Goal: Task Accomplishment & Management: Complete application form

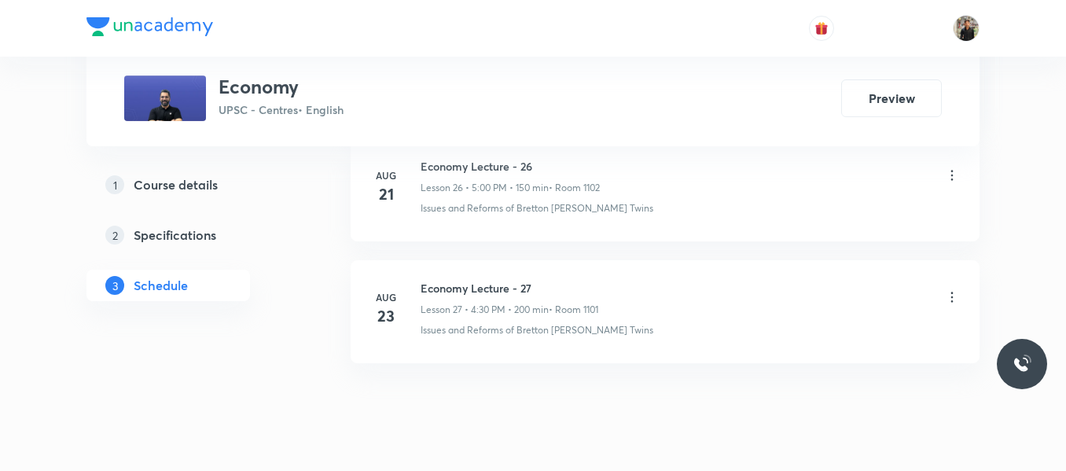
scroll to position [4080, 0]
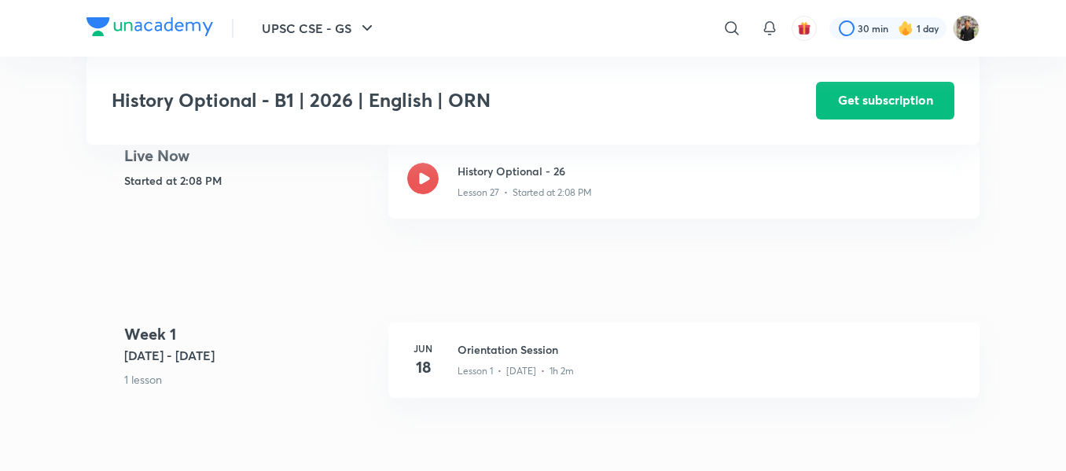
scroll to position [398, 0]
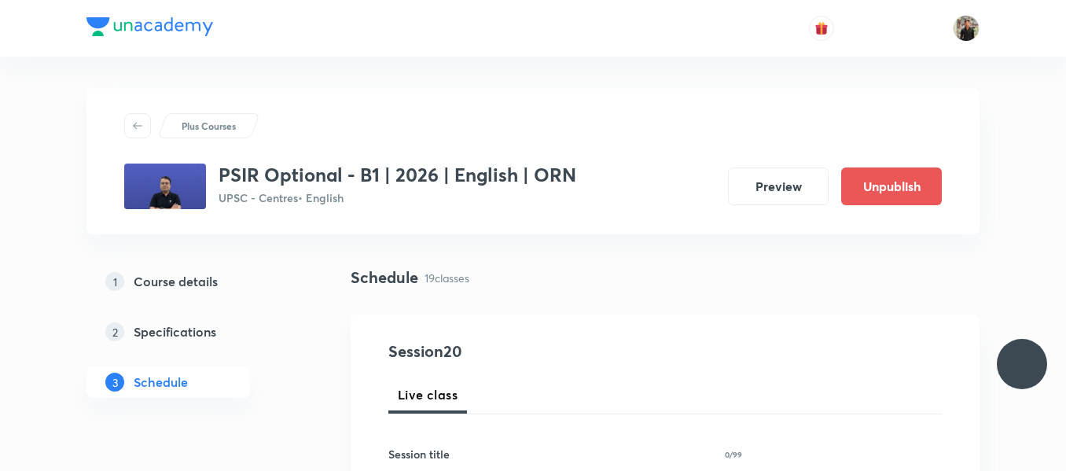
scroll to position [3105, 0]
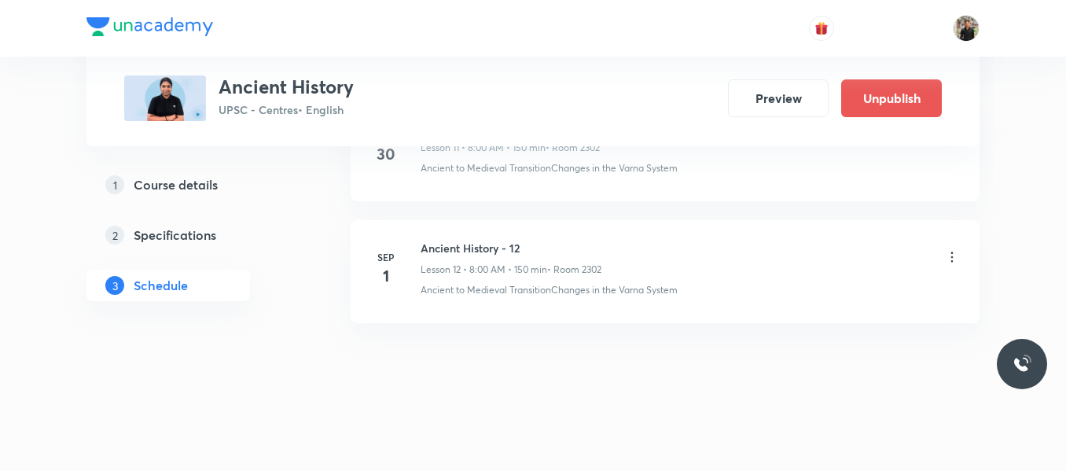
click at [486, 245] on h6 "Ancient History - 12" at bounding box center [511, 248] width 181 height 17
copy h6 "Ancient History - 12"
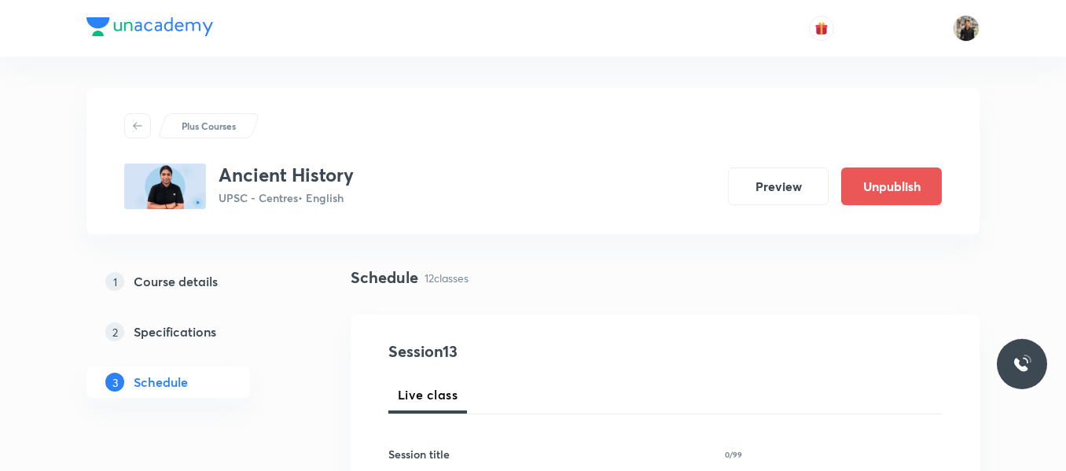
scroll to position [179, 0]
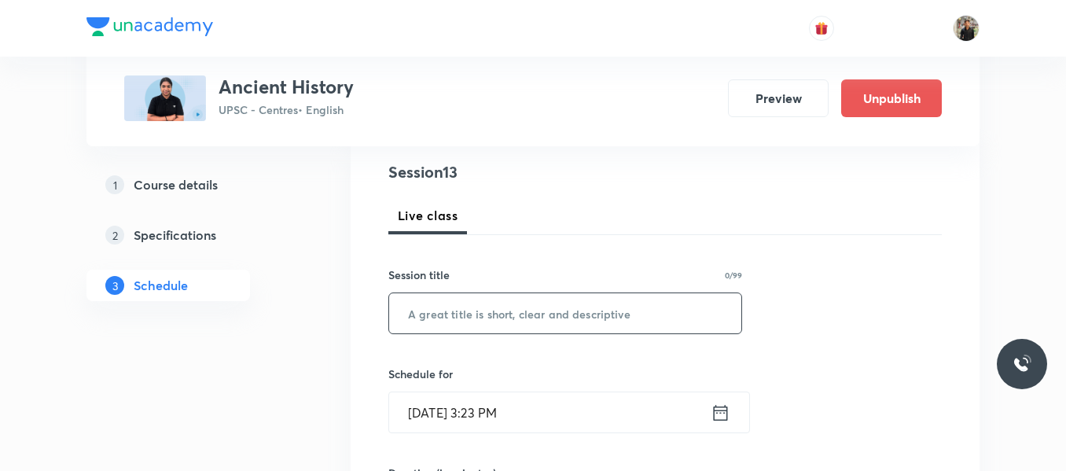
click at [469, 319] on input "text" at bounding box center [565, 313] width 352 height 40
paste input "Ancient History - 12"
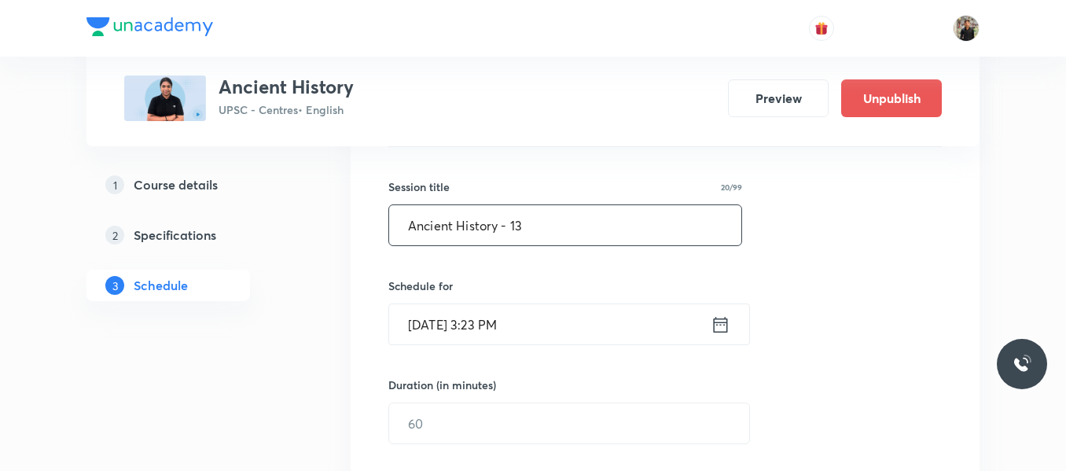
scroll to position [269, 0]
type input "Ancient History - 13"
click at [712, 322] on icon at bounding box center [721, 323] width 20 height 22
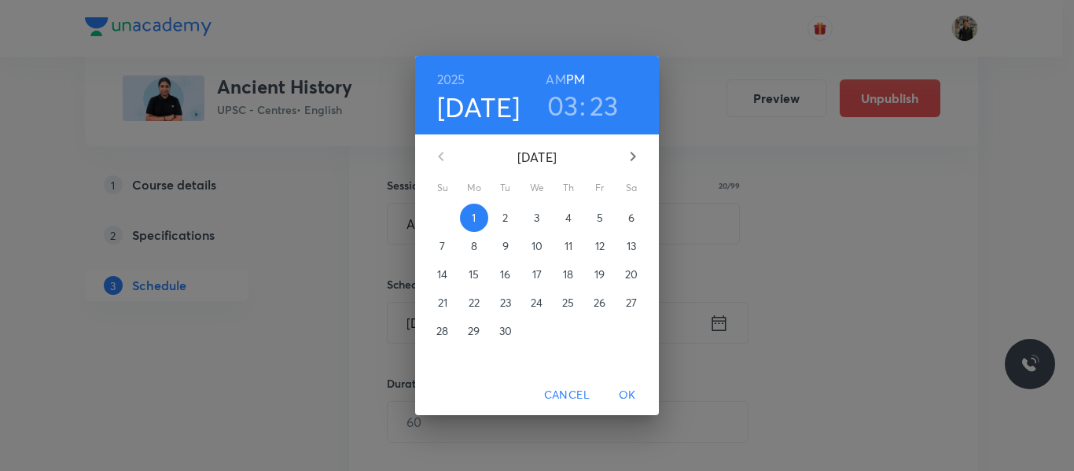
click at [499, 219] on span "2" at bounding box center [505, 218] width 28 height 16
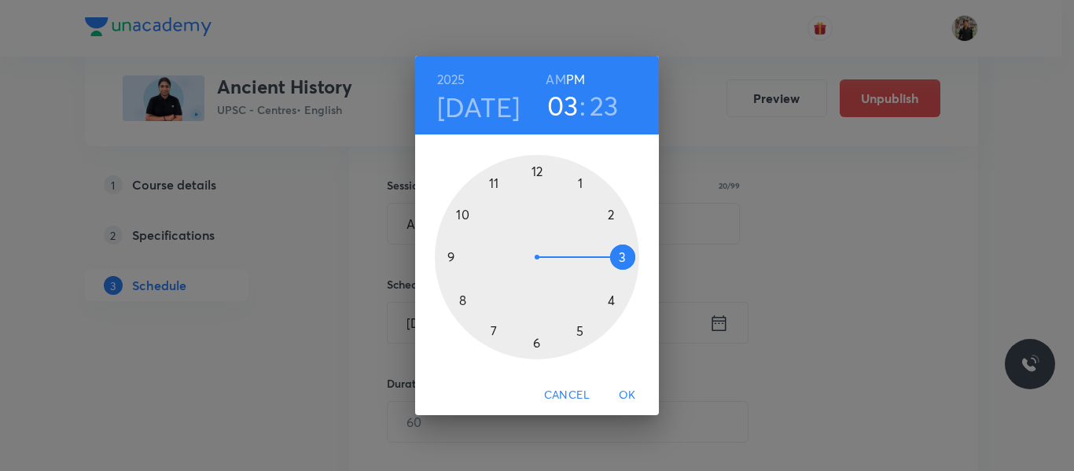
click at [464, 301] on div at bounding box center [537, 257] width 204 height 204
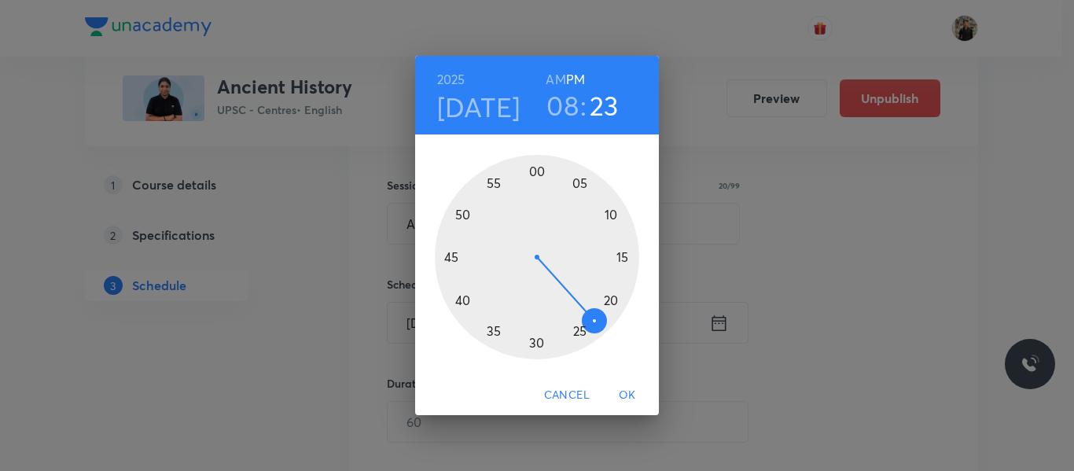
click at [554, 74] on h6 "AM" at bounding box center [556, 79] width 20 height 22
click at [536, 171] on div at bounding box center [537, 257] width 204 height 204
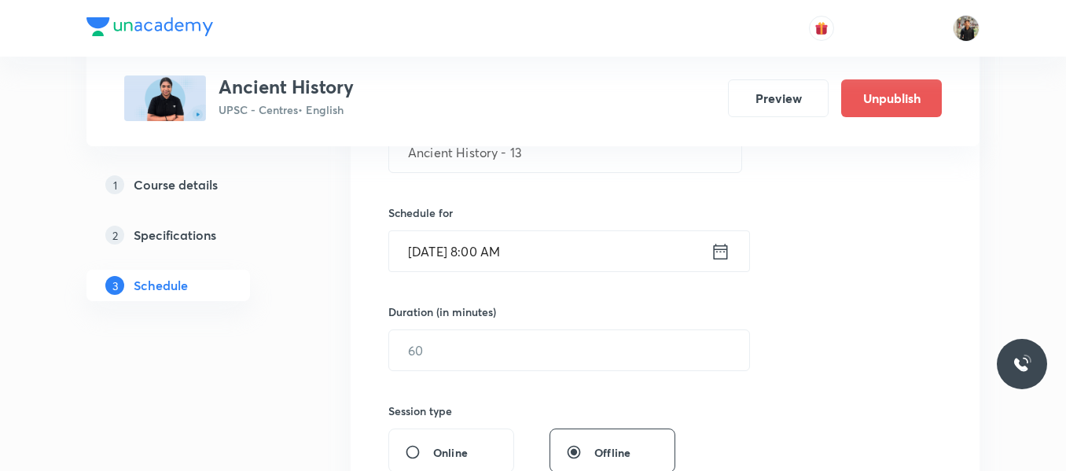
scroll to position [348, 0]
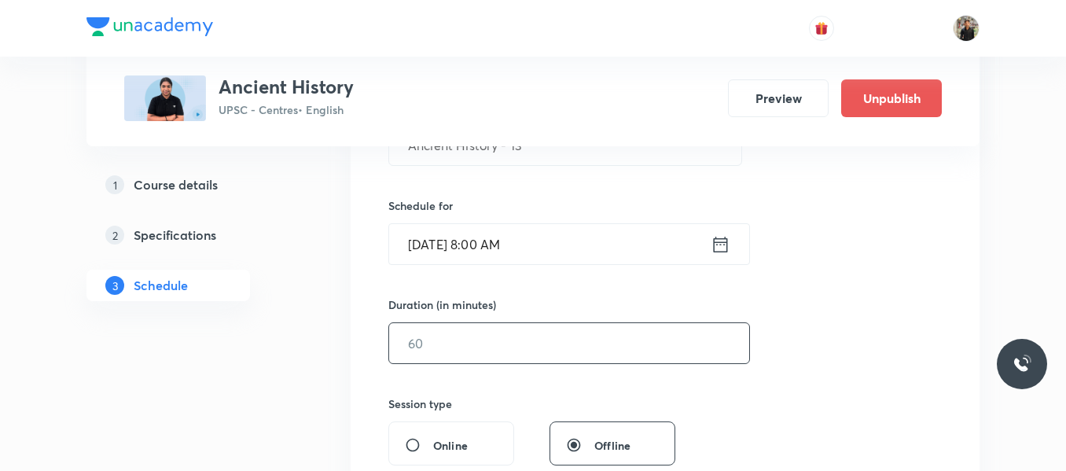
click at [470, 348] on input "text" at bounding box center [569, 343] width 360 height 40
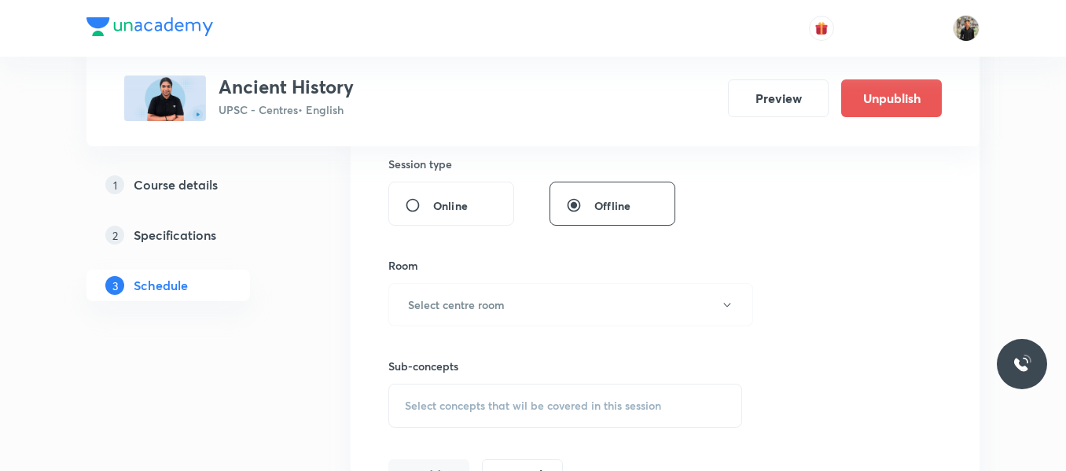
scroll to position [597, 0]
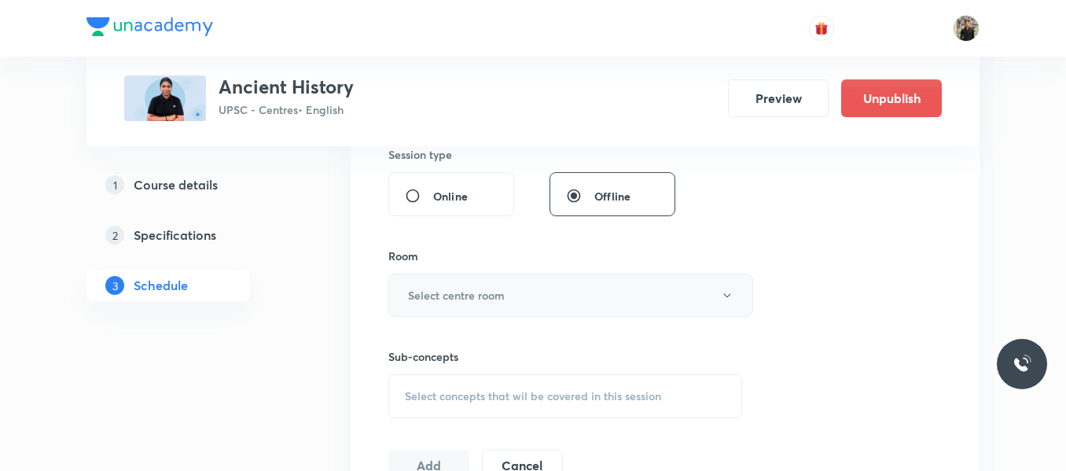
type input "150"
click at [473, 296] on h6 "Select centre room" at bounding box center [456, 295] width 97 height 17
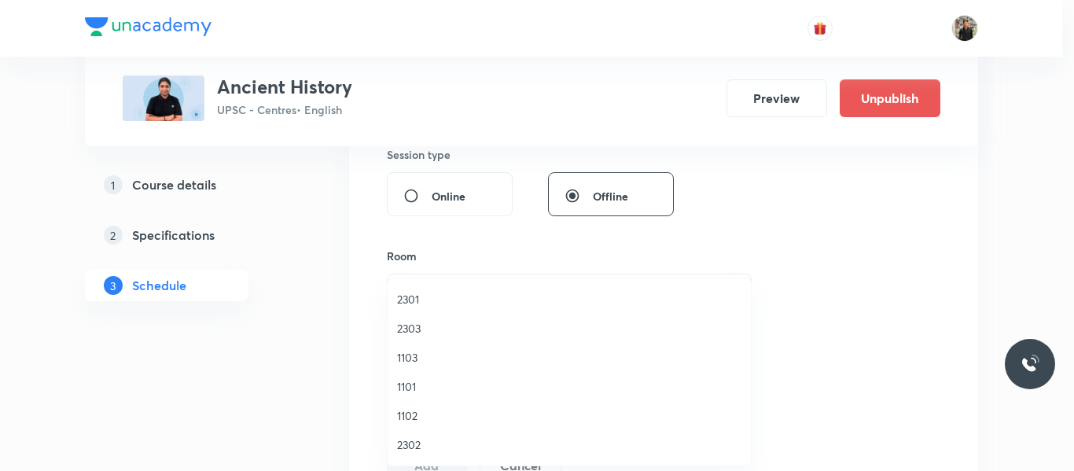
click at [422, 440] on span "2302" at bounding box center [569, 444] width 344 height 17
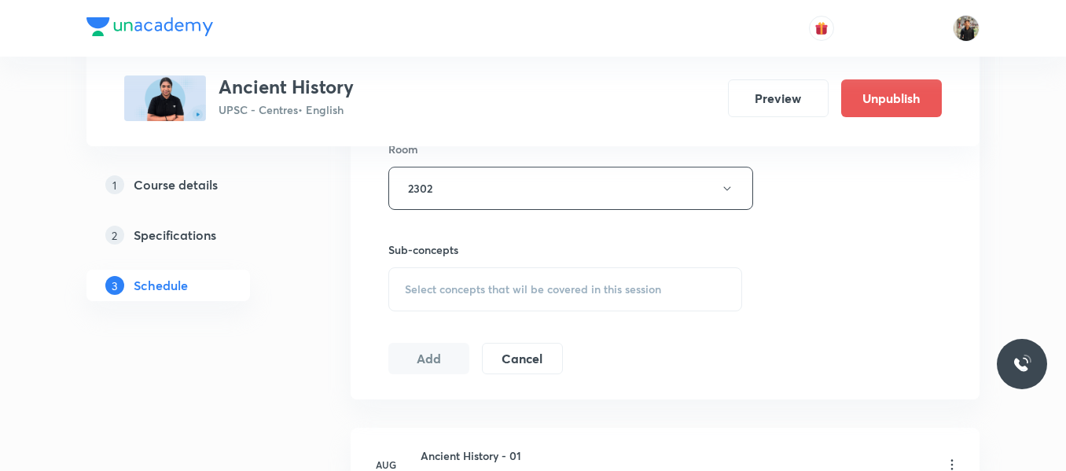
scroll to position [705, 0]
click at [422, 293] on span "Select concepts that wil be covered in this session" at bounding box center [533, 288] width 256 height 13
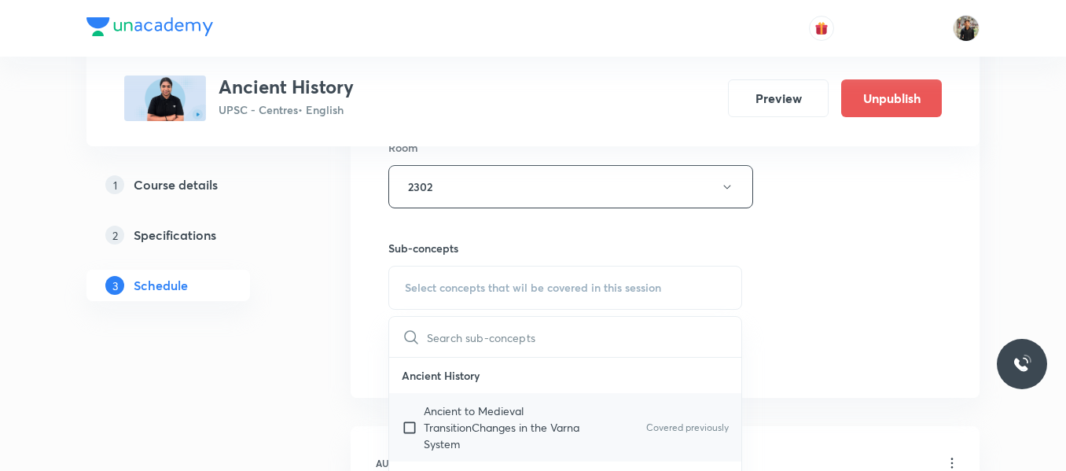
click at [410, 432] on input "checkbox" at bounding box center [413, 428] width 22 height 50
checkbox input "true"
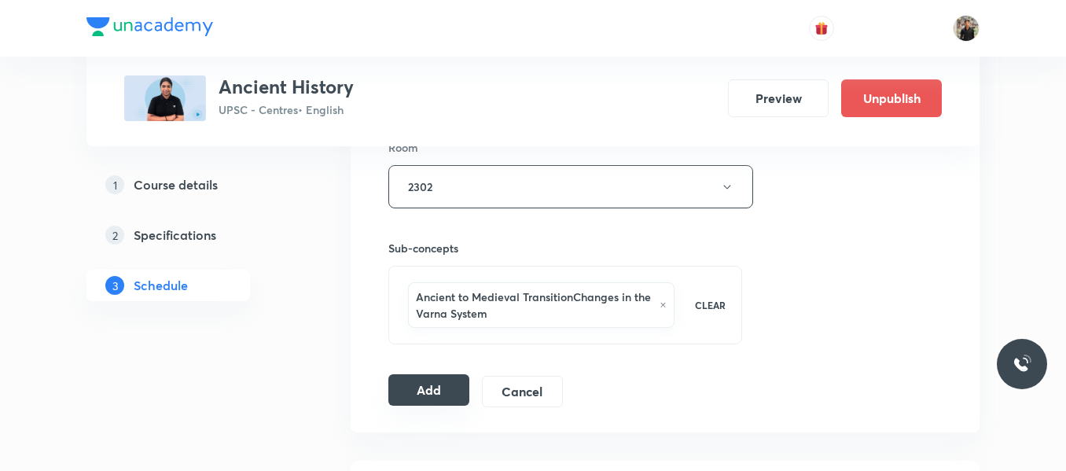
drag, startPoint x: 447, startPoint y: 374, endPoint x: 444, endPoint y: 391, distance: 17.6
click at [444, 391] on div "Session 13 Live class Session title 20/99 Ancient History - 13 ​ Schedule for S…" at bounding box center [665, 20] width 554 height 773
click at [444, 391] on button "Add" at bounding box center [428, 389] width 81 height 31
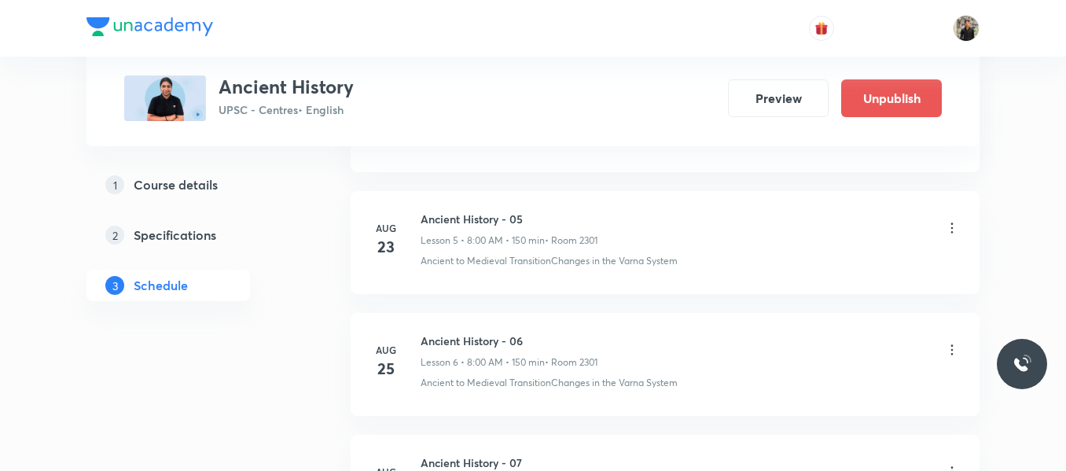
click at [444, 391] on li "Aug 25 Ancient History - 06 Lesson 6 • 8:00 AM • 150 min • Room 2301 Ancient to…" at bounding box center [665, 364] width 629 height 103
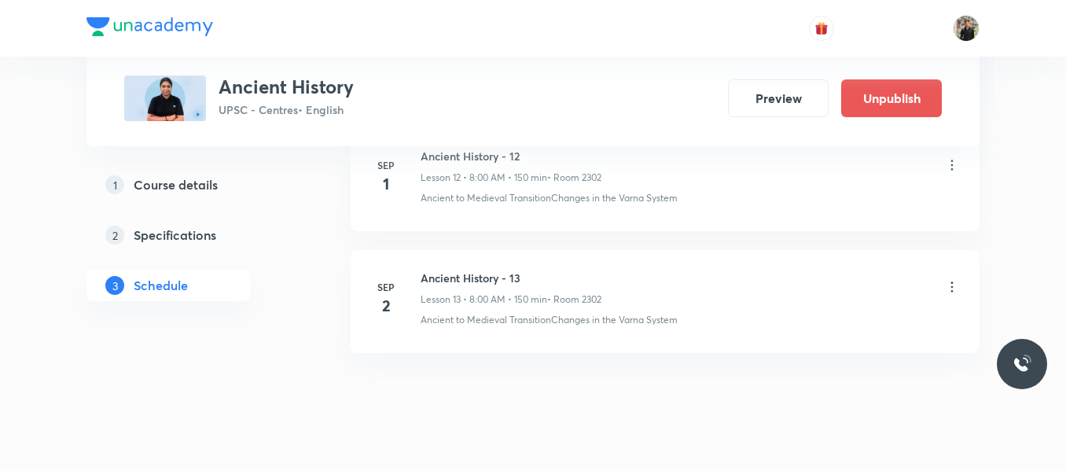
scroll to position [1651, 0]
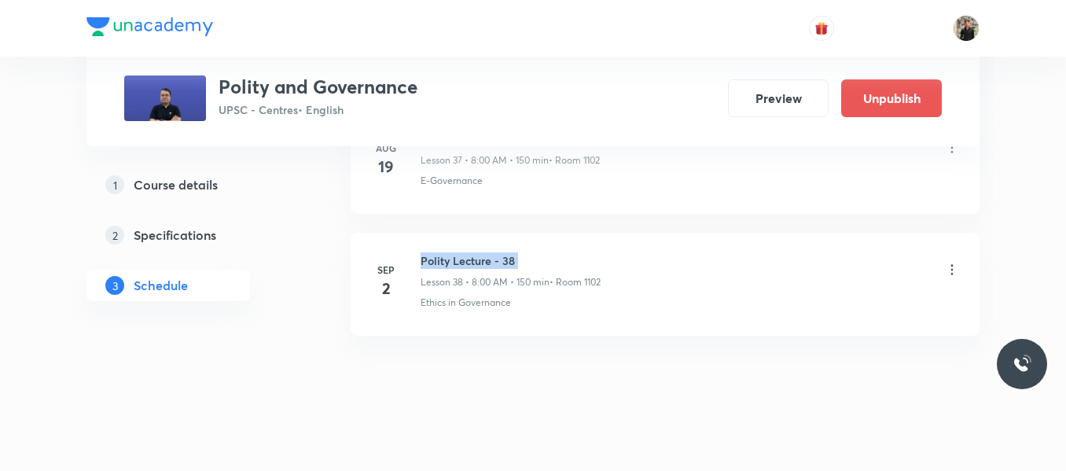
scroll to position [5421, 0]
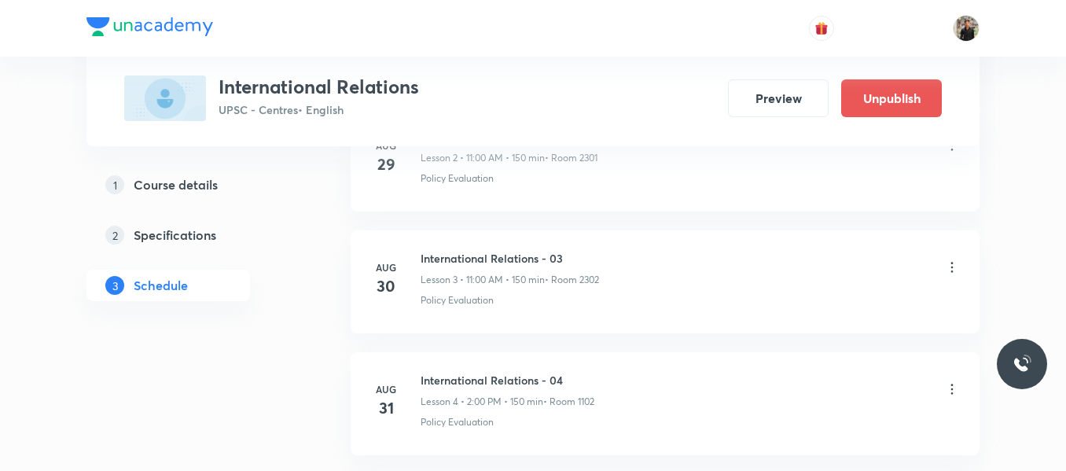
scroll to position [1399, 0]
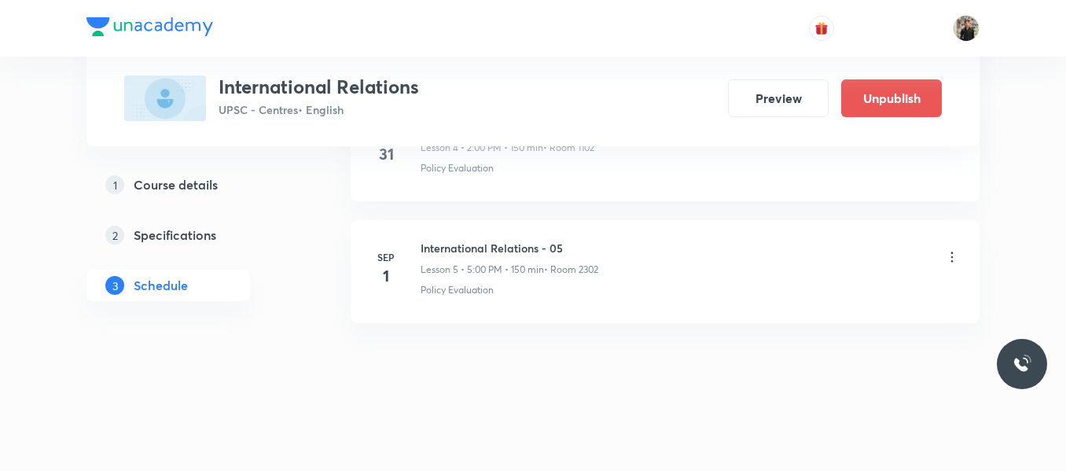
click at [436, 248] on h6 "International Relations - 05" at bounding box center [510, 248] width 178 height 17
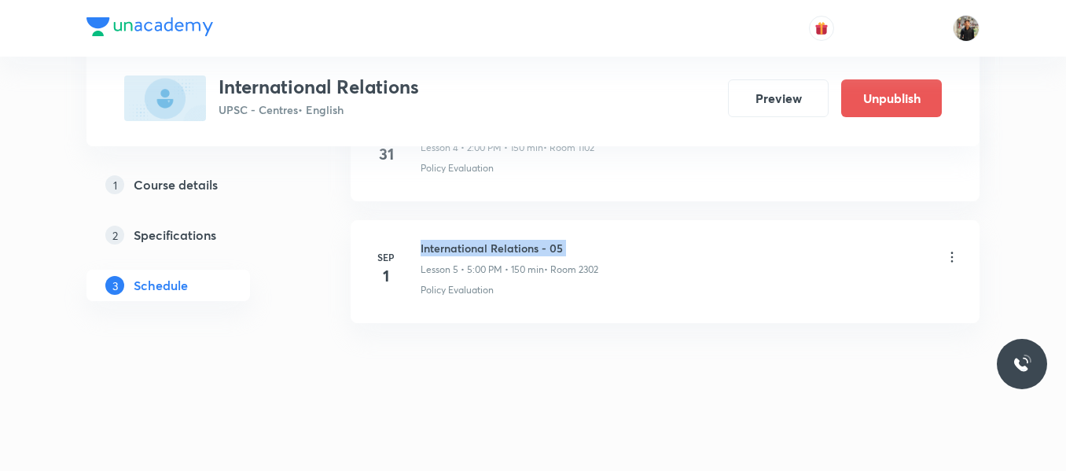
copy h6 "International Relations - 05"
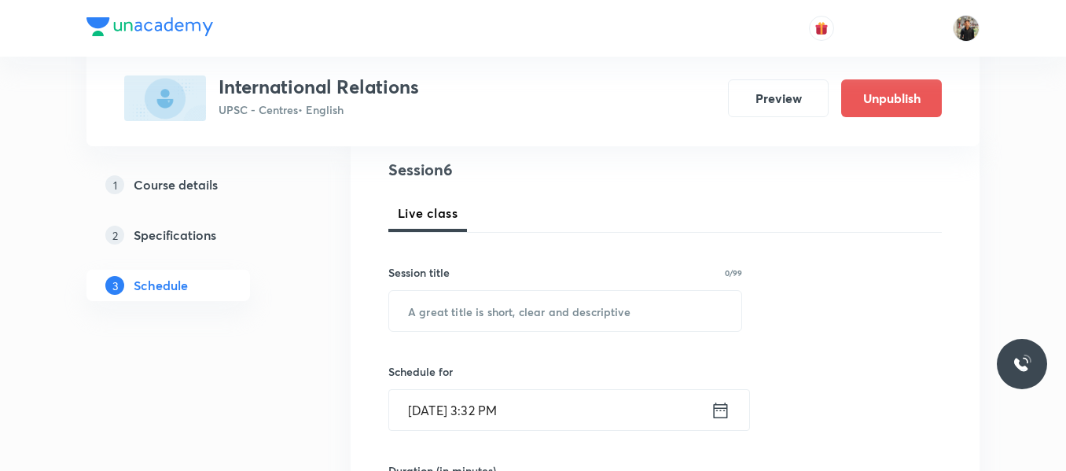
scroll to position [182, 0]
click at [486, 317] on input "text" at bounding box center [565, 310] width 352 height 40
paste input "International Relations - 05"
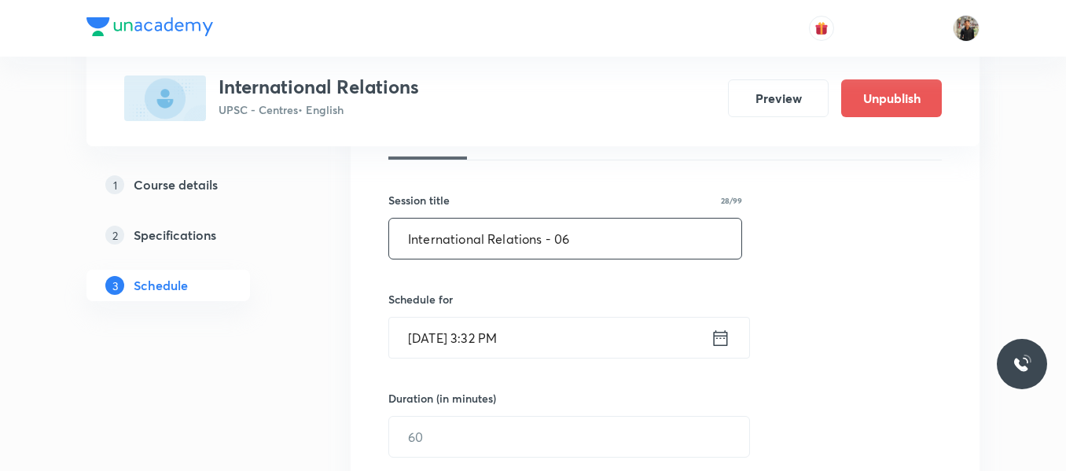
scroll to position [255, 0]
type input "International Relations - 06"
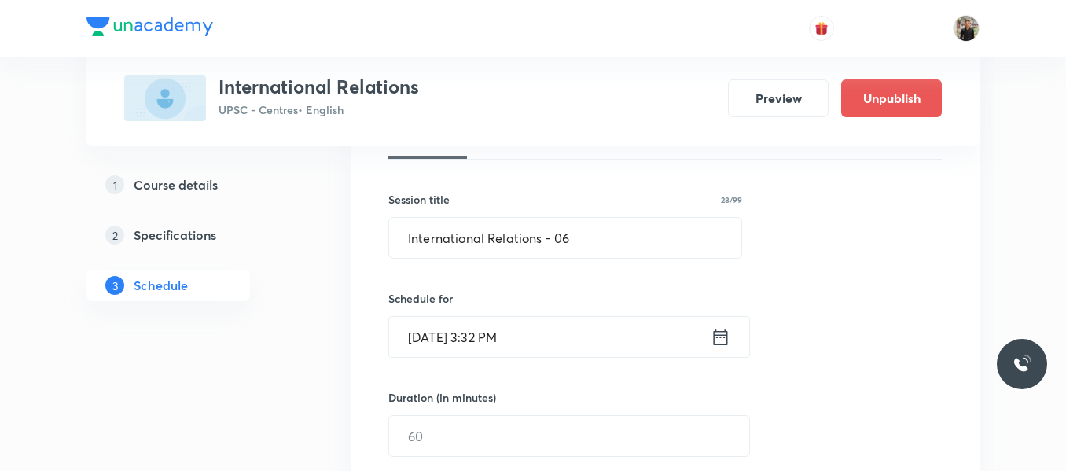
click at [716, 334] on icon at bounding box center [721, 337] width 14 height 16
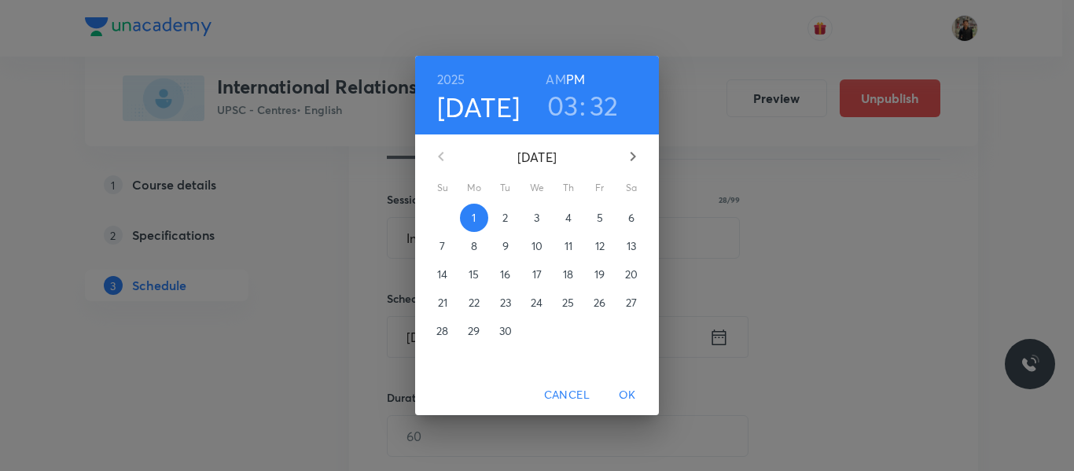
click at [499, 215] on span "2" at bounding box center [505, 218] width 28 height 16
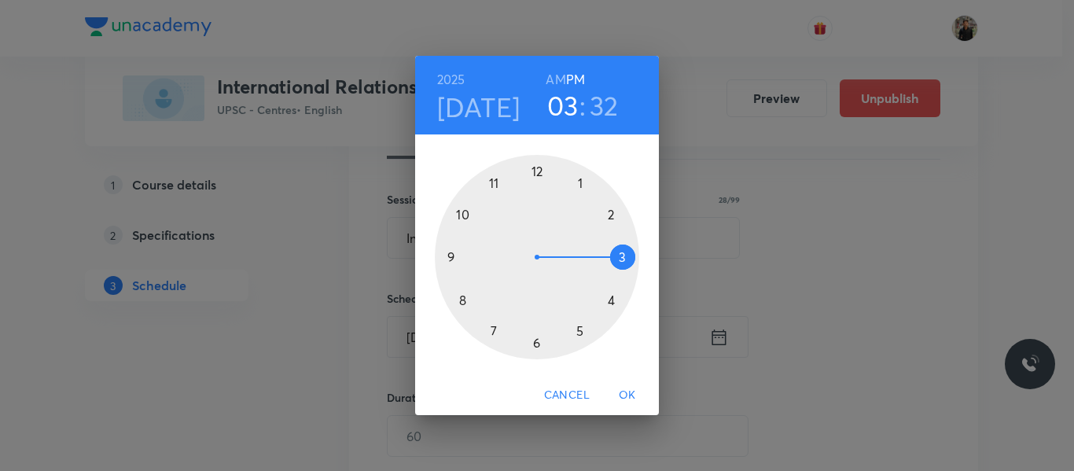
click at [495, 183] on div at bounding box center [537, 257] width 204 height 204
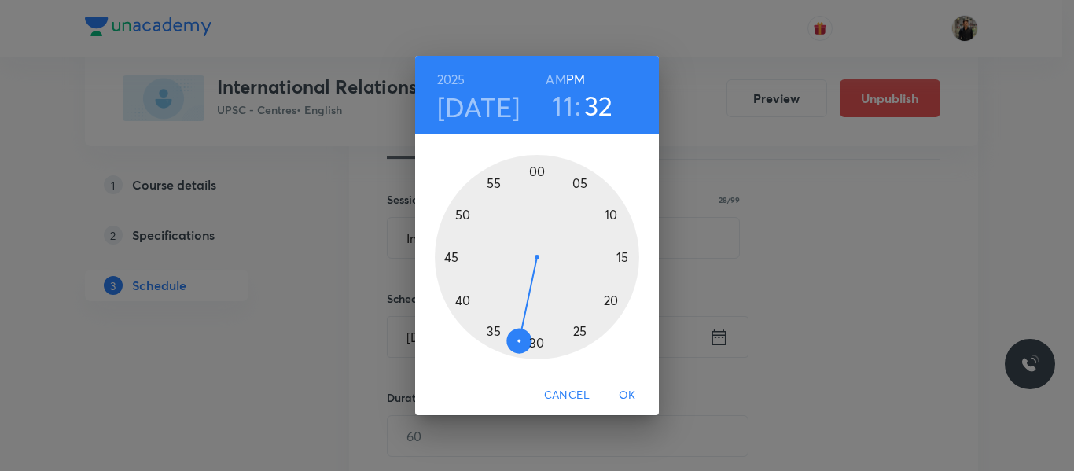
click at [558, 83] on h6 "AM" at bounding box center [556, 79] width 20 height 22
click at [536, 167] on div at bounding box center [537, 257] width 204 height 204
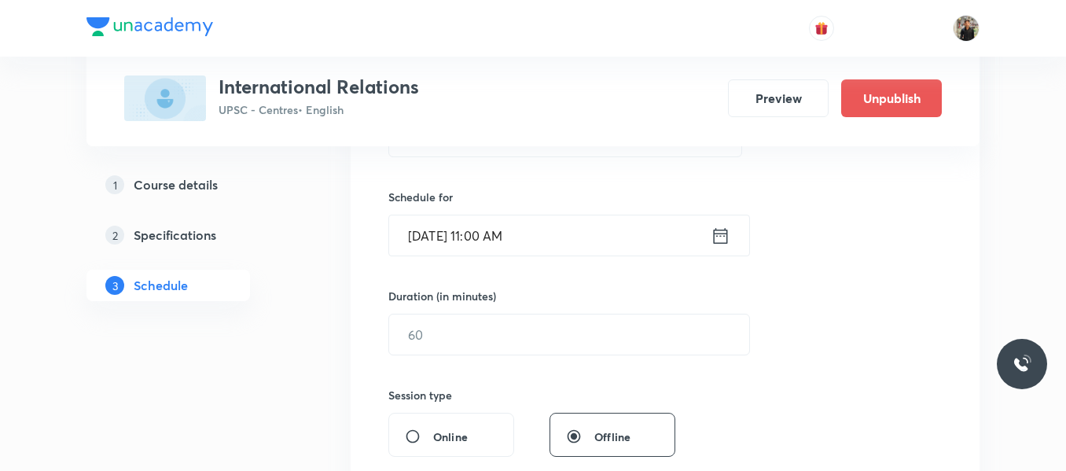
scroll to position [358, 0]
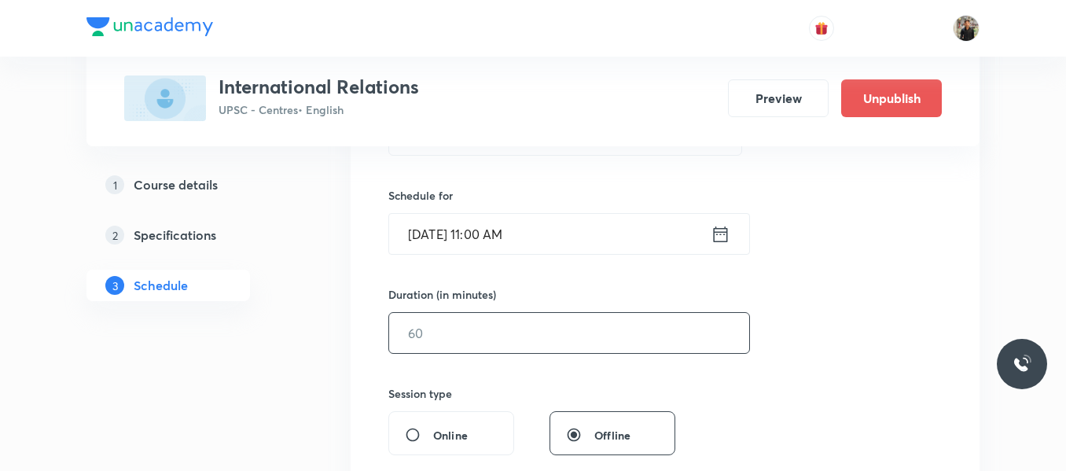
click at [491, 340] on input "text" at bounding box center [569, 333] width 360 height 40
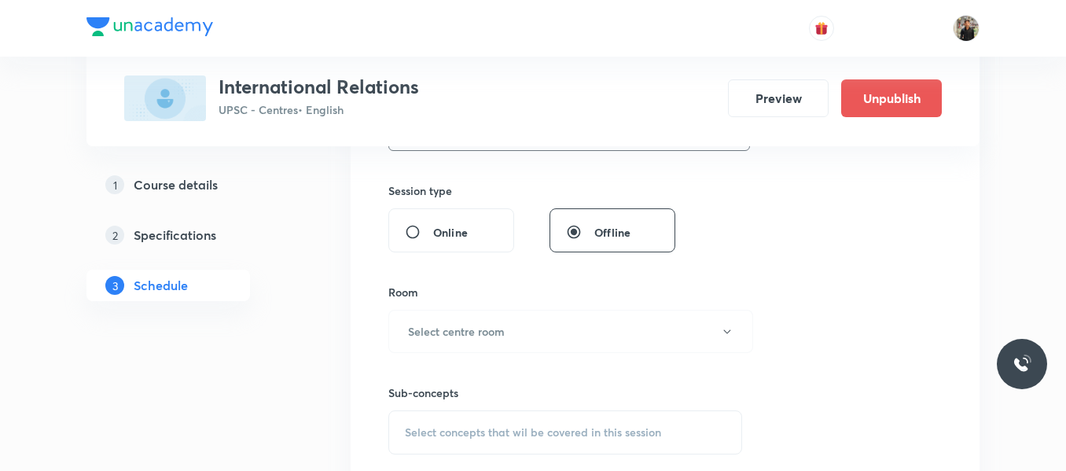
scroll to position [561, 0]
type input "150"
click at [491, 330] on h6 "Select centre room" at bounding box center [456, 330] width 97 height 17
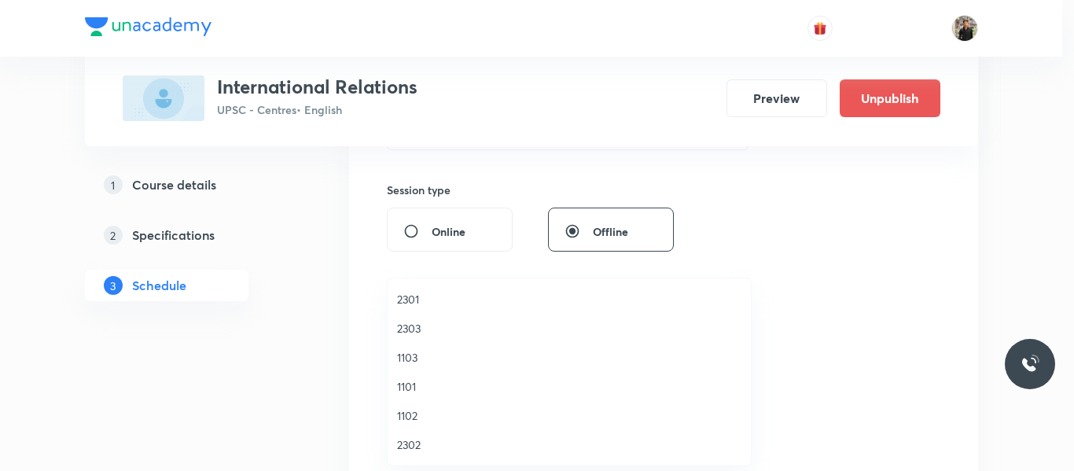
click at [436, 299] on span "2301" at bounding box center [569, 299] width 344 height 17
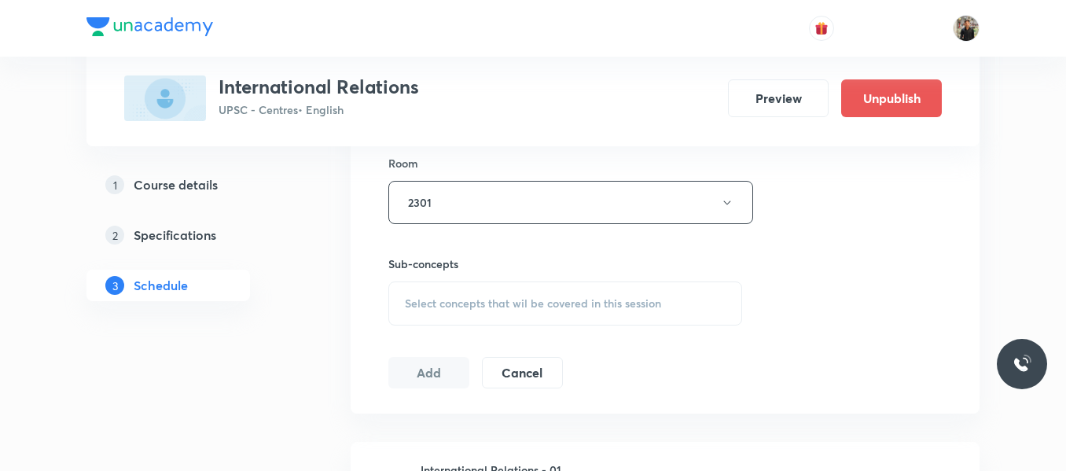
scroll to position [690, 0]
click at [436, 299] on span "Select concepts that wil be covered in this session" at bounding box center [533, 302] width 256 height 13
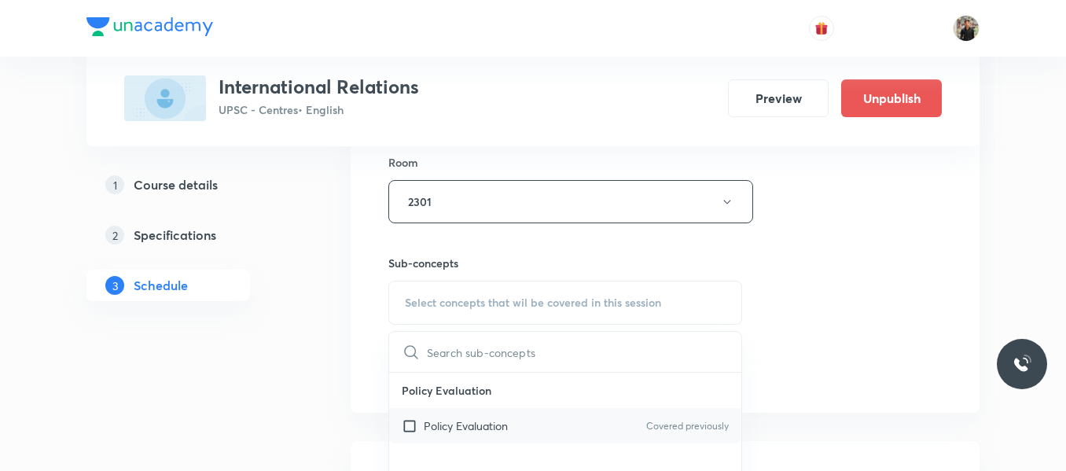
click at [410, 426] on input "checkbox" at bounding box center [413, 426] width 22 height 17
checkbox input "true"
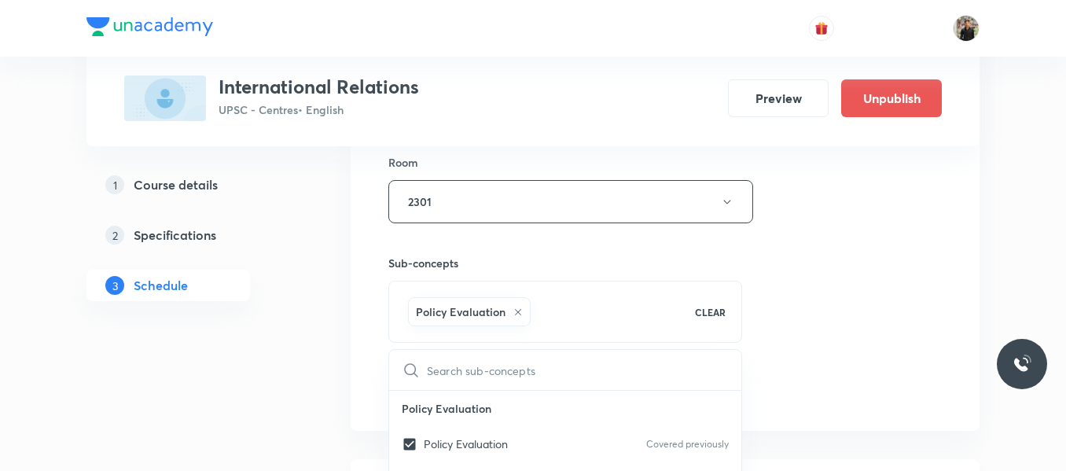
click at [316, 381] on div "Plus Courses International Relations UPSC - Centres • English Preview Unpublish…" at bounding box center [533, 284] width 893 height 1772
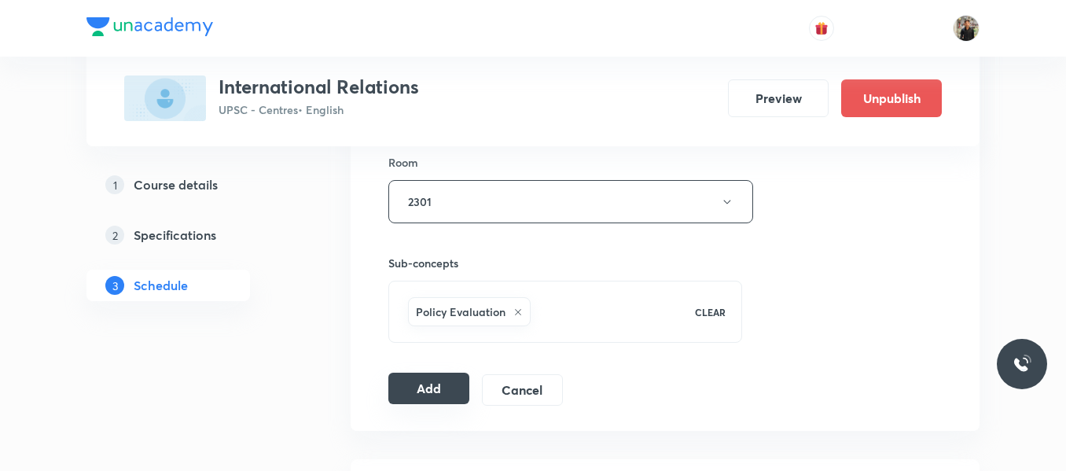
click at [399, 385] on button "Add" at bounding box center [428, 388] width 81 height 31
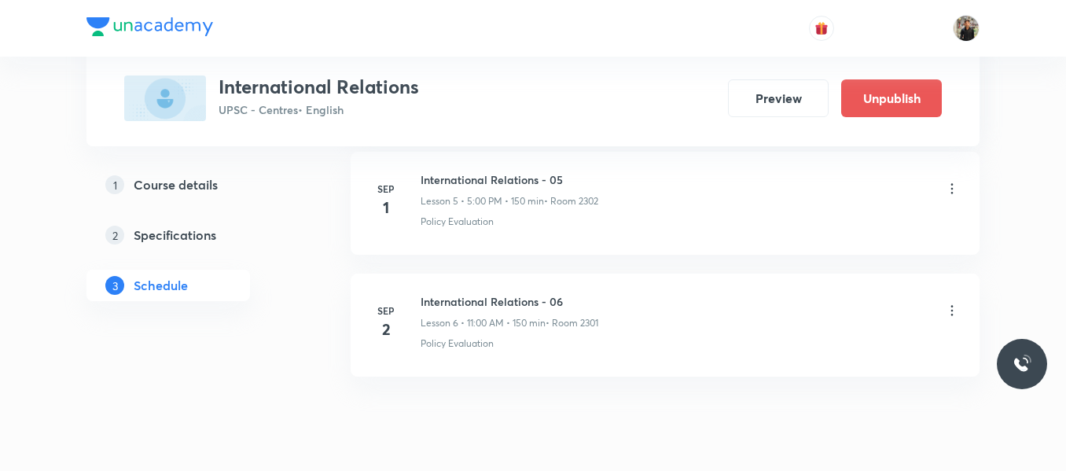
scroll to position [1521, 0]
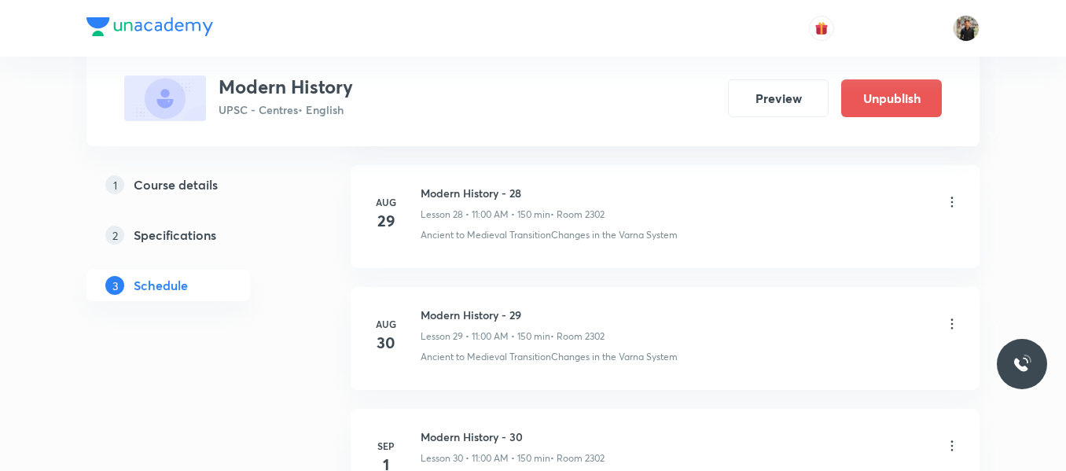
scroll to position [4446, 0]
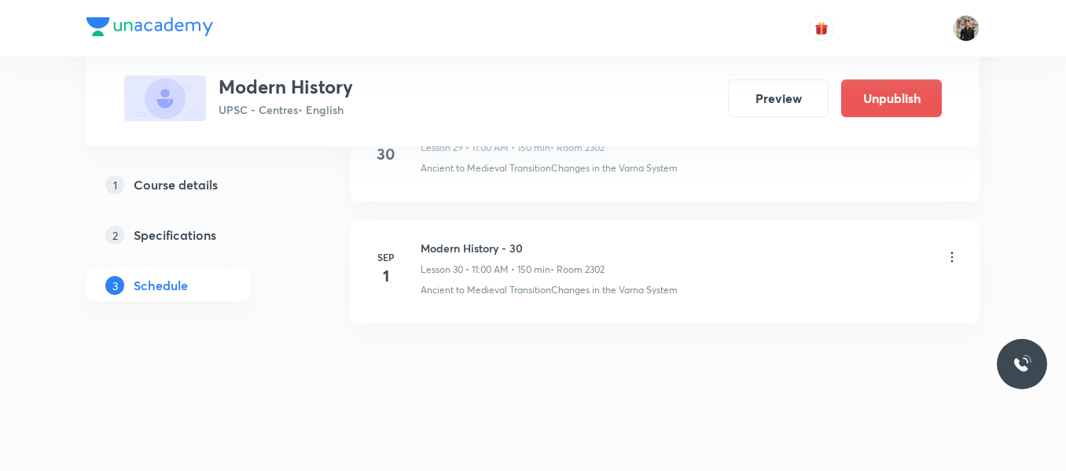
click at [483, 241] on h6 "Modern History - 30" at bounding box center [513, 248] width 184 height 17
copy h6 "Modern History - 30"
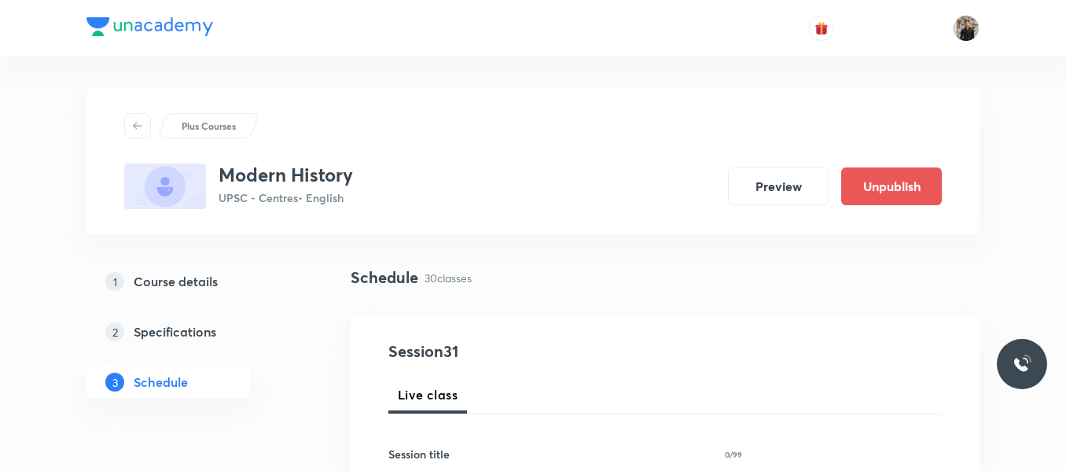
scroll to position [175, 0]
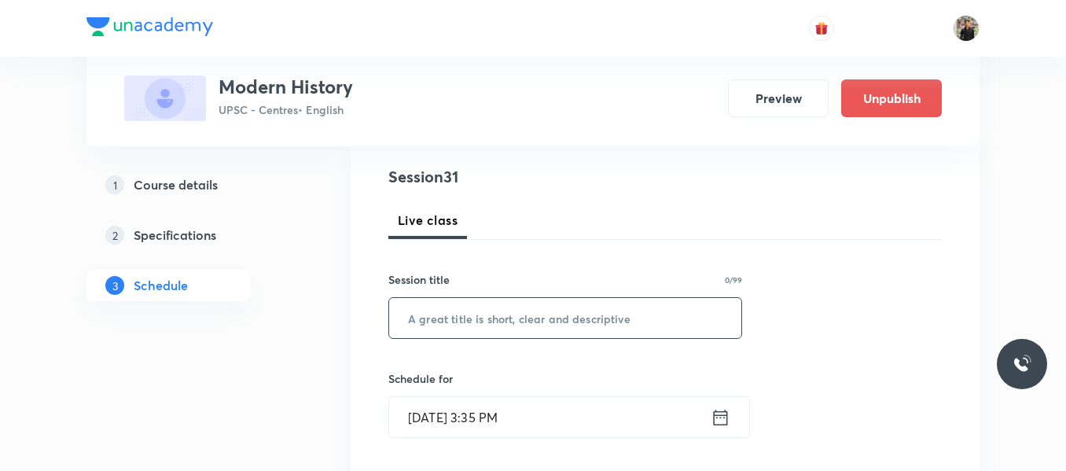
click at [466, 297] on div "​" at bounding box center [565, 318] width 354 height 42
paste input "Modern History - 30"
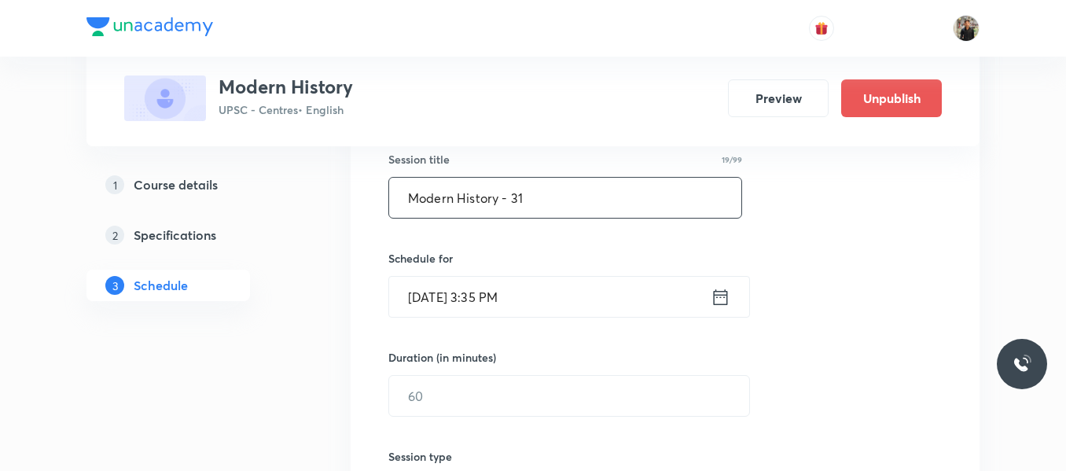
scroll to position [296, 0]
type input "Modern History - 31"
click at [718, 296] on icon at bounding box center [721, 296] width 20 height 22
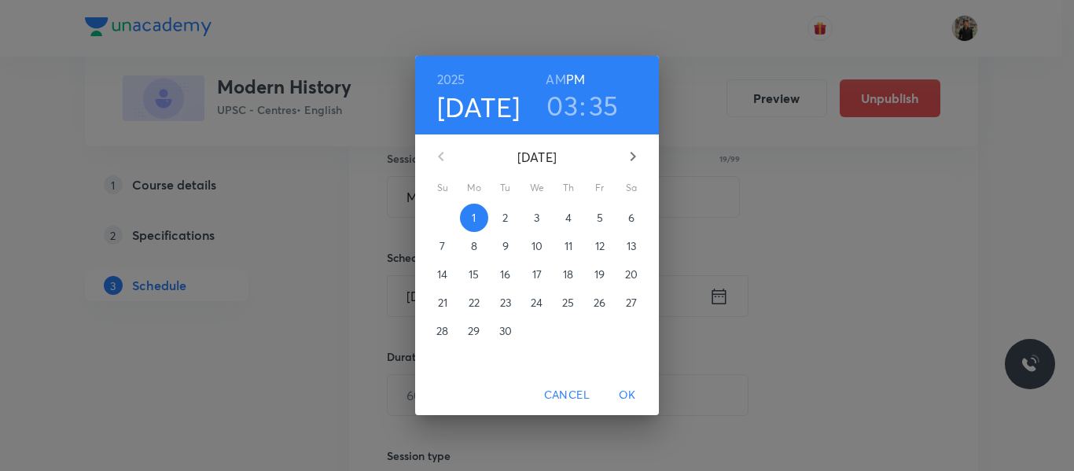
click at [501, 207] on button "2" at bounding box center [505, 218] width 28 height 28
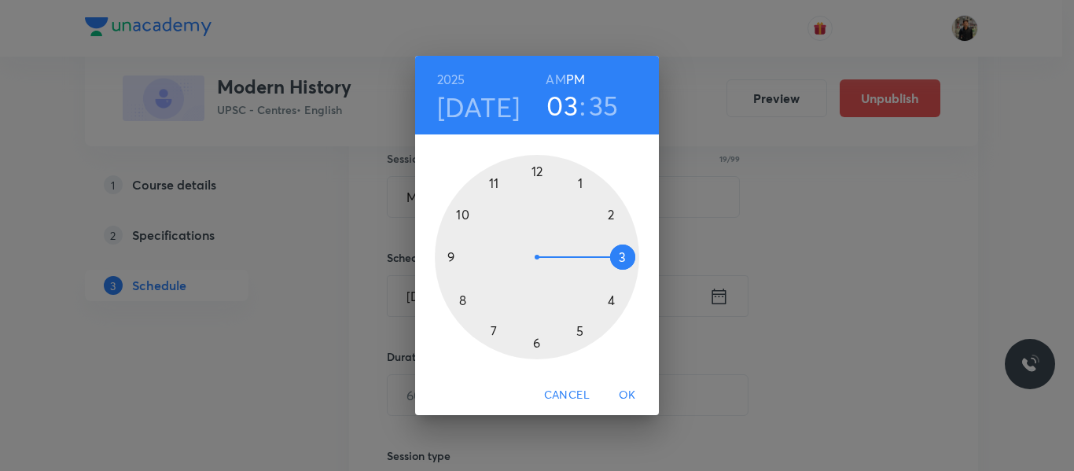
click at [497, 181] on div at bounding box center [537, 257] width 204 height 204
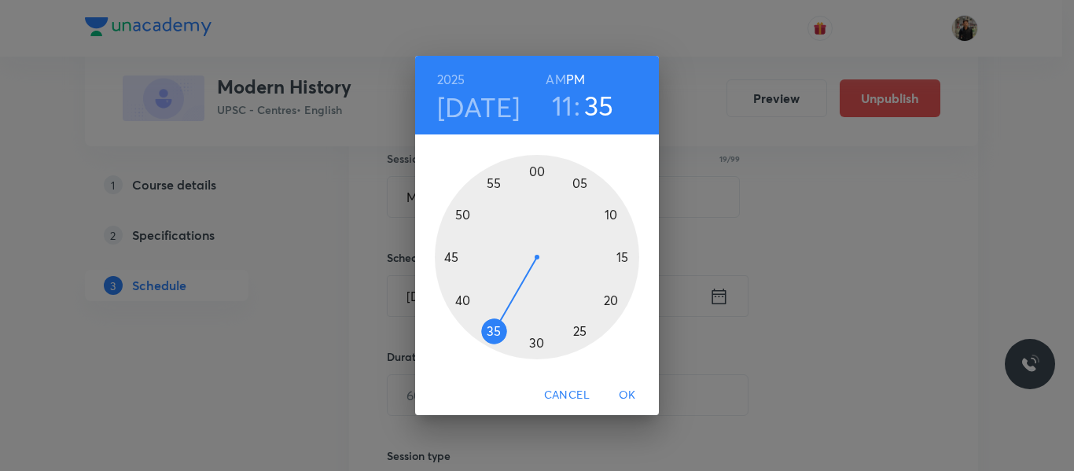
click at [553, 80] on h6 "AM" at bounding box center [556, 79] width 20 height 22
click at [537, 172] on div at bounding box center [537, 257] width 204 height 204
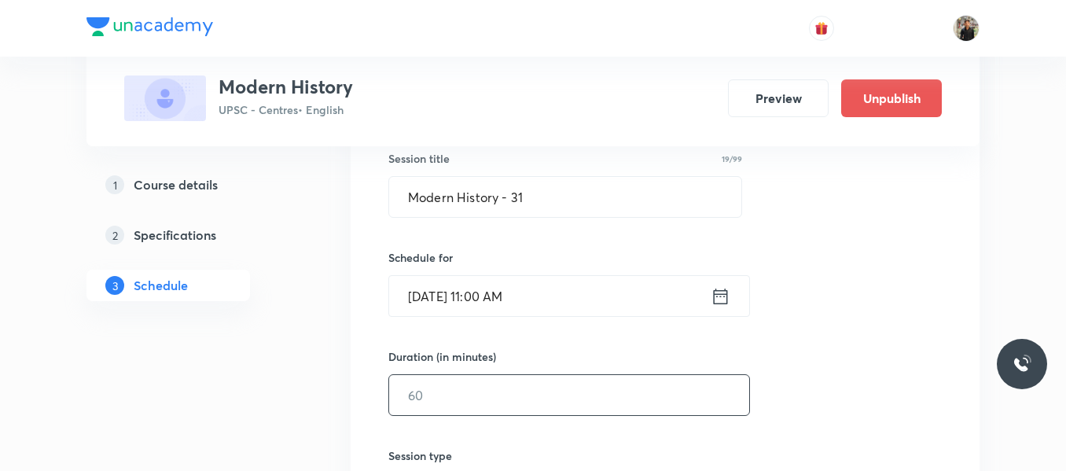
click at [480, 381] on input "text" at bounding box center [569, 395] width 360 height 40
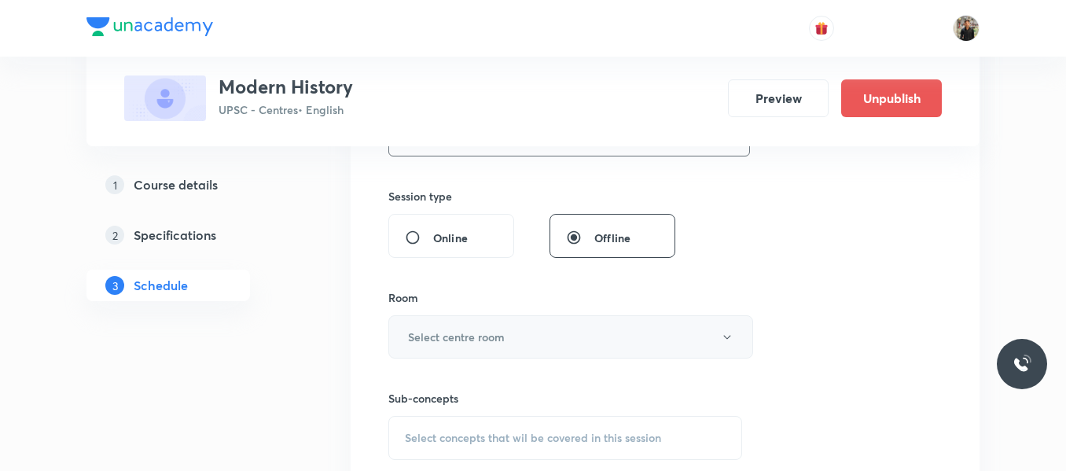
scroll to position [556, 0]
type input "150"
click at [475, 331] on h6 "Select centre room" at bounding box center [456, 336] width 97 height 17
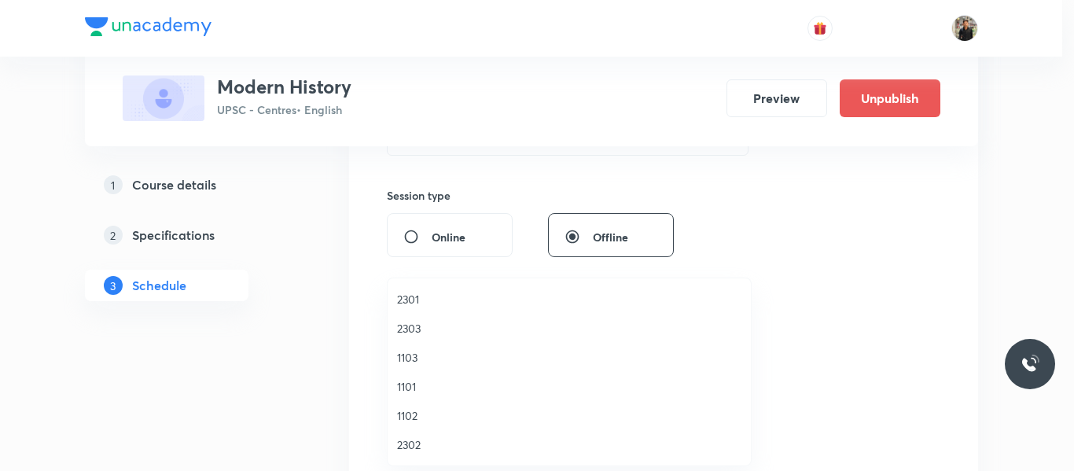
click at [417, 438] on span "2302" at bounding box center [569, 444] width 344 height 17
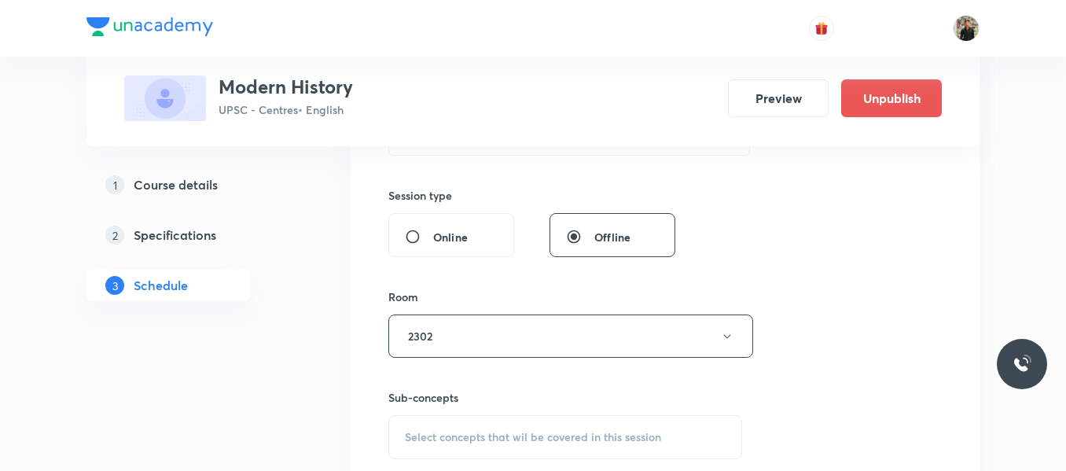
click at [417, 438] on span "Select concepts that wil be covered in this session" at bounding box center [533, 437] width 256 height 13
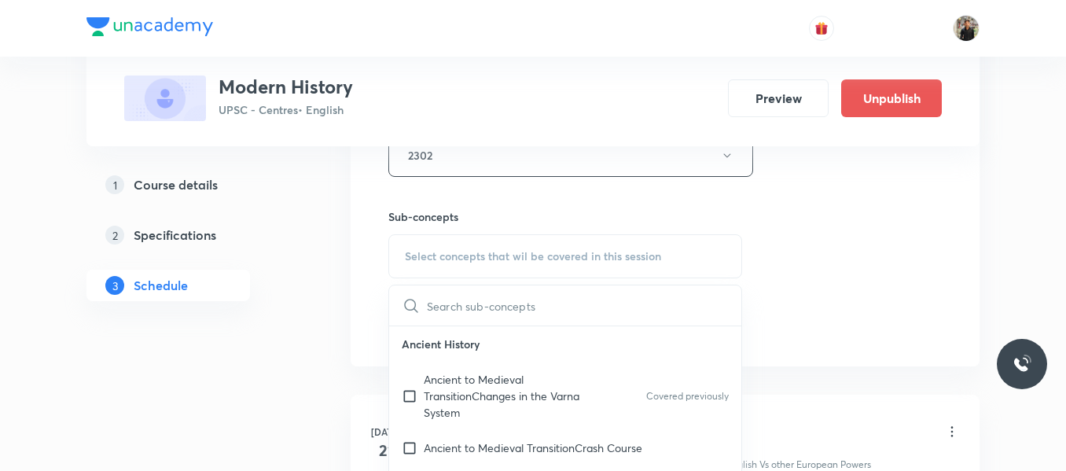
scroll to position [742, 0]
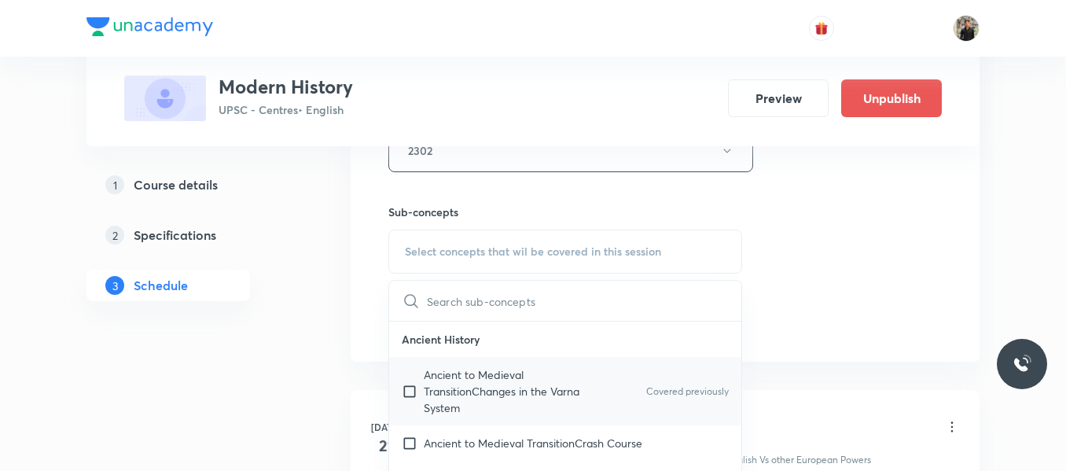
click at [410, 395] on input "checkbox" at bounding box center [413, 391] width 22 height 50
checkbox input "true"
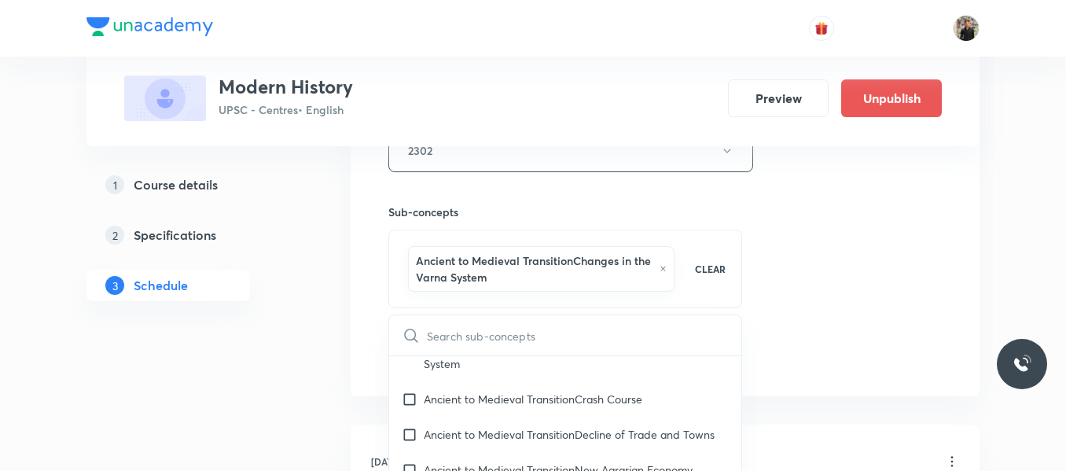
scroll to position [78, 0]
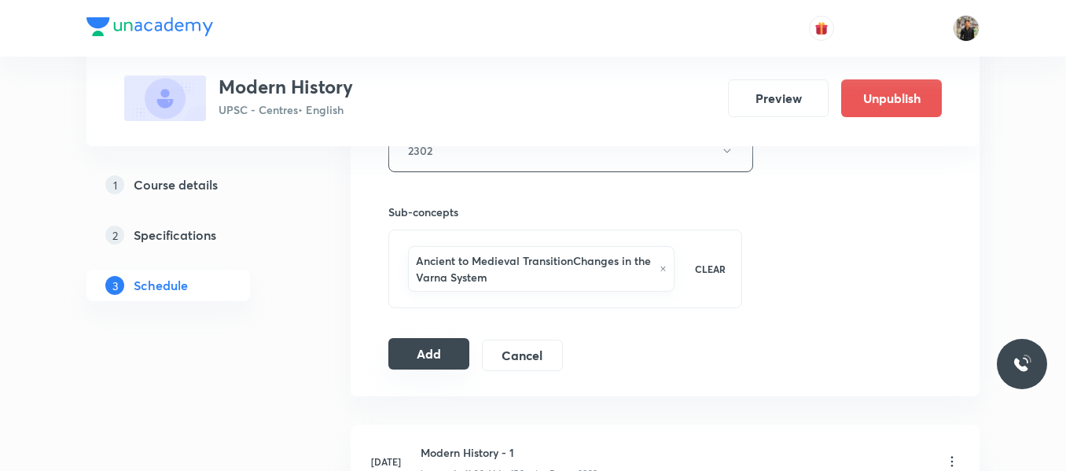
click at [452, 363] on button "Add" at bounding box center [428, 353] width 81 height 31
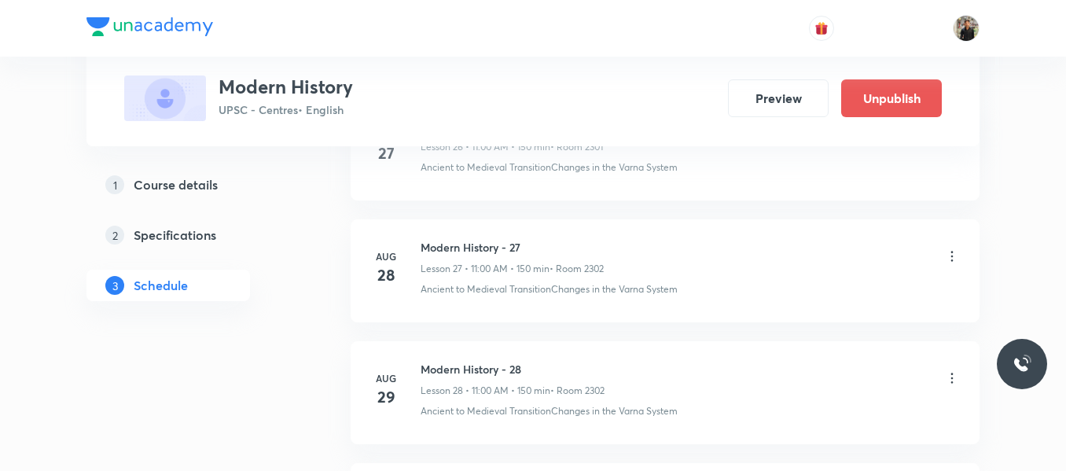
scroll to position [3845, 0]
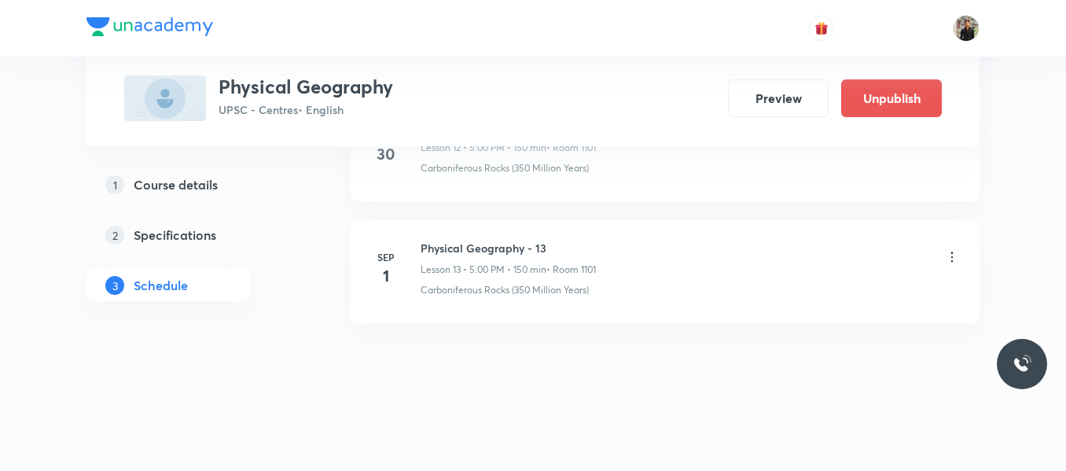
click at [442, 247] on h6 "Physical Geography - 13" at bounding box center [508, 248] width 175 height 17
copy h6 "Physical Geography - 13"
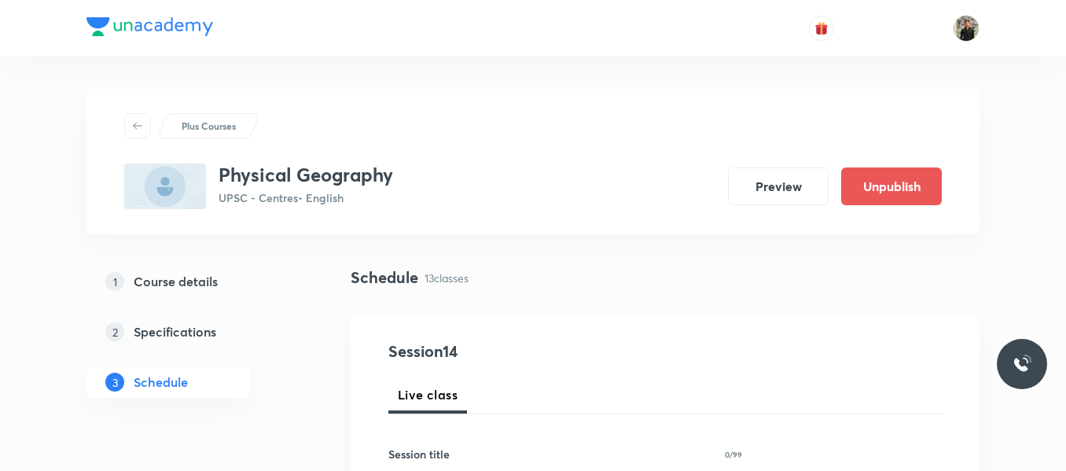
scroll to position [207, 0]
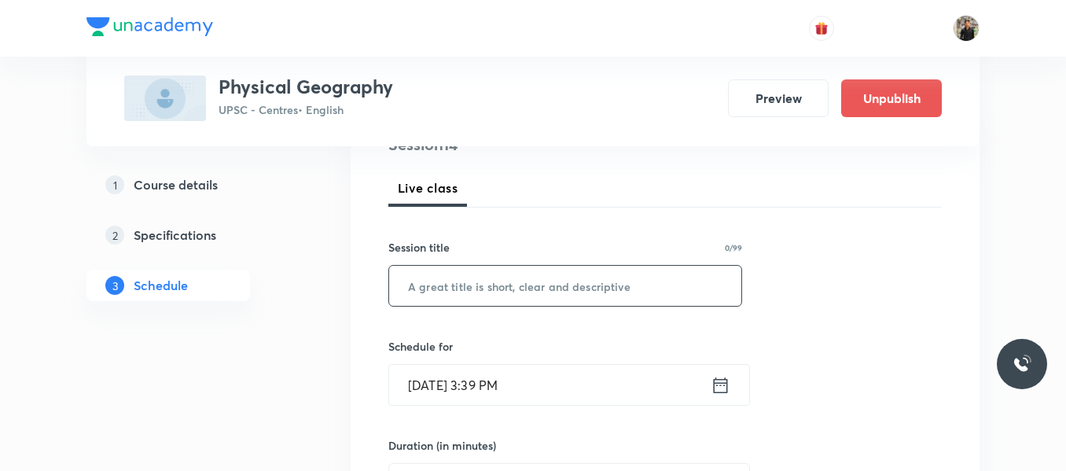
click at [421, 293] on input "text" at bounding box center [565, 286] width 352 height 40
paste input "Physical Geography - 13"
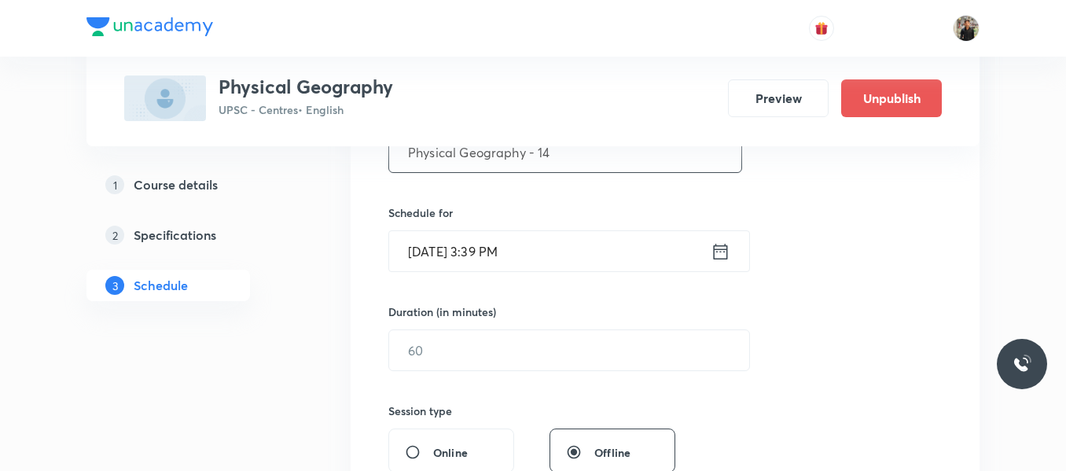
scroll to position [344, 0]
type input "Physical Geography - 14"
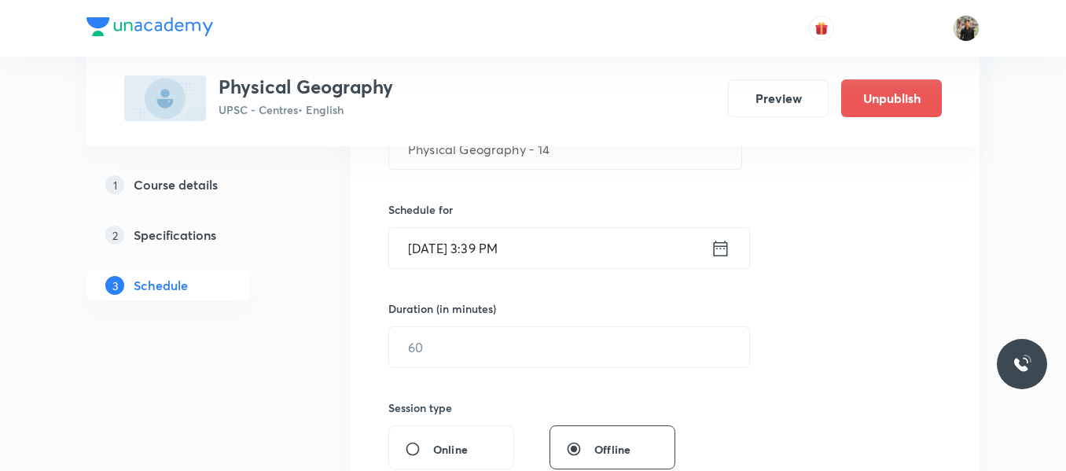
click at [719, 250] on icon at bounding box center [721, 248] width 20 height 22
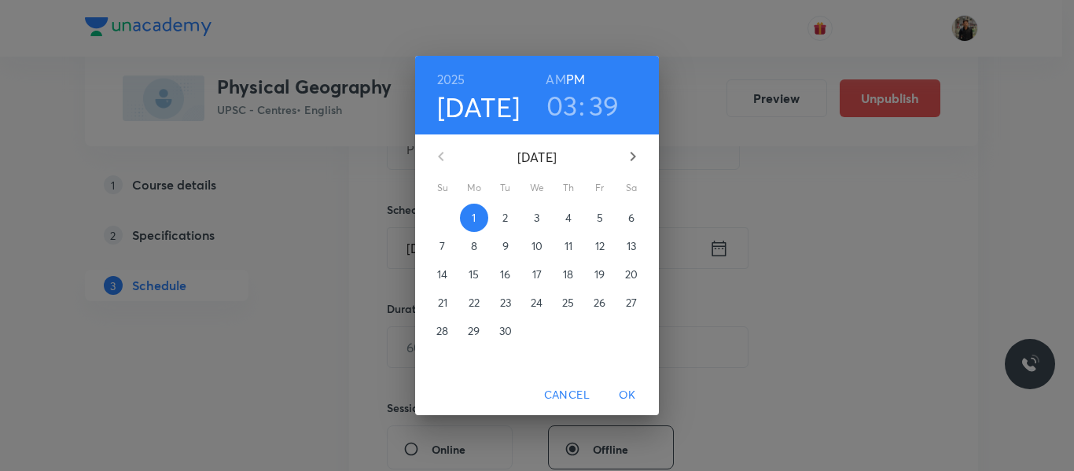
click at [505, 214] on p "2" at bounding box center [505, 218] width 6 height 16
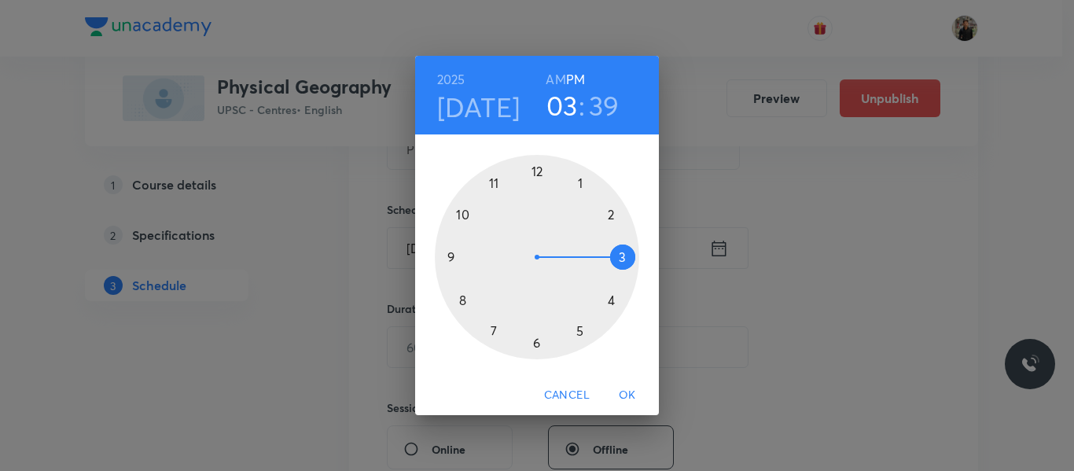
click at [580, 334] on div at bounding box center [537, 257] width 204 height 204
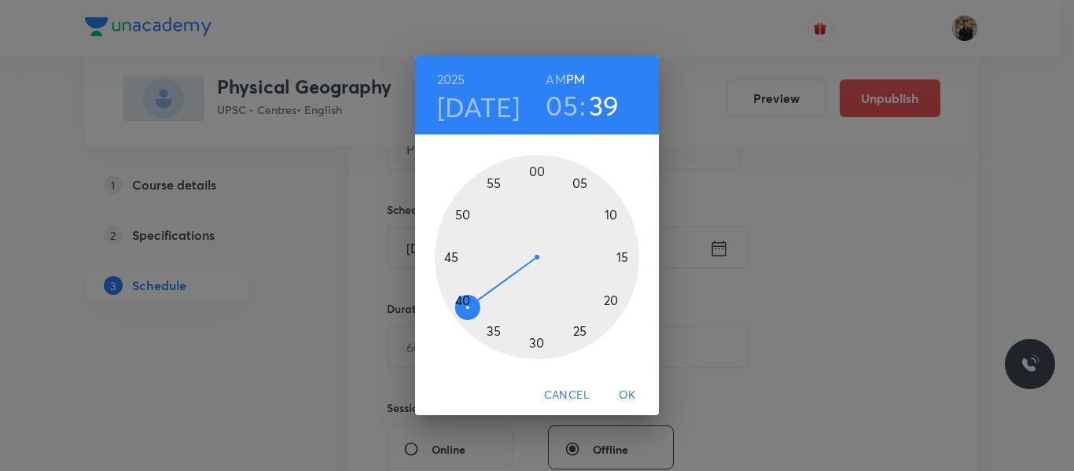
click at [537, 175] on div at bounding box center [537, 257] width 204 height 204
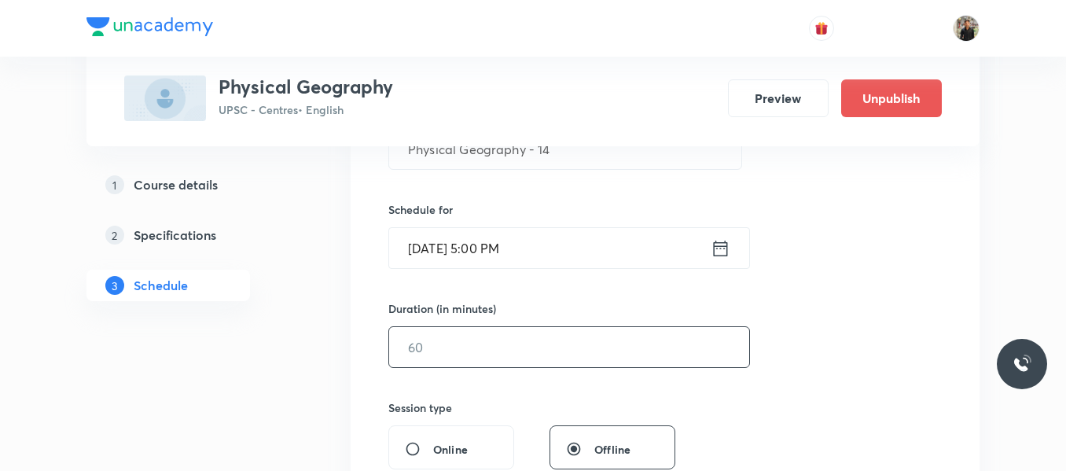
click at [498, 352] on input "text" at bounding box center [569, 347] width 360 height 40
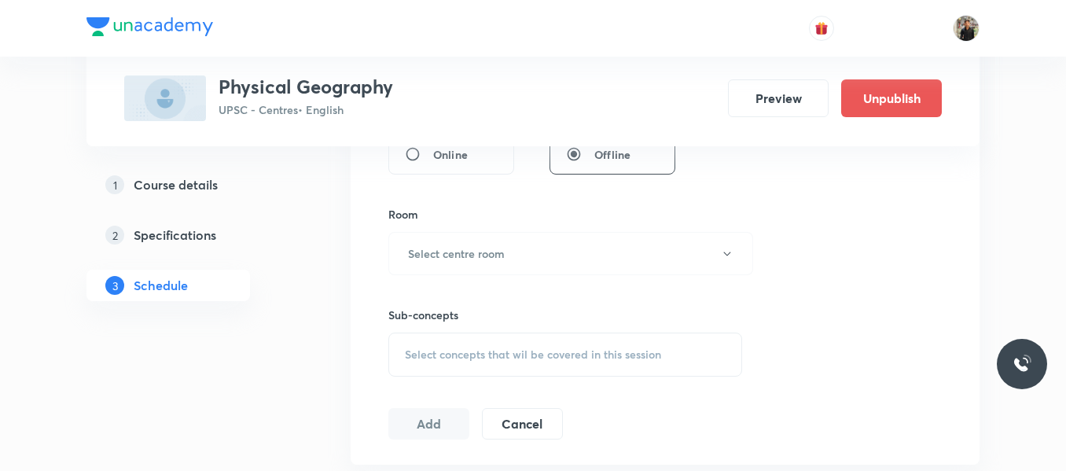
scroll to position [639, 0]
type input "150"
click at [495, 252] on h6 "Select centre room" at bounding box center [456, 253] width 97 height 17
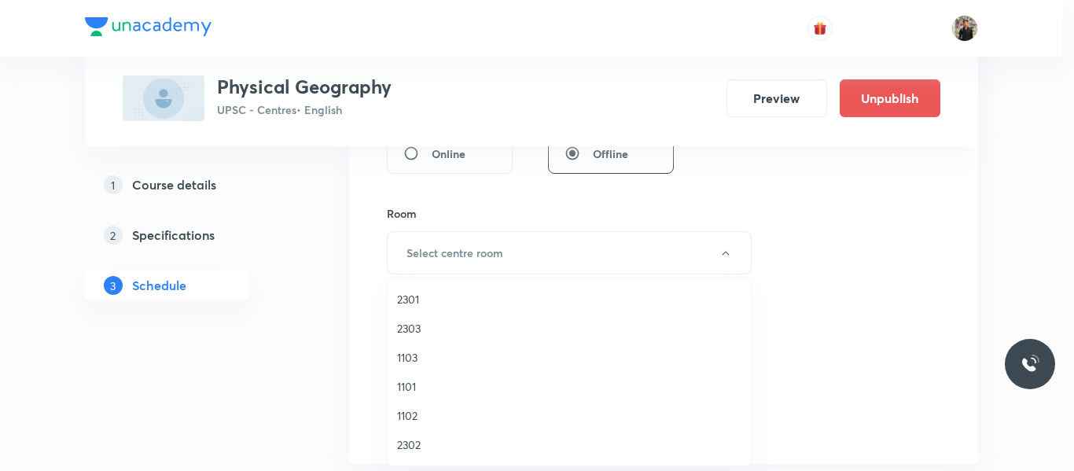
click at [419, 411] on span "1102" at bounding box center [569, 415] width 344 height 17
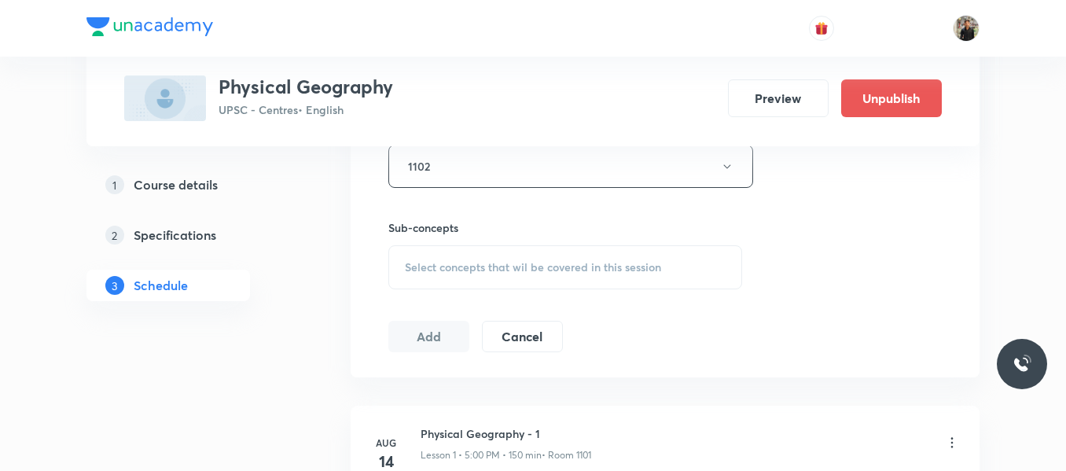
scroll to position [730, 0]
click at [433, 282] on div "Select concepts that wil be covered in this session" at bounding box center [565, 263] width 354 height 44
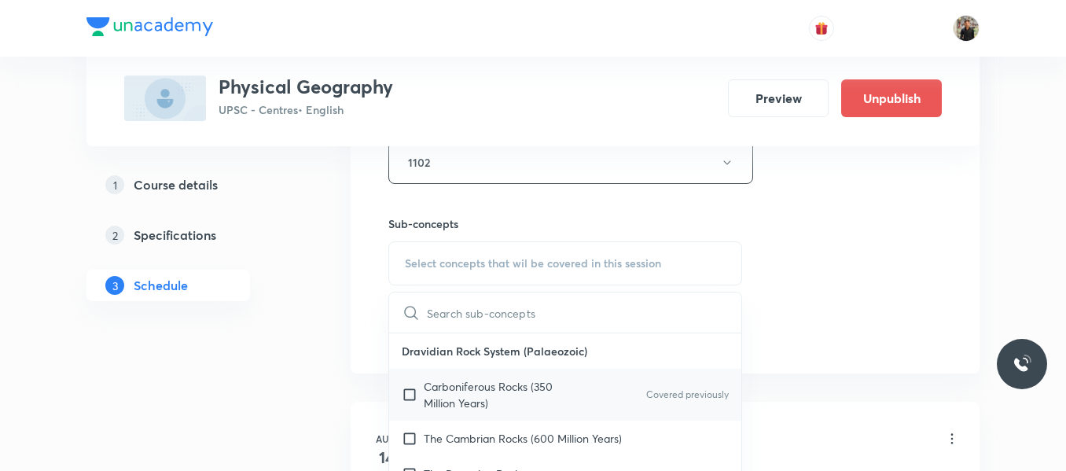
click at [404, 396] on input "checkbox" at bounding box center [413, 394] width 22 height 33
checkbox input "true"
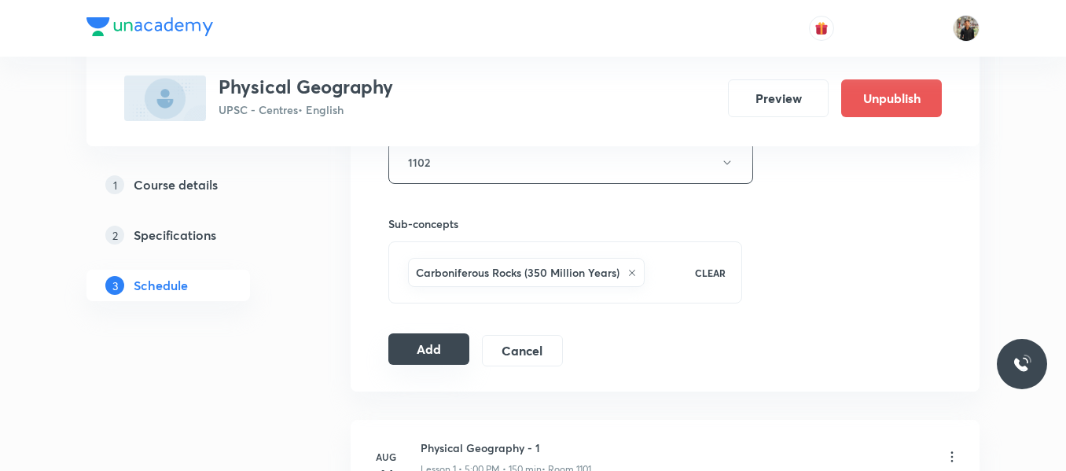
click at [415, 357] on button "Add" at bounding box center [428, 348] width 81 height 31
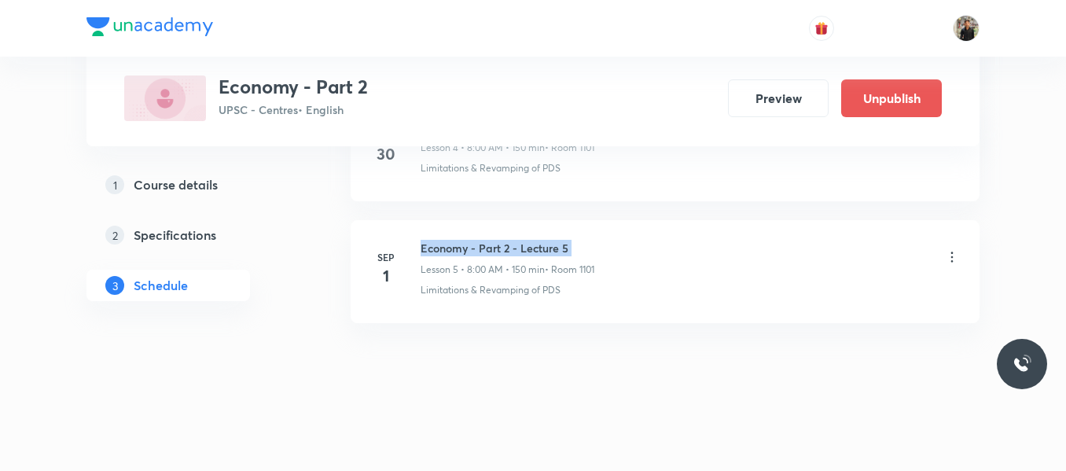
click at [465, 248] on h6 "Economy - Part 2 - Lecture 5" at bounding box center [508, 248] width 174 height 17
click at [455, 271] on p "Lesson 5 • 8:00 AM • 150 min" at bounding box center [483, 270] width 124 height 14
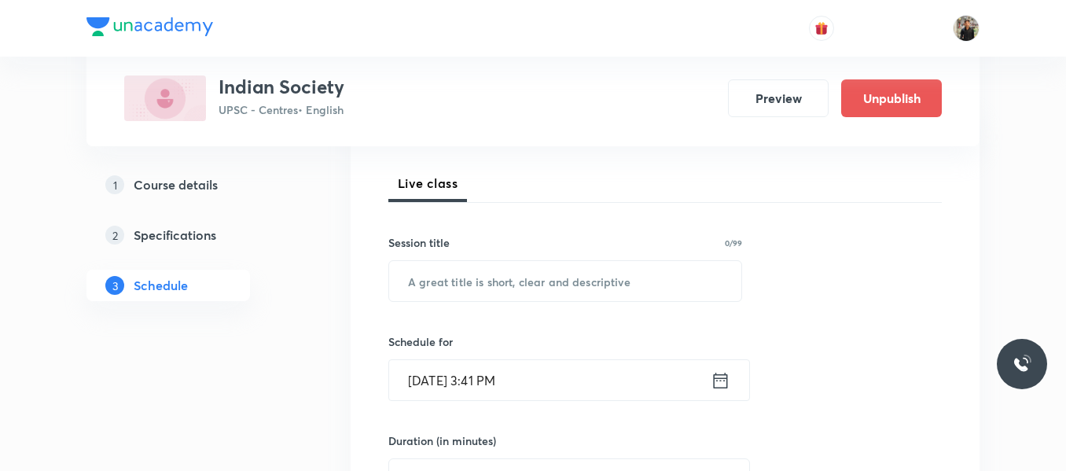
scroll to position [217, 0]
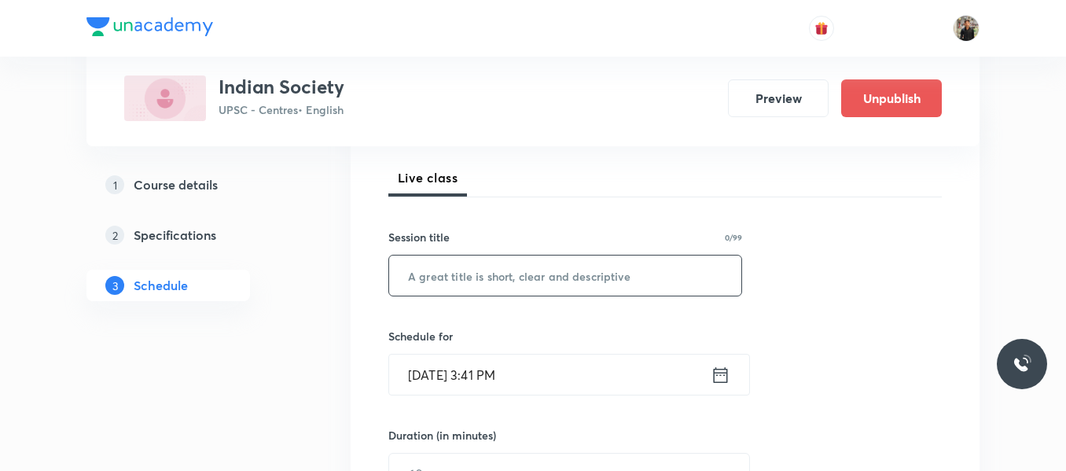
click at [463, 263] on input "text" at bounding box center [565, 276] width 352 height 40
paste input "Indian Society - 09"
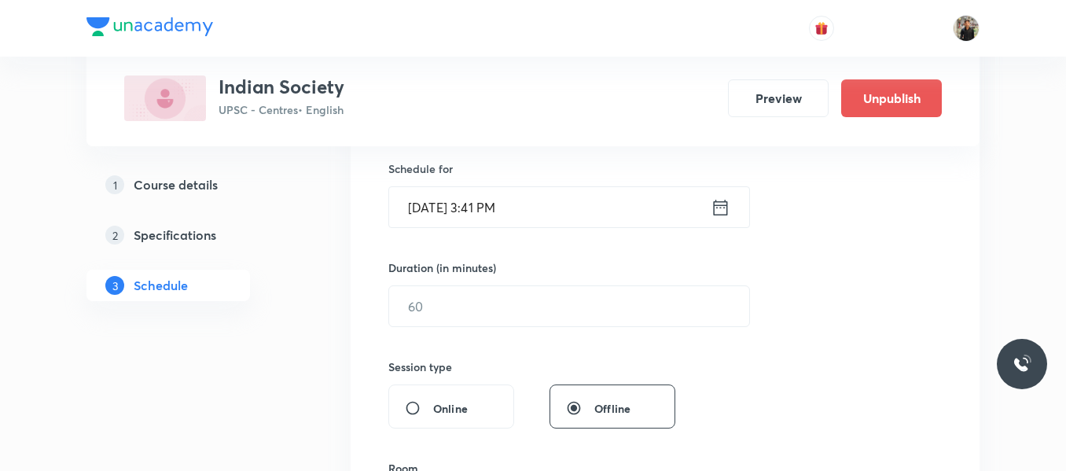
type input "Indian Society - 10"
click at [717, 209] on icon at bounding box center [721, 208] width 20 height 22
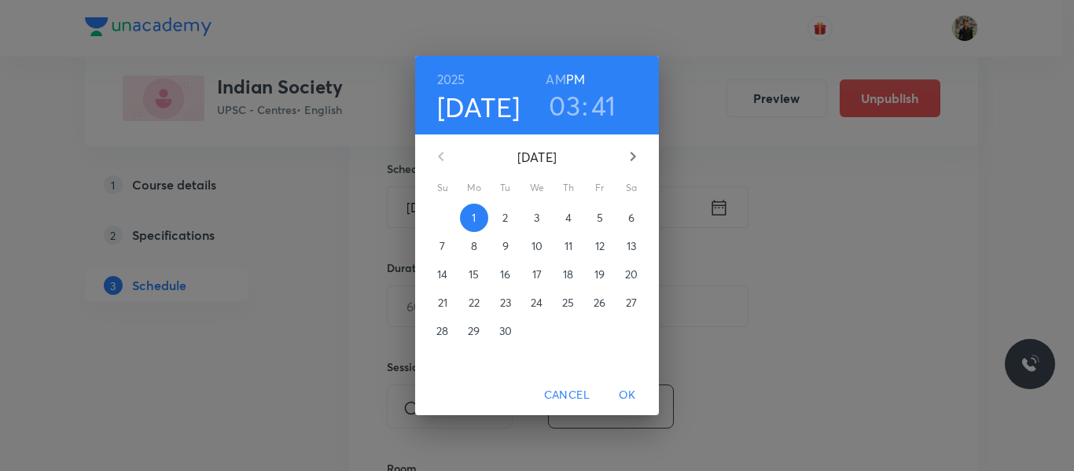
click at [506, 219] on p "2" at bounding box center [505, 218] width 6 height 16
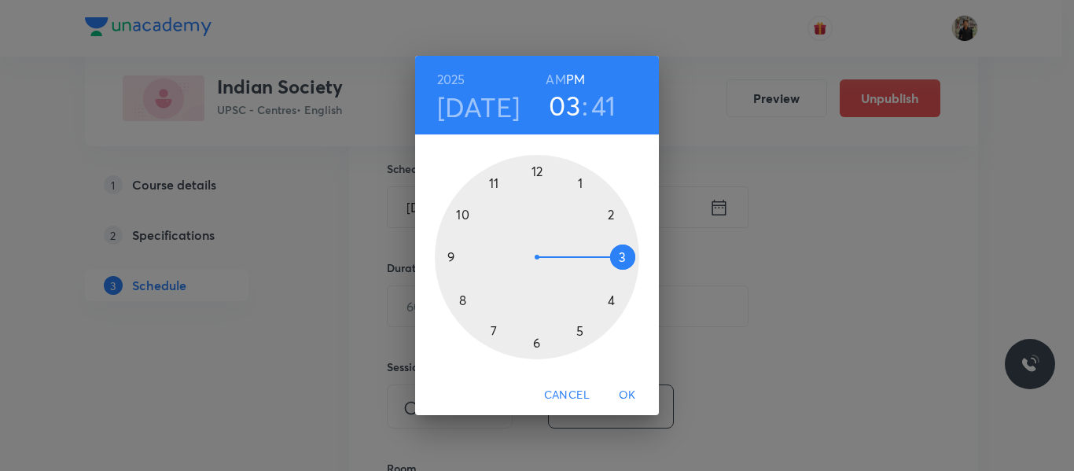
click at [578, 329] on div at bounding box center [537, 257] width 204 height 204
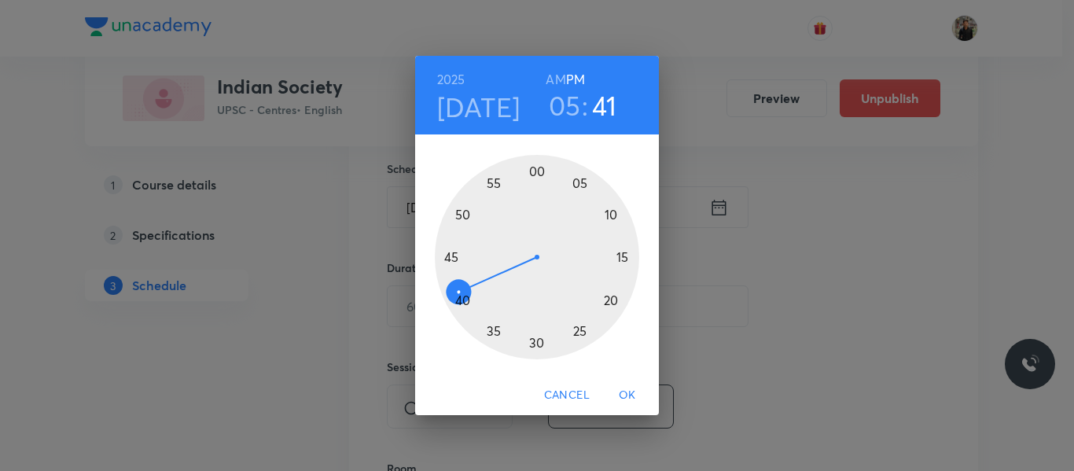
click at [536, 165] on div at bounding box center [537, 257] width 204 height 204
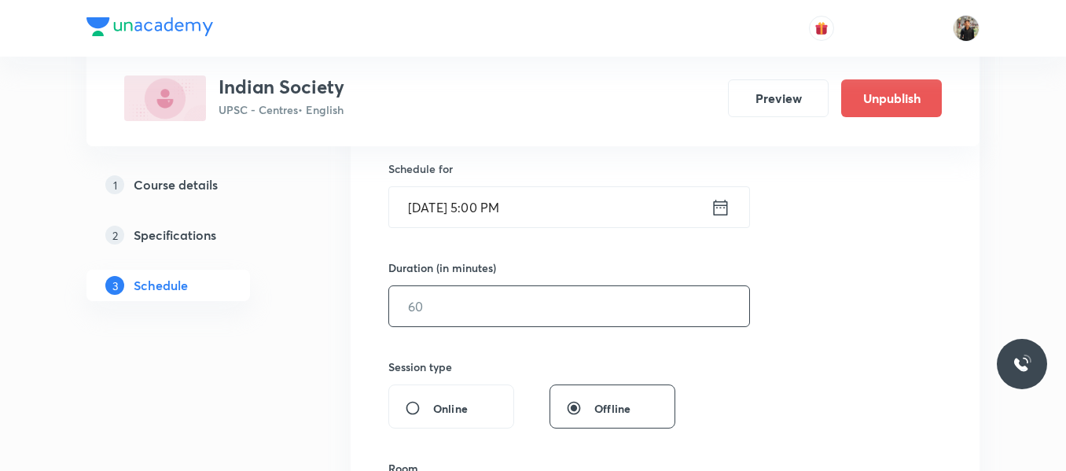
click at [501, 294] on input "text" at bounding box center [569, 306] width 360 height 40
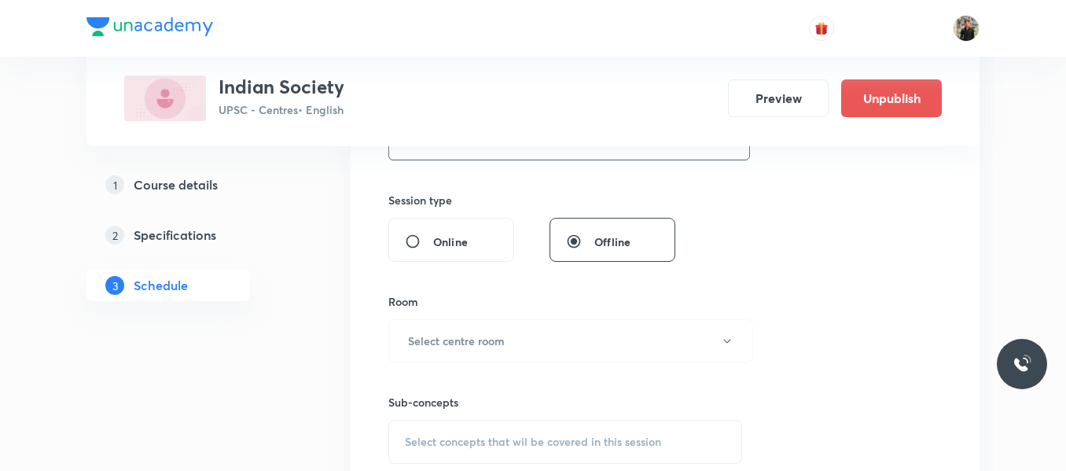
scroll to position [608, 0]
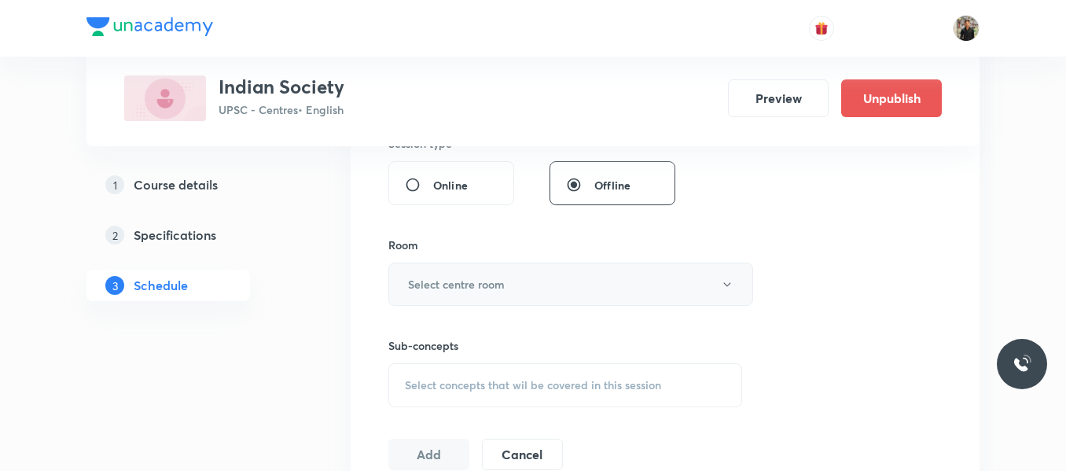
type input "150"
click at [500, 285] on h6 "Select centre room" at bounding box center [456, 284] width 97 height 17
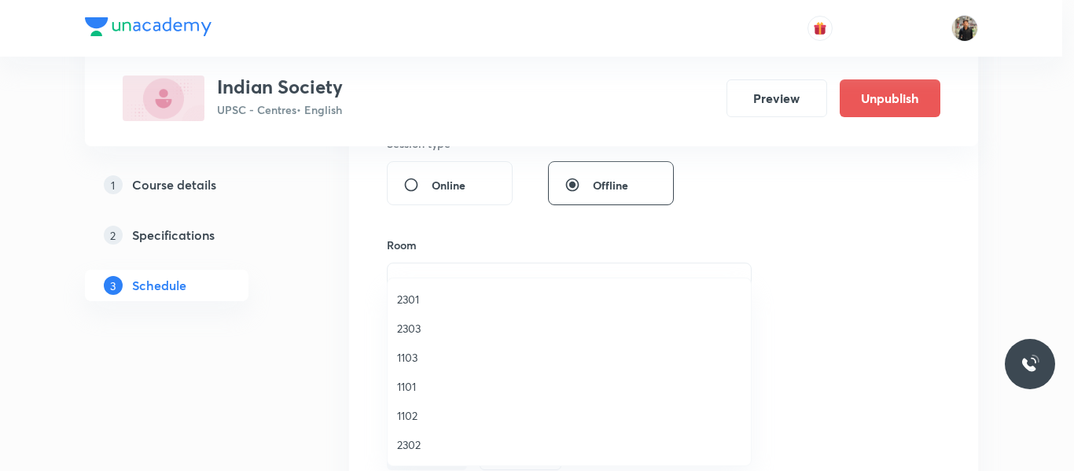
click at [423, 285] on li "2301" at bounding box center [569, 299] width 363 height 29
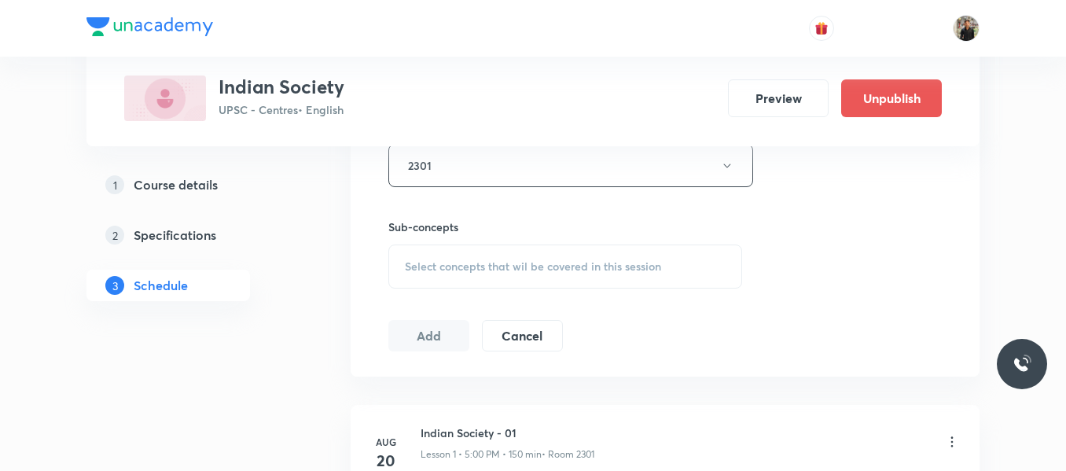
scroll to position [727, 0]
click at [423, 271] on span "Select concepts that wil be covered in this session" at bounding box center [533, 266] width 256 height 13
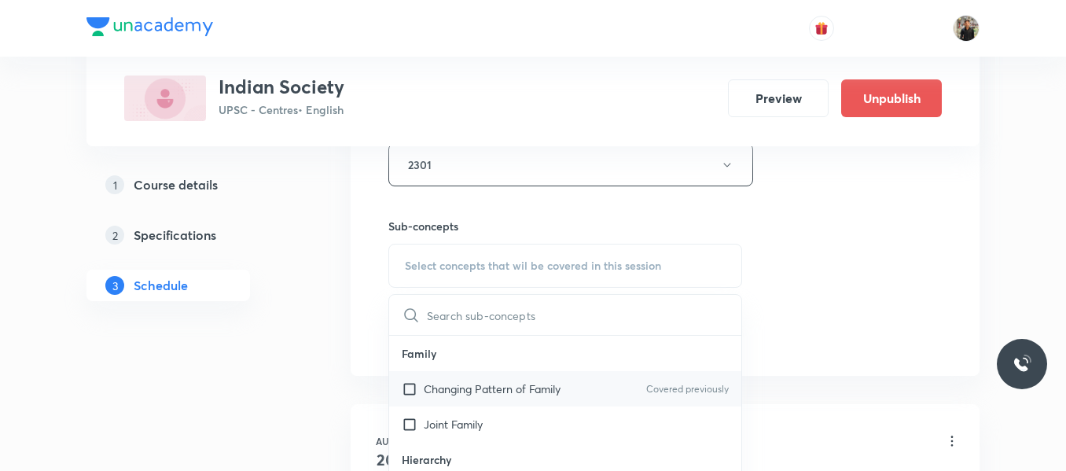
click at [405, 389] on input "checkbox" at bounding box center [413, 389] width 22 height 17
checkbox input "true"
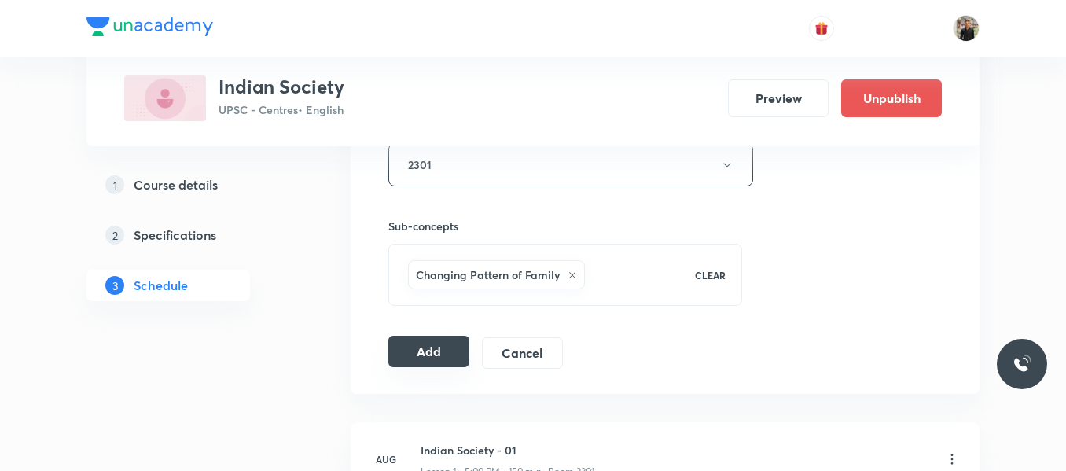
click at [408, 342] on button "Add" at bounding box center [428, 351] width 81 height 31
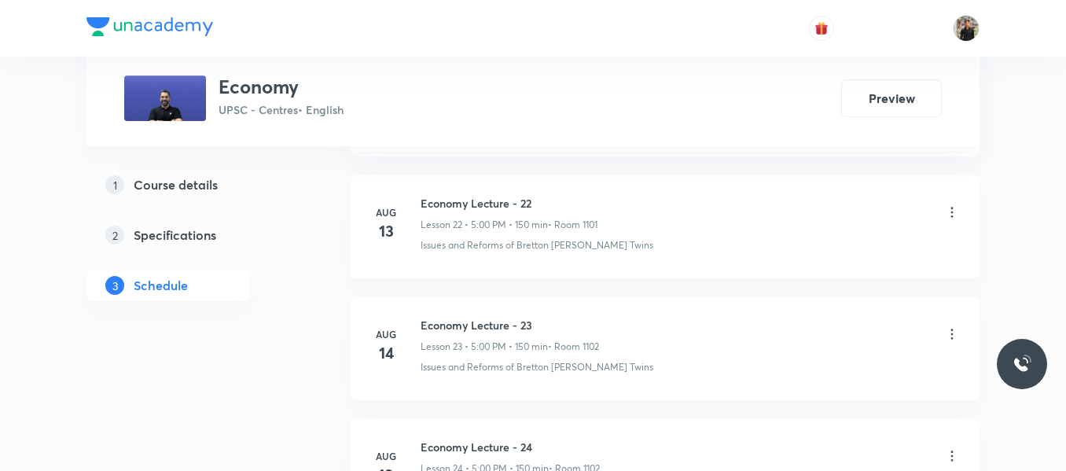
scroll to position [4080, 0]
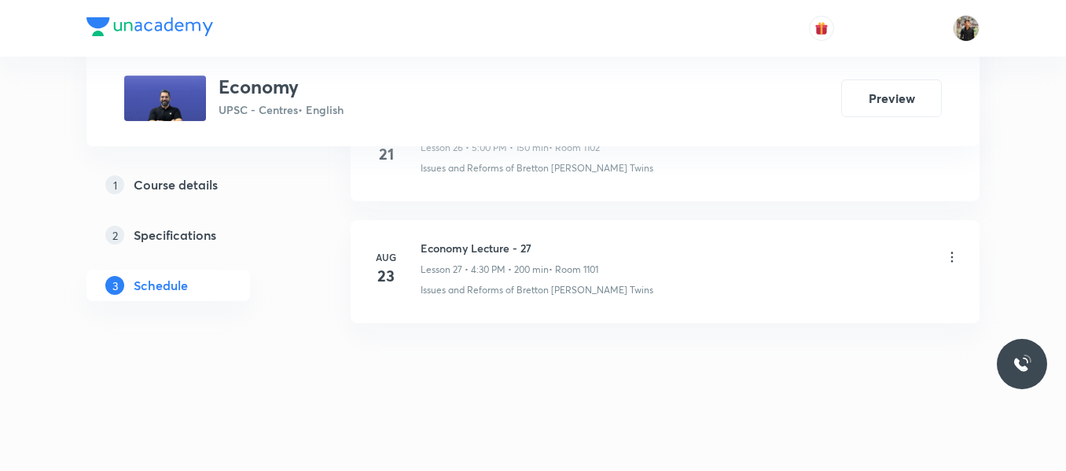
click at [480, 244] on h6 "Economy Lecture - 27" at bounding box center [510, 248] width 178 height 17
copy h6 "Economy Lecture - 27"
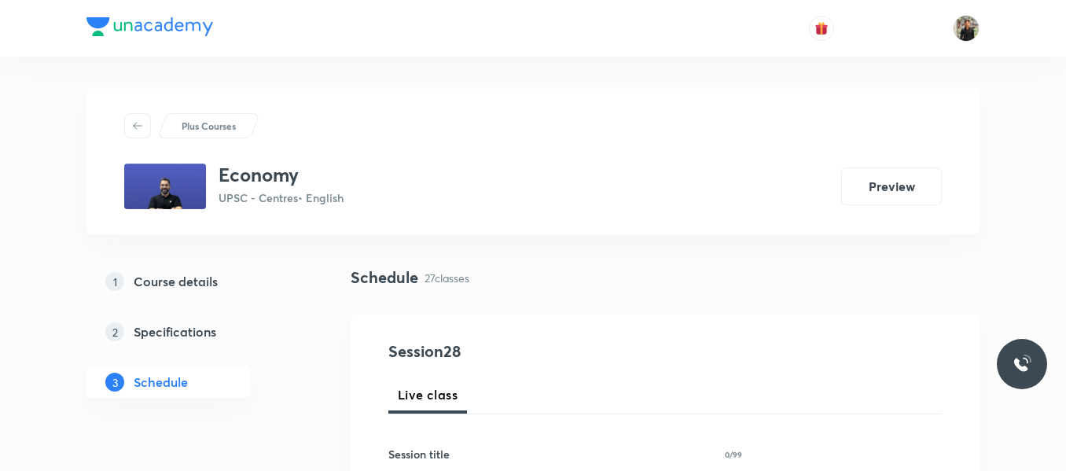
scroll to position [145, 0]
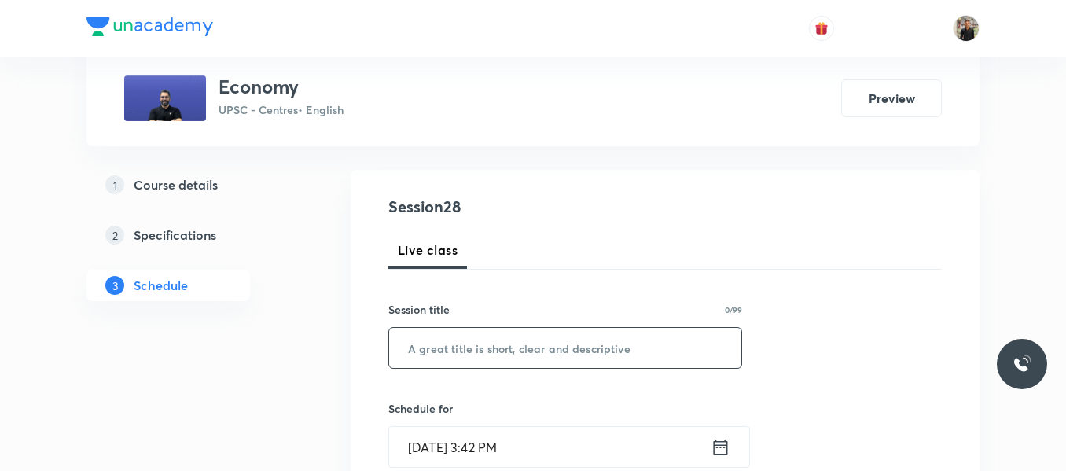
click at [472, 338] on input "text" at bounding box center [565, 348] width 352 height 40
paste input "Economy Lecture - 27"
type input "Economy Lecture - 28"
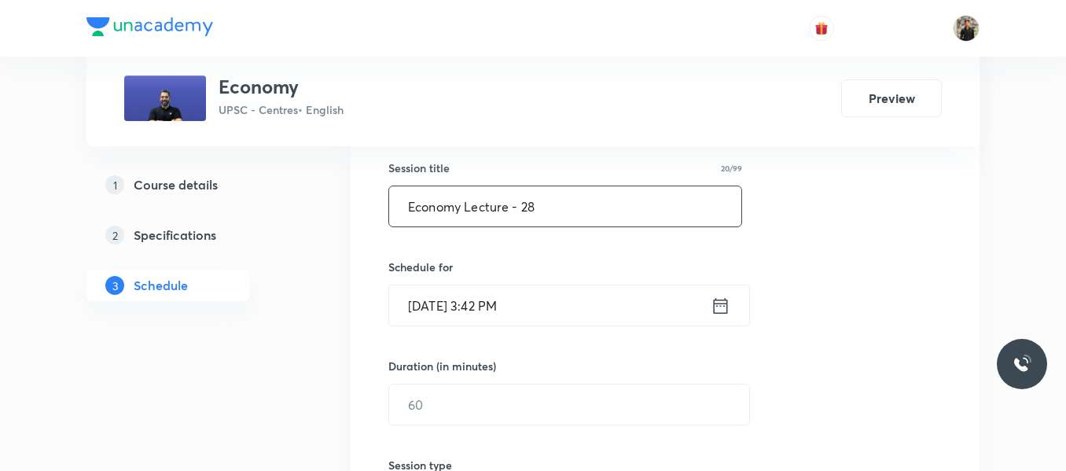
scroll to position [291, 0]
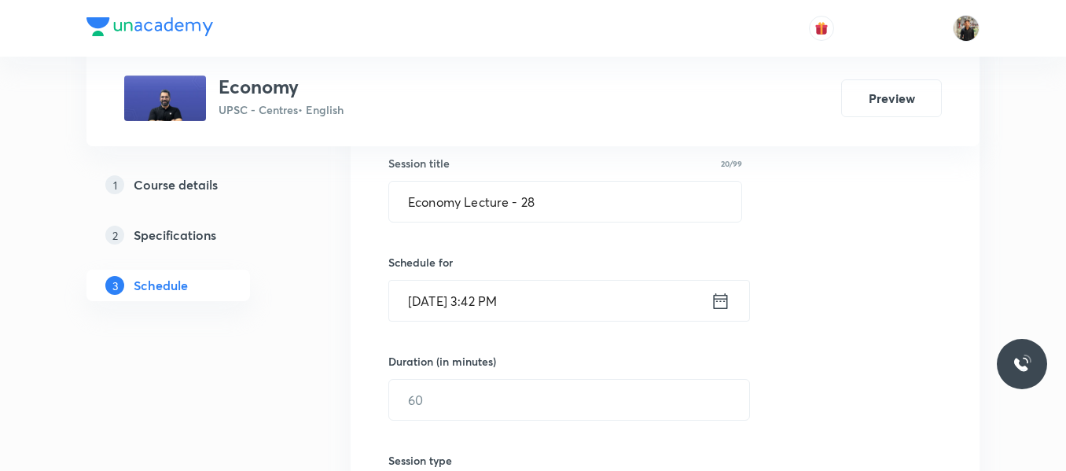
click at [719, 300] on icon at bounding box center [721, 301] width 20 height 22
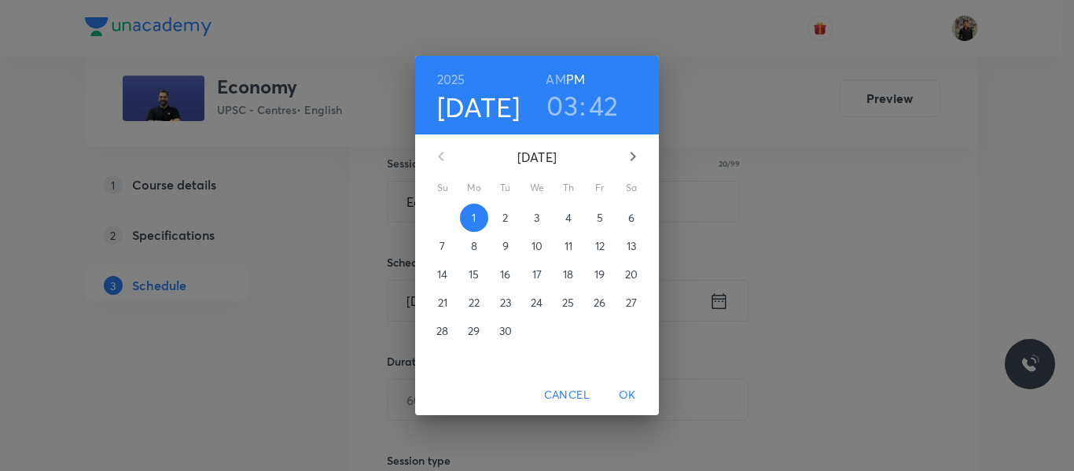
click at [509, 221] on span "2" at bounding box center [505, 218] width 28 height 16
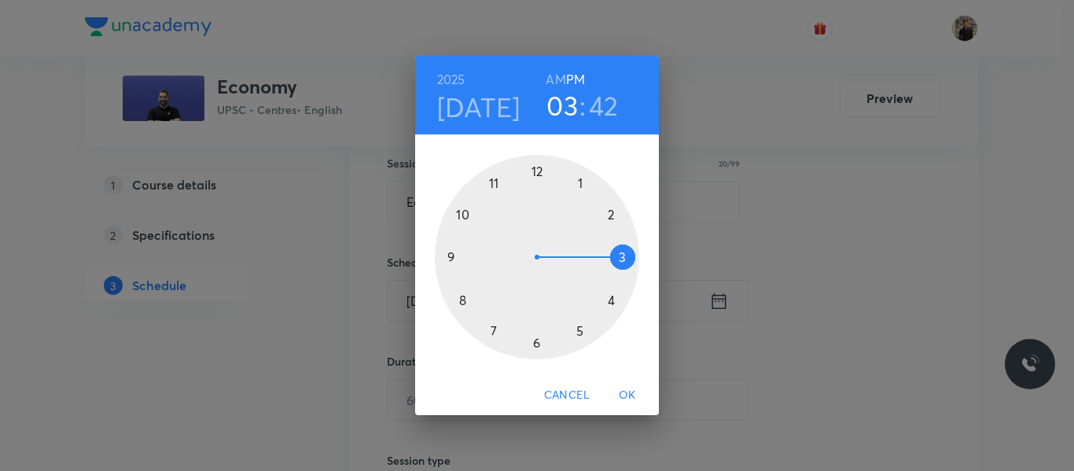
click at [577, 329] on div at bounding box center [537, 257] width 204 height 204
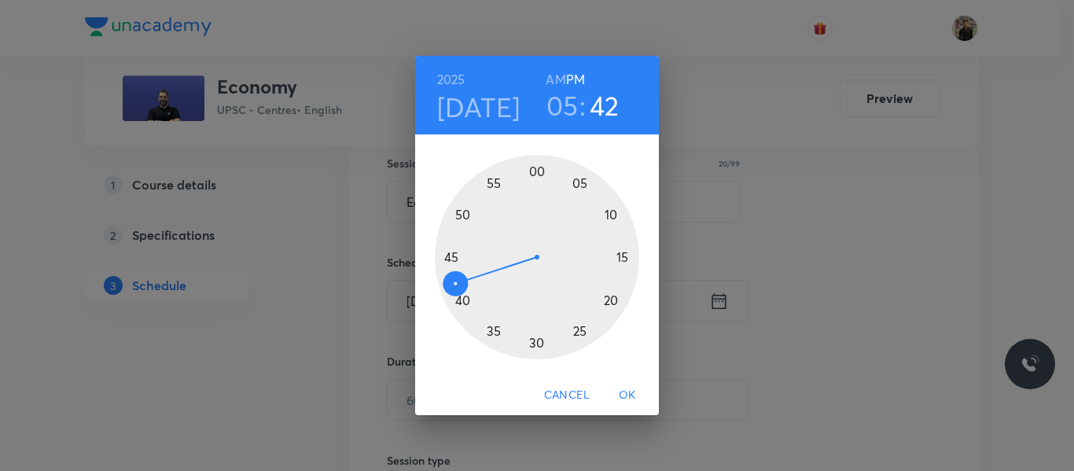
click at [536, 168] on div at bounding box center [537, 257] width 204 height 204
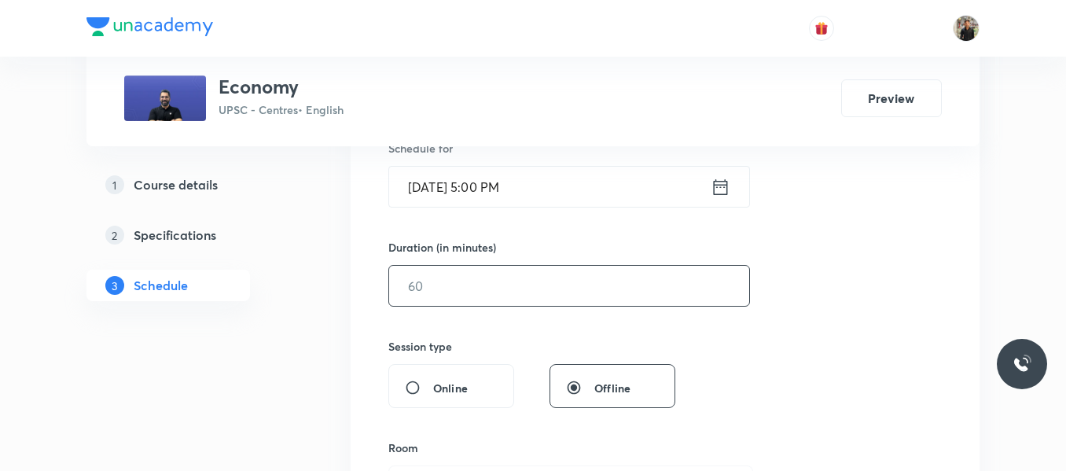
scroll to position [406, 0]
click at [521, 278] on input "text" at bounding box center [569, 285] width 360 height 40
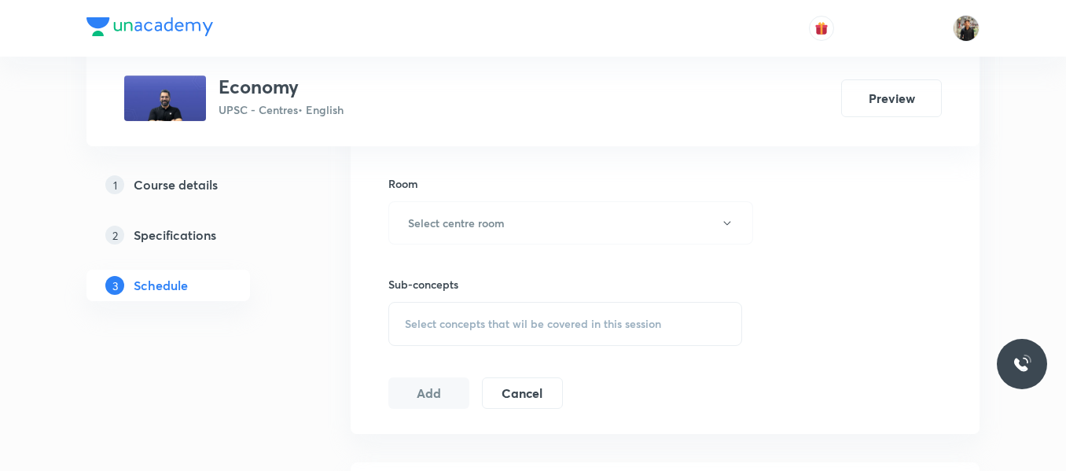
scroll to position [686, 0]
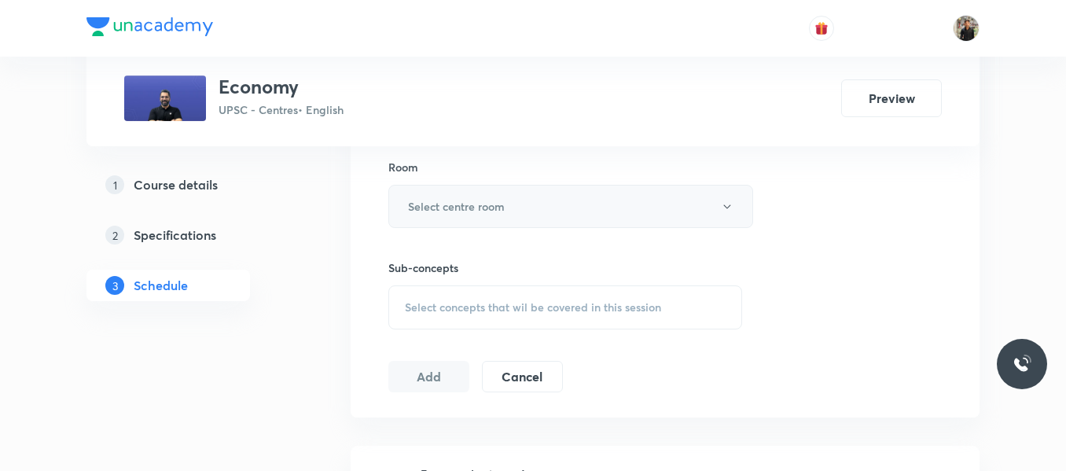
type input "150"
click at [500, 221] on button "Select centre room" at bounding box center [570, 206] width 365 height 43
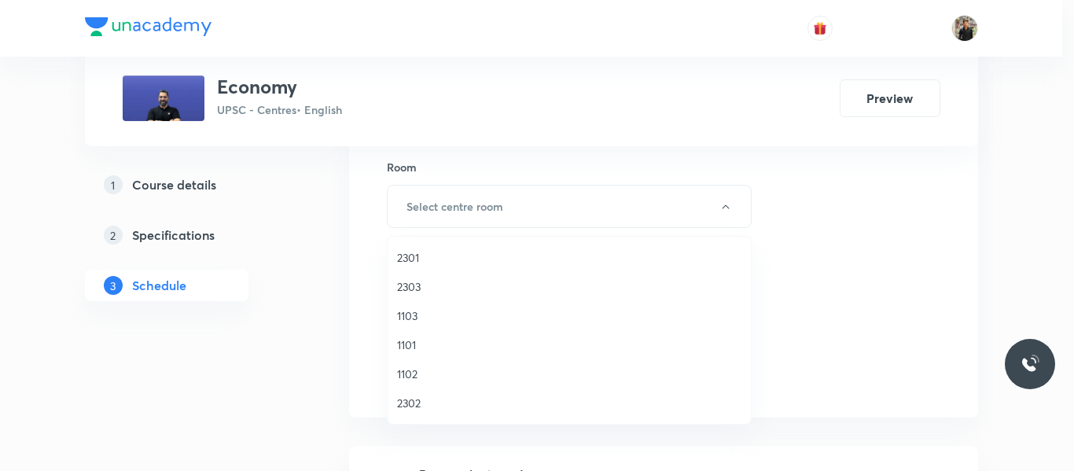
click at [425, 367] on span "1102" at bounding box center [569, 374] width 344 height 17
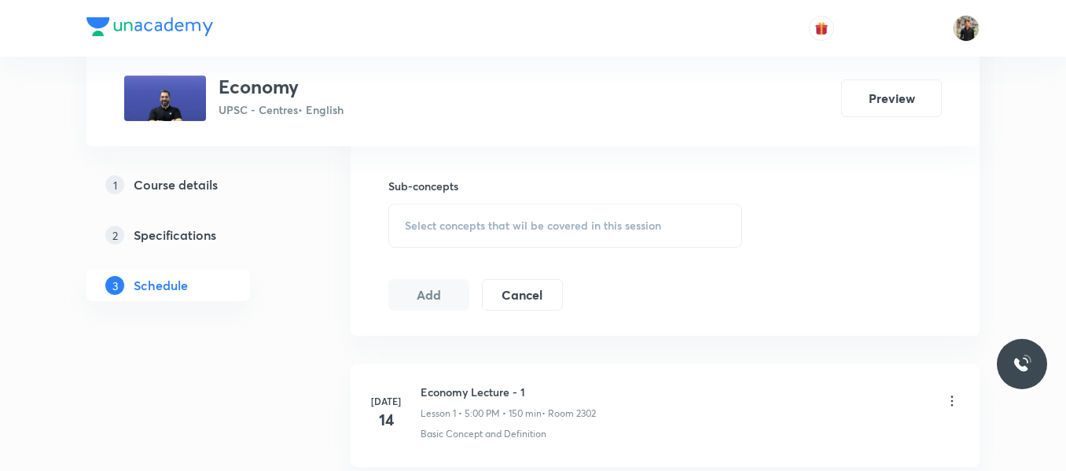
scroll to position [764, 0]
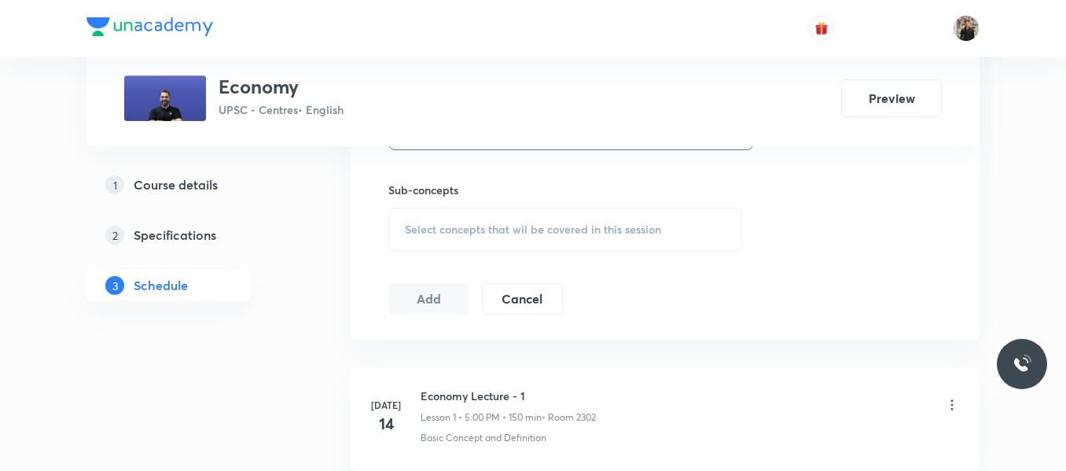
click at [425, 223] on span "Select concepts that wil be covered in this session" at bounding box center [533, 229] width 256 height 13
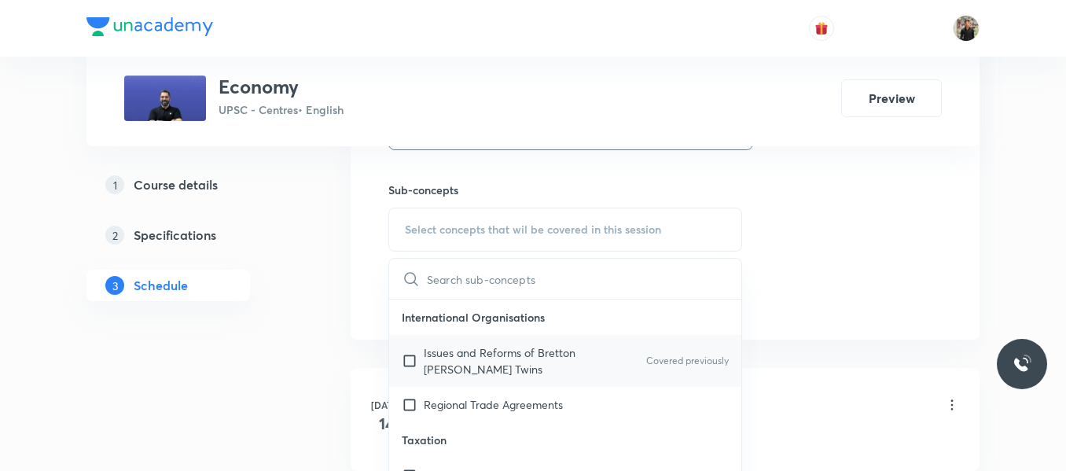
click at [408, 355] on input "checkbox" at bounding box center [413, 360] width 22 height 33
checkbox input "true"
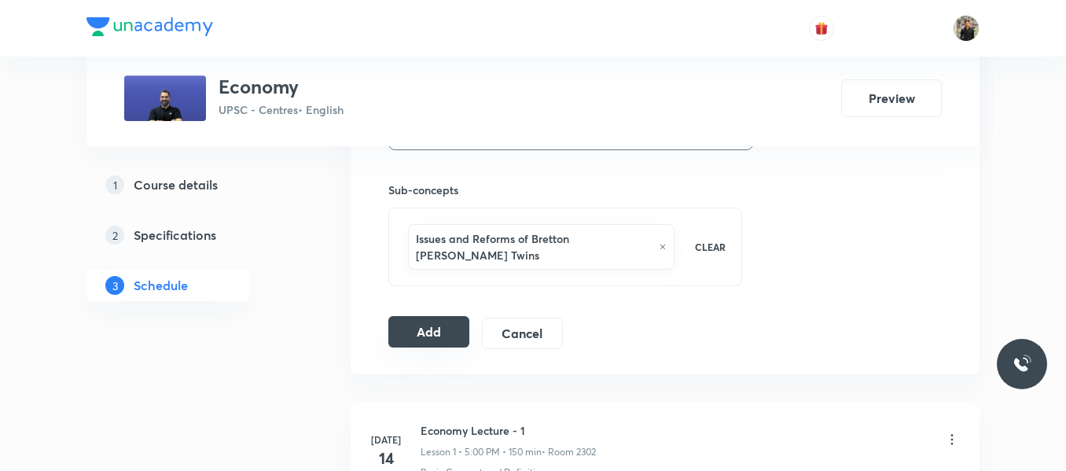
click at [418, 318] on button "Add" at bounding box center [428, 331] width 81 height 31
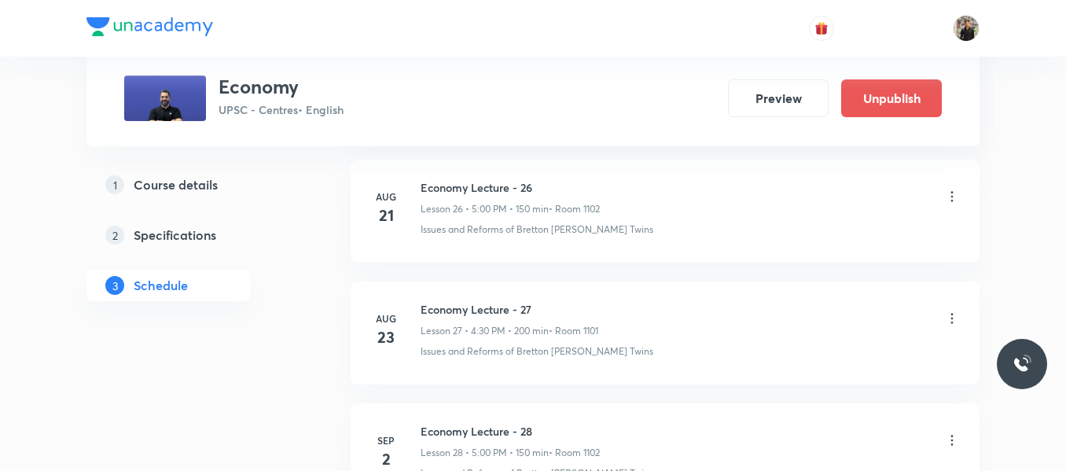
scroll to position [3480, 0]
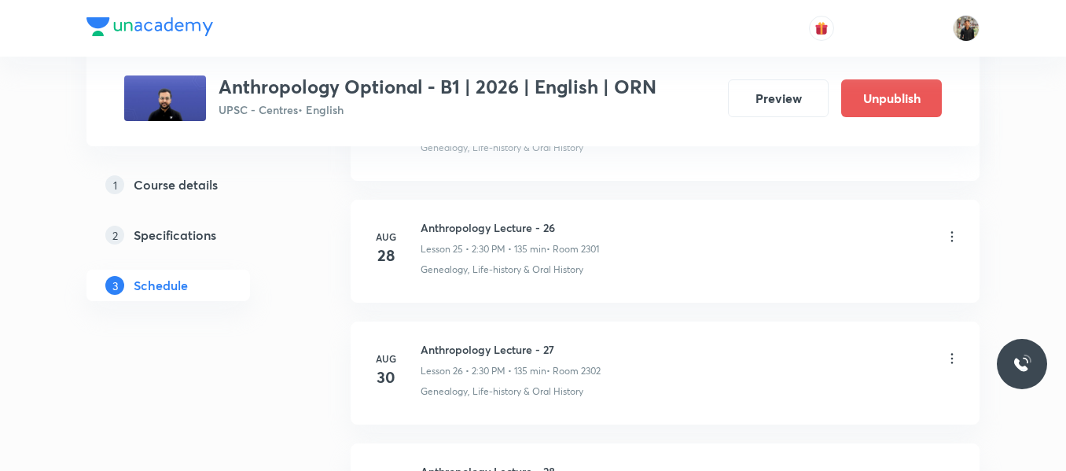
scroll to position [4080, 0]
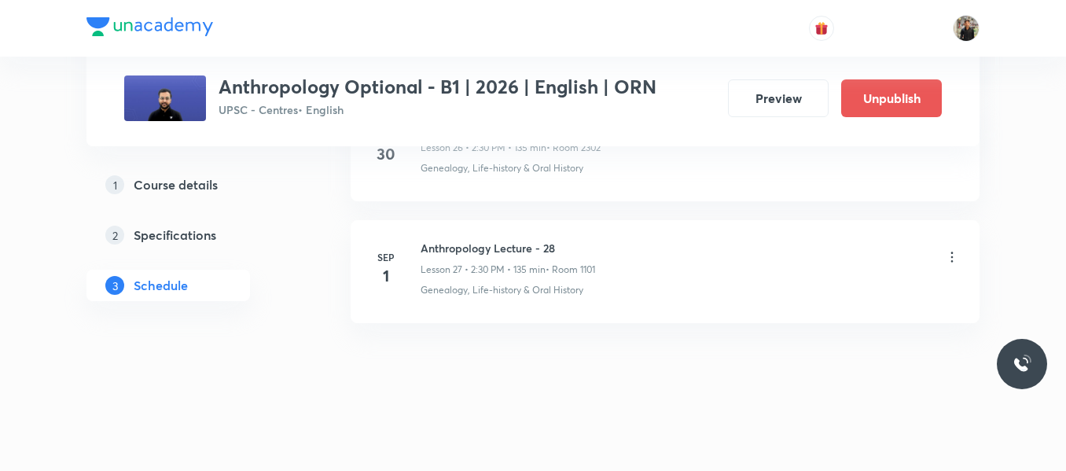
click at [462, 245] on h6 "Anthropology Lecture - 28" at bounding box center [508, 248] width 175 height 17
copy h6 "Anthropology Lecture - 28"
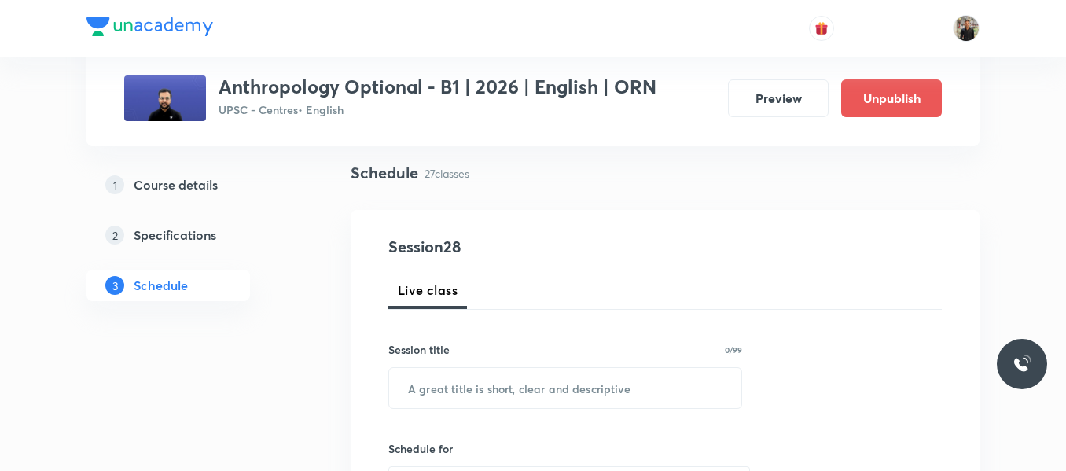
scroll to position [104, 0]
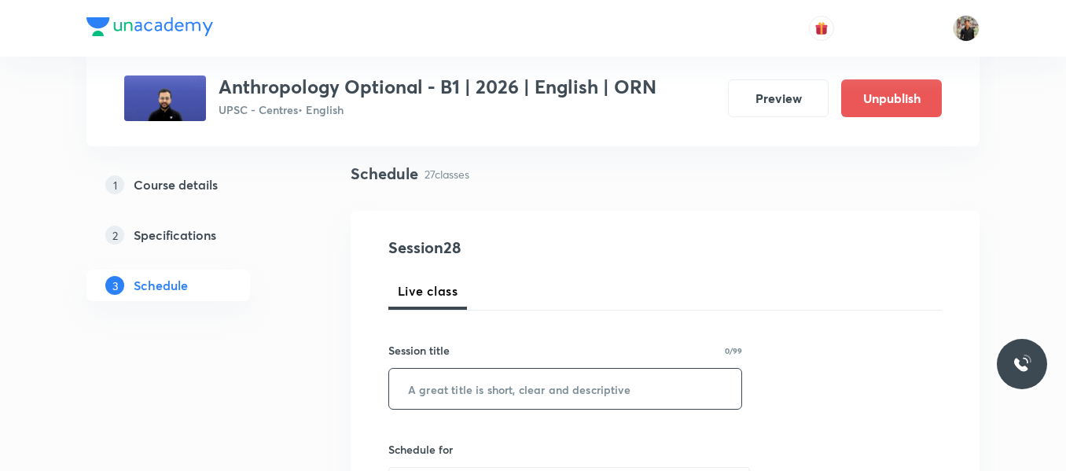
click at [455, 380] on input "text" at bounding box center [565, 389] width 352 height 40
paste input "Anthropology Lecture - 28"
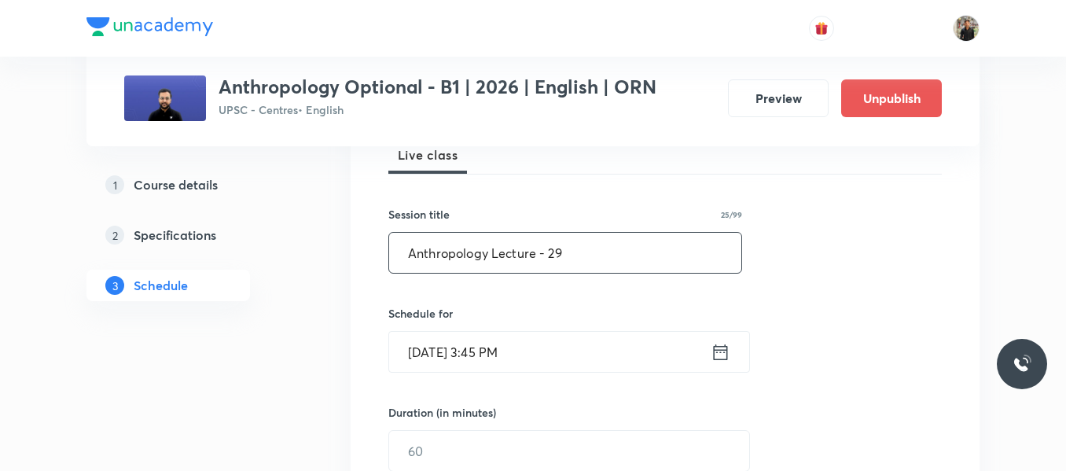
scroll to position [242, 0]
type input "Anthropology Lecture - 29"
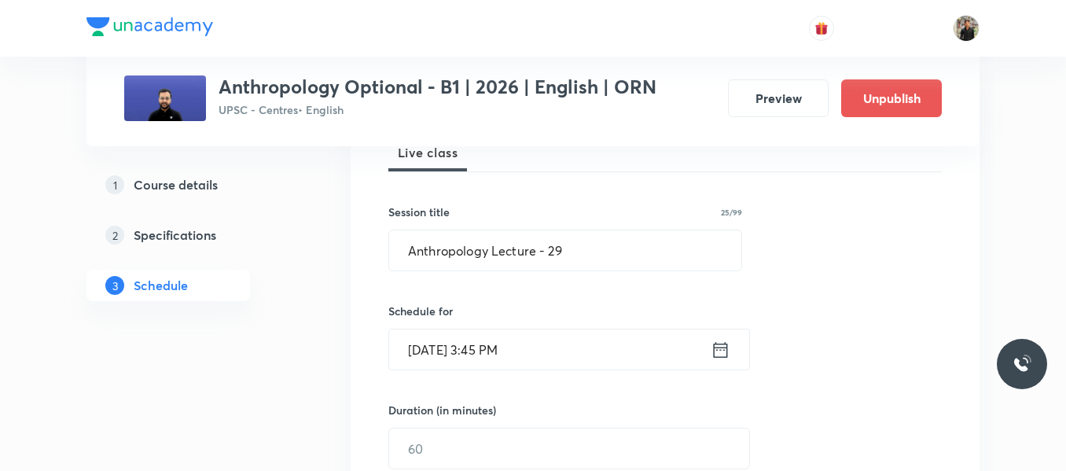
click at [720, 347] on icon at bounding box center [721, 349] width 14 height 16
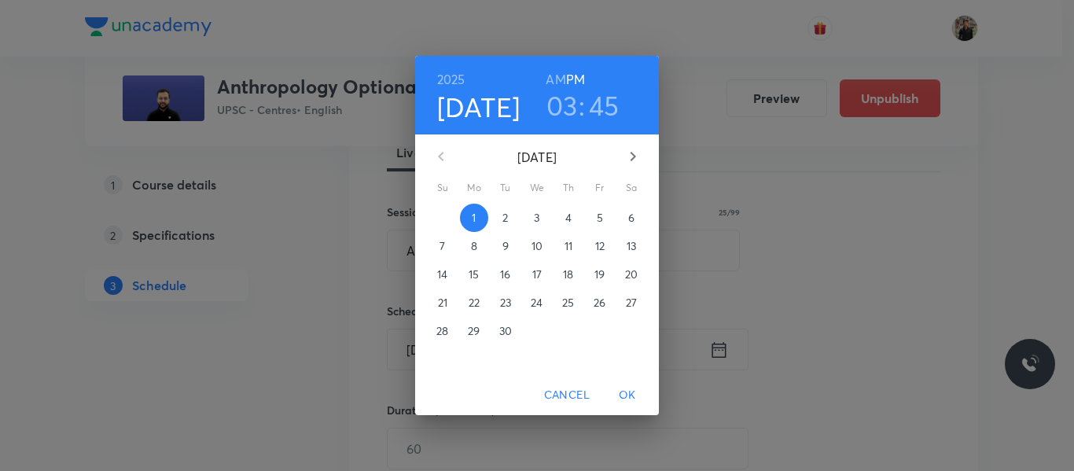
click at [510, 215] on span "2" at bounding box center [505, 218] width 28 height 16
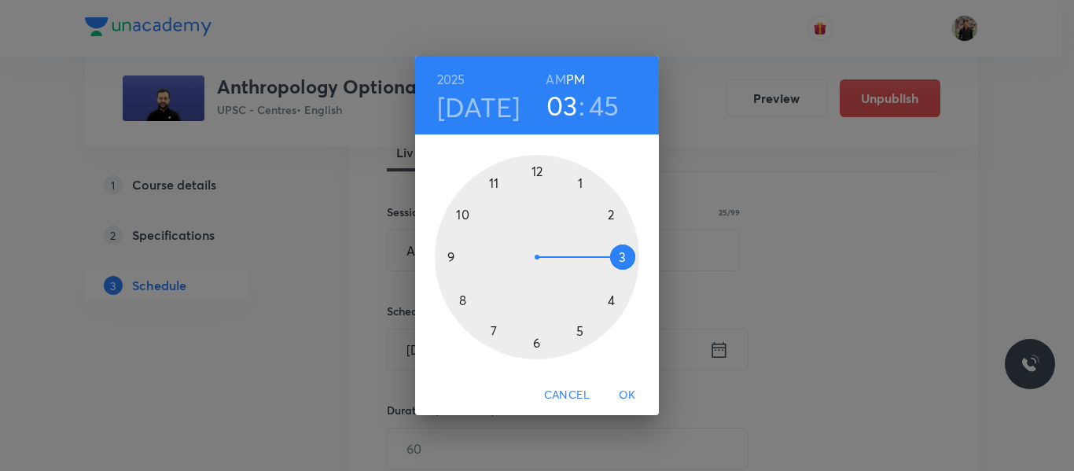
click at [613, 215] on div at bounding box center [537, 257] width 204 height 204
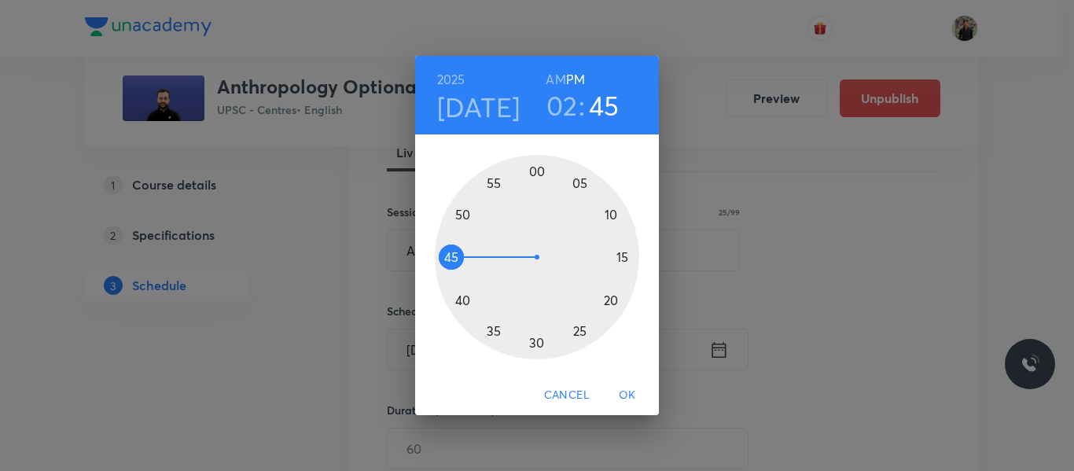
click at [534, 341] on div at bounding box center [537, 257] width 204 height 204
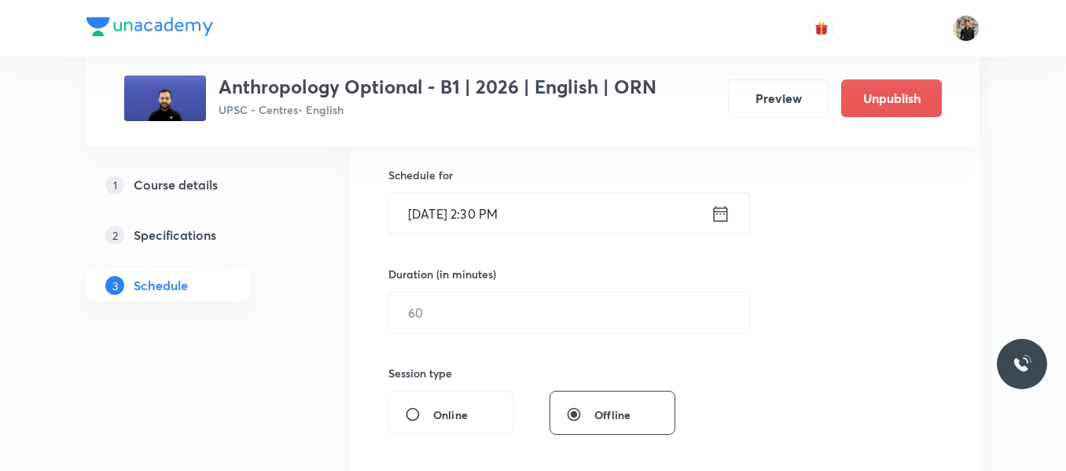
scroll to position [379, 0]
click at [523, 319] on input "text" at bounding box center [569, 312] width 360 height 40
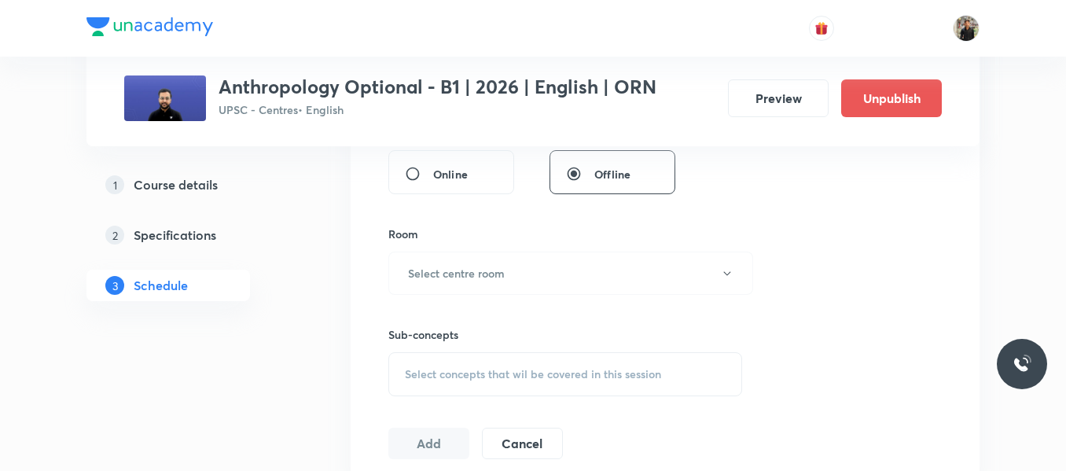
scroll to position [620, 0]
type input "135"
click at [512, 278] on button "Select centre room" at bounding box center [570, 272] width 365 height 43
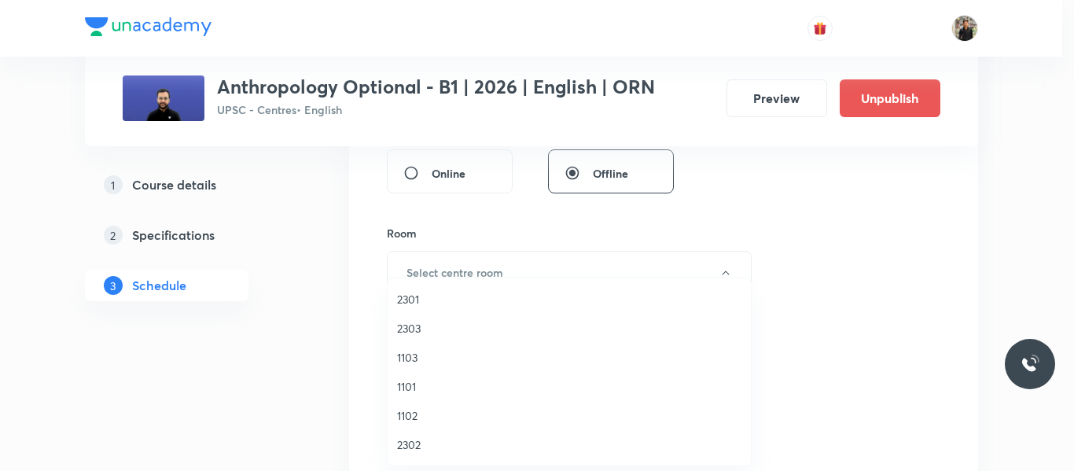
click at [420, 358] on span "1103" at bounding box center [569, 357] width 344 height 17
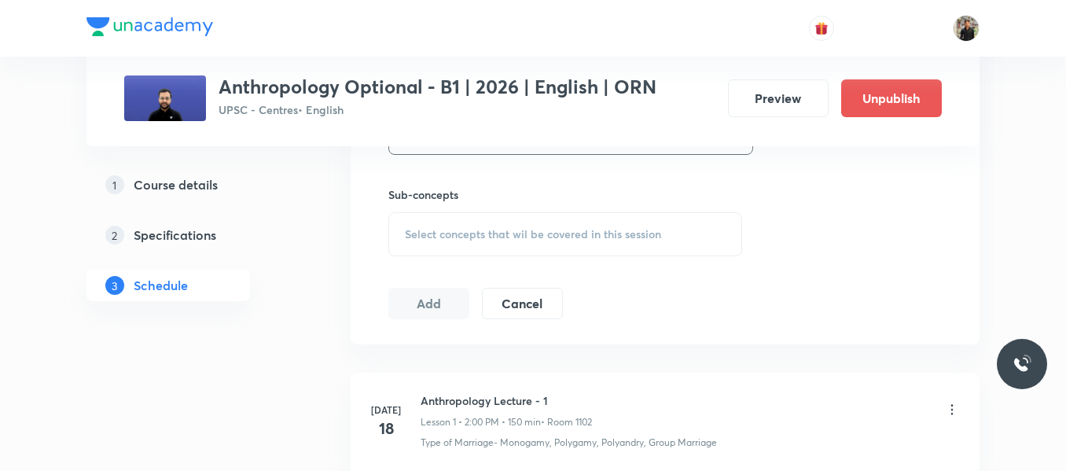
scroll to position [760, 0]
click at [418, 243] on div "Select concepts that wil be covered in this session" at bounding box center [565, 234] width 354 height 44
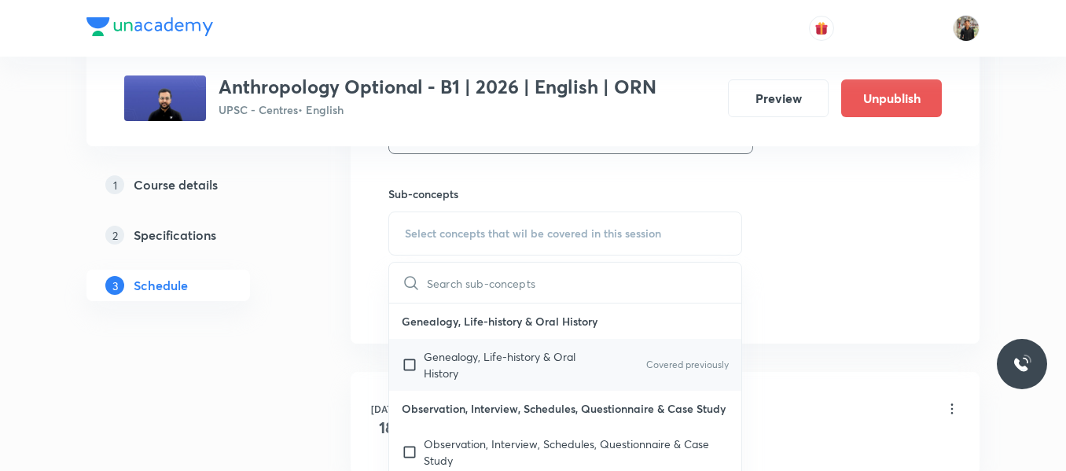
click at [406, 365] on input "checkbox" at bounding box center [413, 364] width 22 height 33
checkbox input "true"
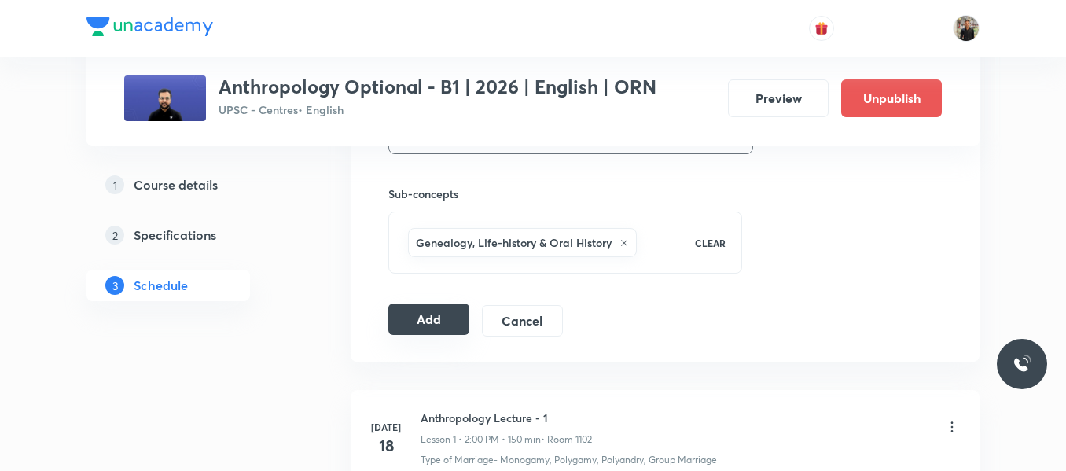
click at [405, 311] on button "Add" at bounding box center [428, 319] width 81 height 31
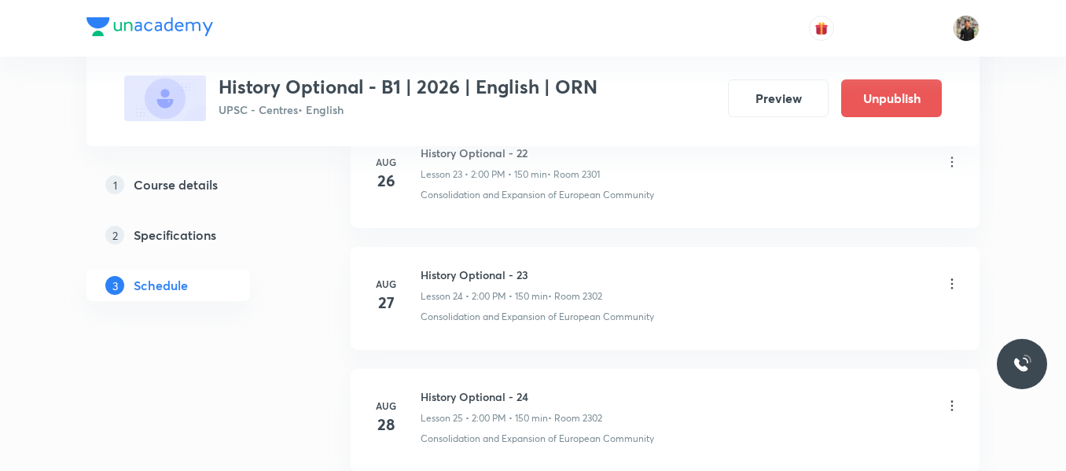
scroll to position [4080, 0]
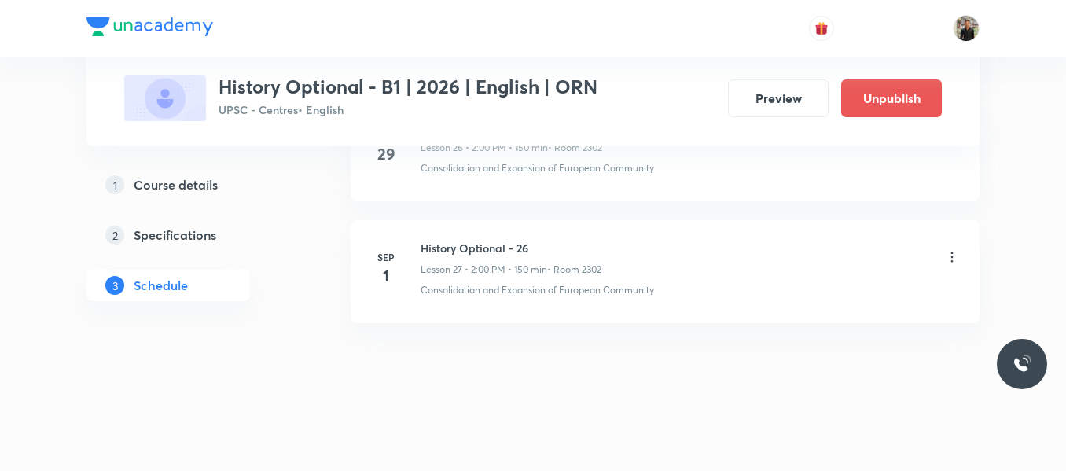
click at [495, 251] on h6 "History Optional - 26" at bounding box center [511, 248] width 181 height 17
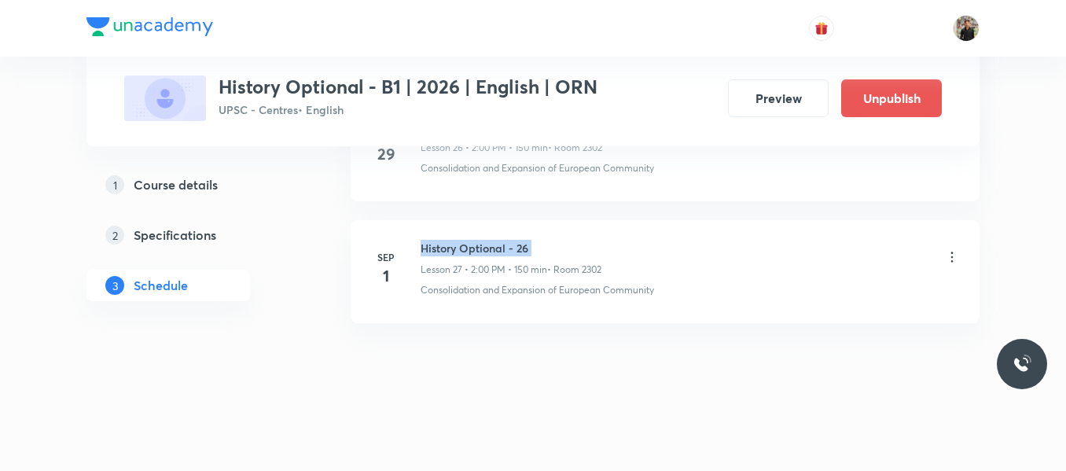
copy h6 "History Optional - 26"
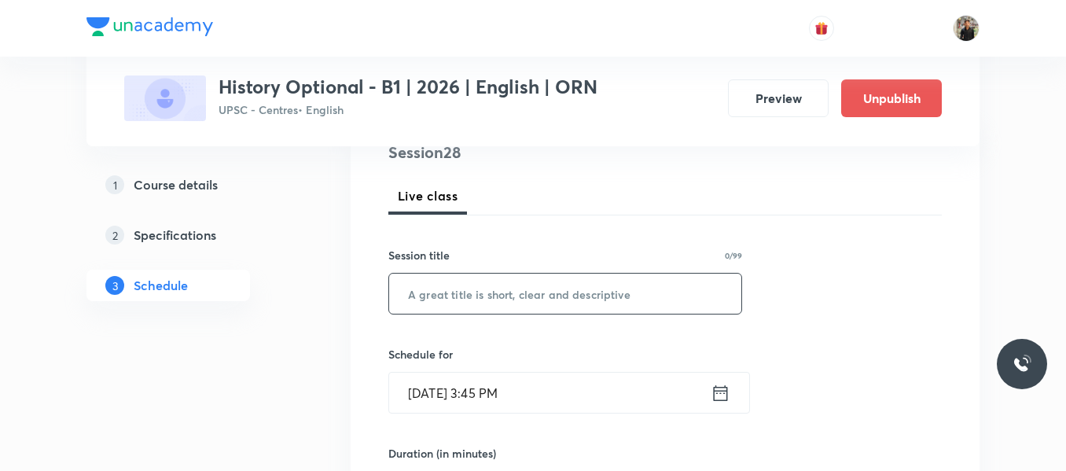
scroll to position [198, 0]
click at [487, 290] on input "text" at bounding box center [565, 294] width 352 height 40
paste input "History Optional - 26"
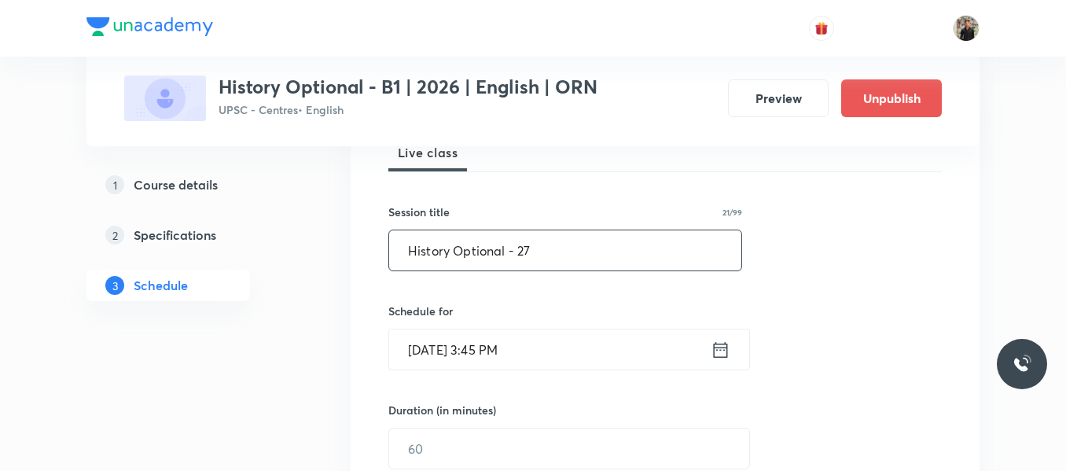
scroll to position [245, 0]
type input "History Optional - 27"
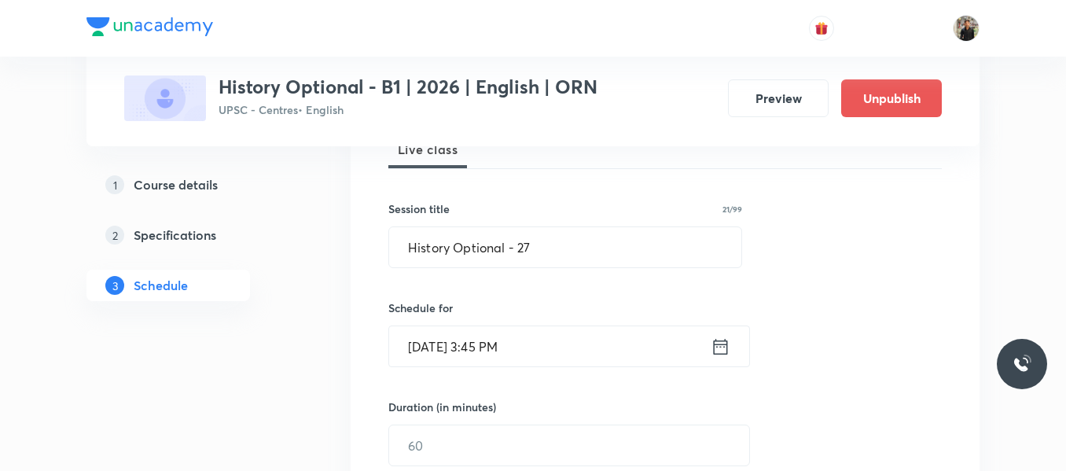
click at [717, 346] on icon at bounding box center [721, 346] width 14 height 16
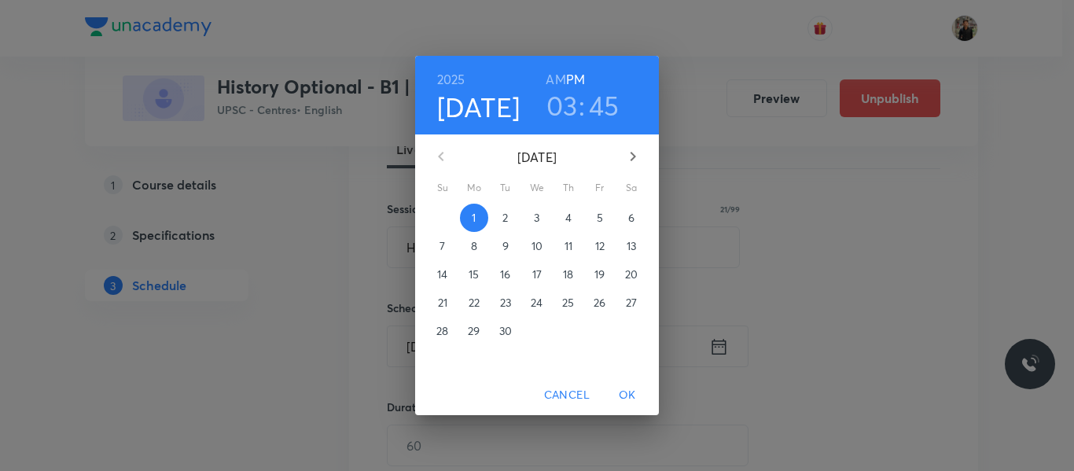
click at [507, 218] on p "2" at bounding box center [505, 218] width 6 height 16
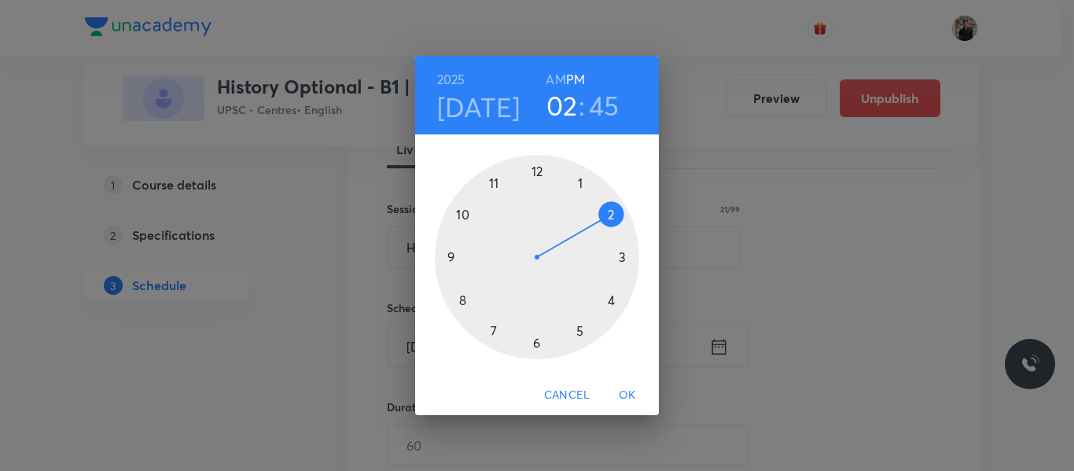
click at [598, 212] on div at bounding box center [537, 257] width 204 height 204
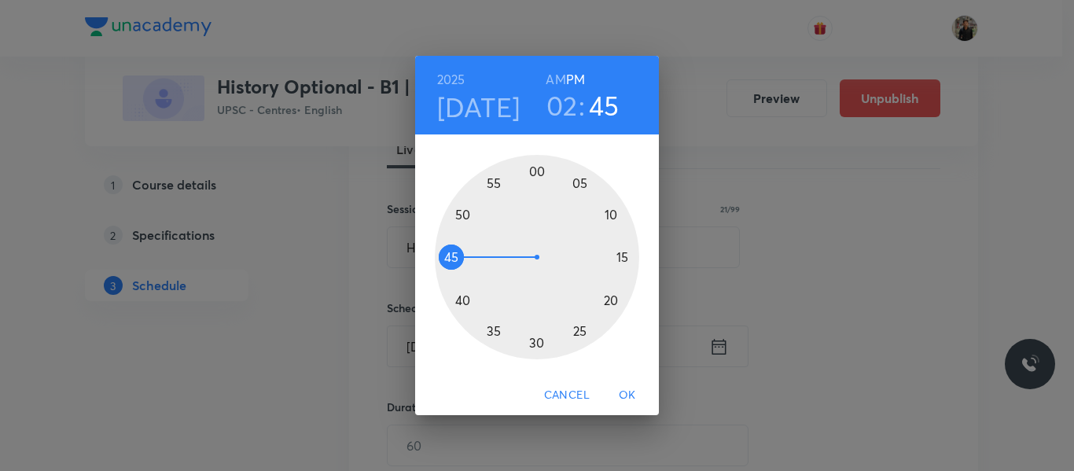
click at [598, 212] on div at bounding box center [537, 257] width 204 height 204
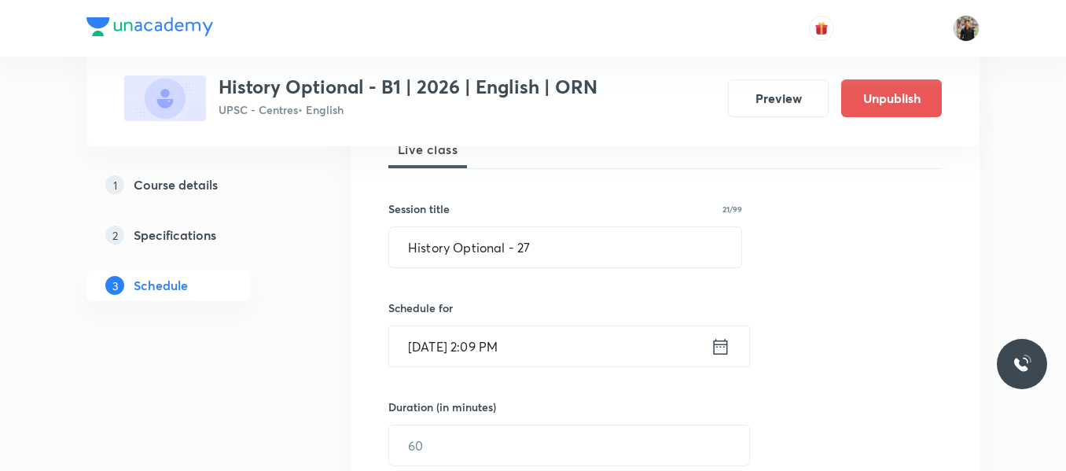
click at [596, 340] on input "[DATE] 2:09 PM" at bounding box center [550, 346] width 322 height 40
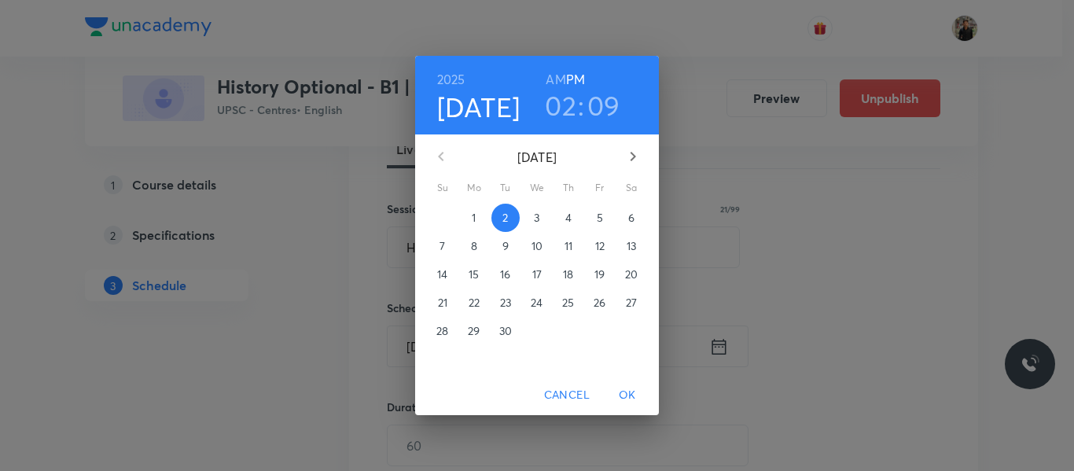
click at [605, 103] on h3 "09" at bounding box center [603, 105] width 33 height 33
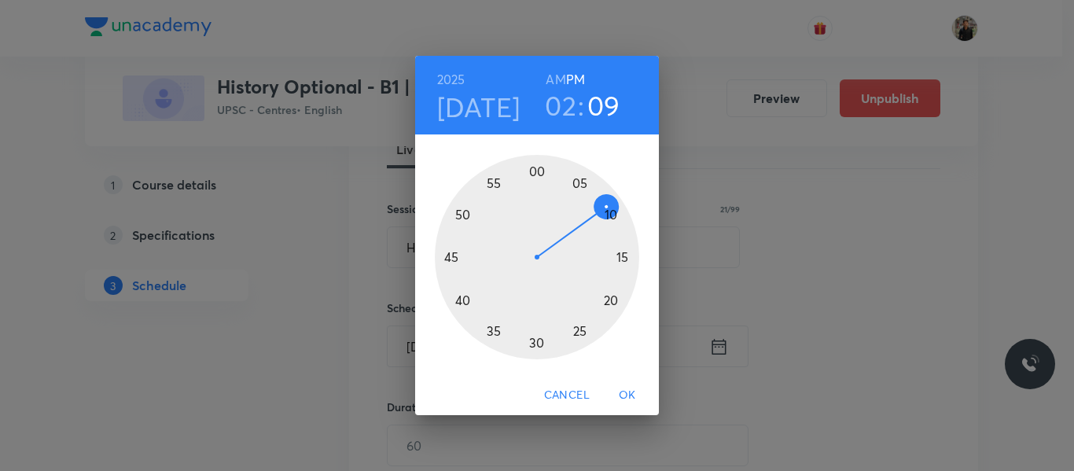
click at [536, 171] on div at bounding box center [537, 257] width 204 height 204
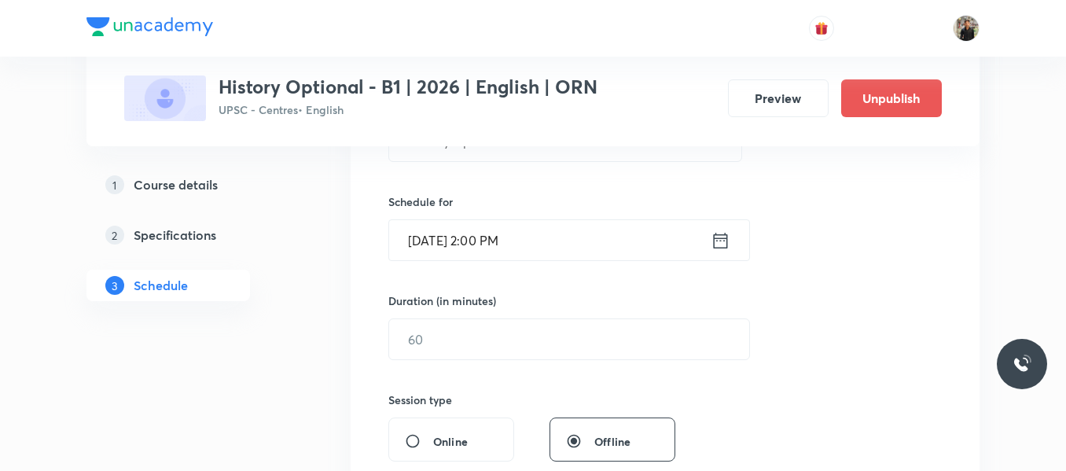
scroll to position [355, 0]
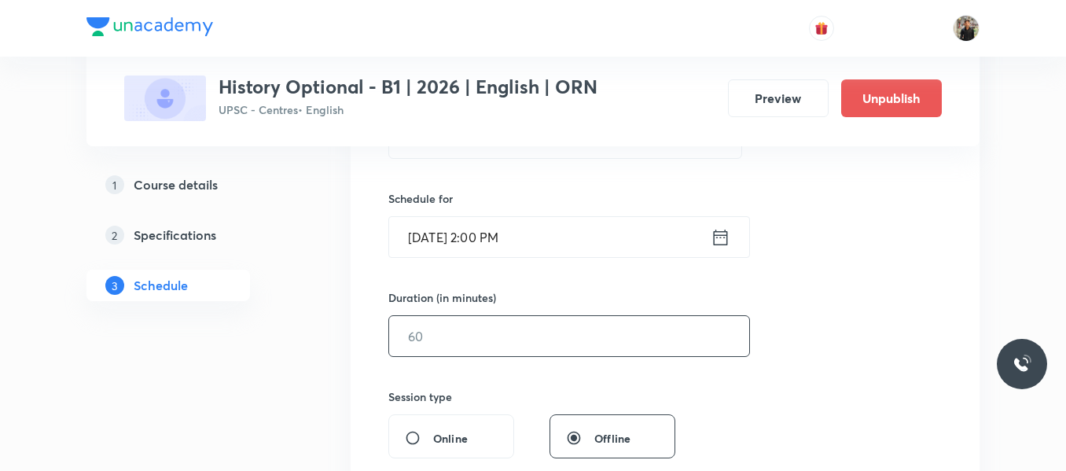
click at [450, 350] on input "text" at bounding box center [569, 336] width 360 height 40
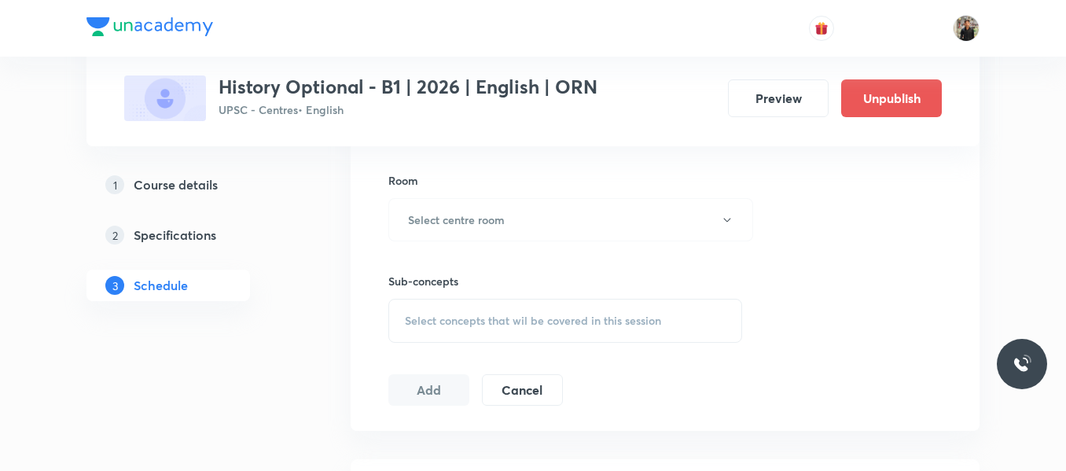
scroll to position [674, 0]
type input "150"
click at [444, 229] on button "Select centre room" at bounding box center [570, 218] width 365 height 43
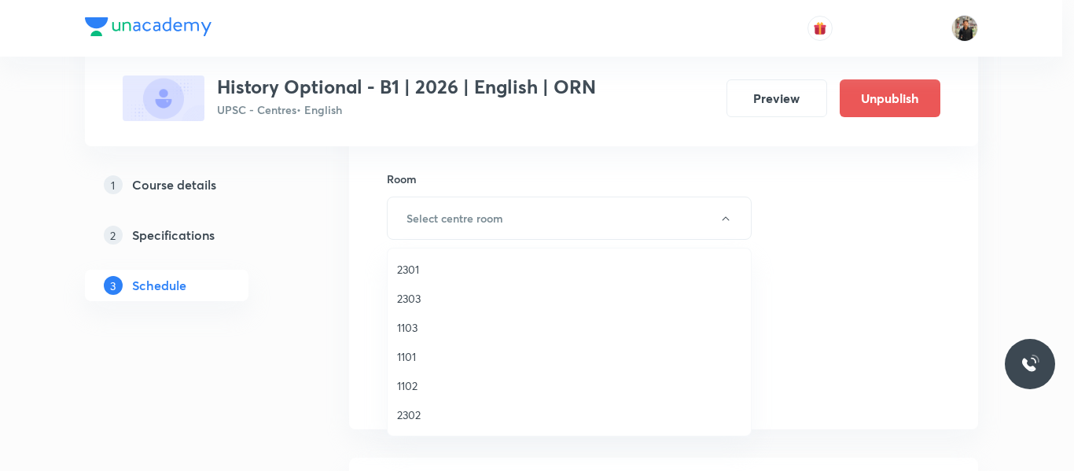
click at [433, 423] on li "2302" at bounding box center [569, 414] width 363 height 29
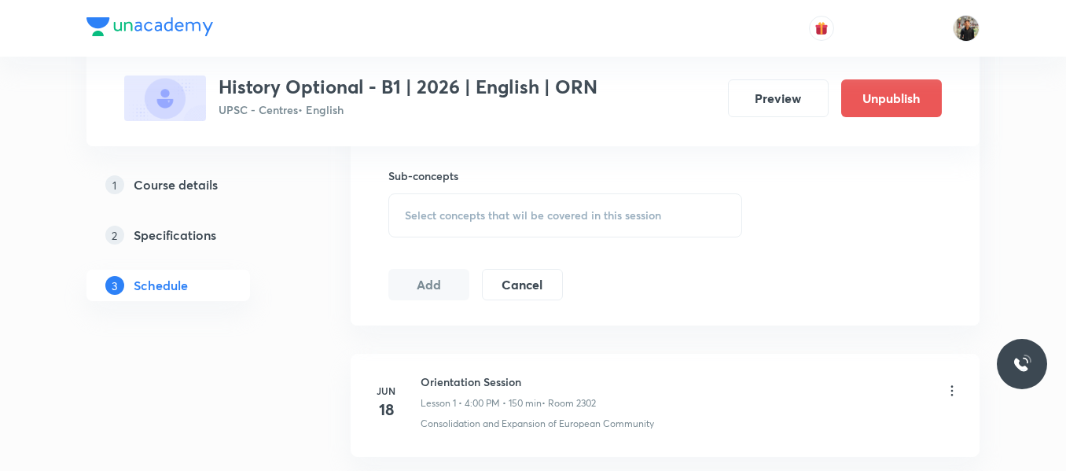
scroll to position [779, 0]
click at [439, 219] on span "Select concepts that wil be covered in this session" at bounding box center [533, 214] width 256 height 13
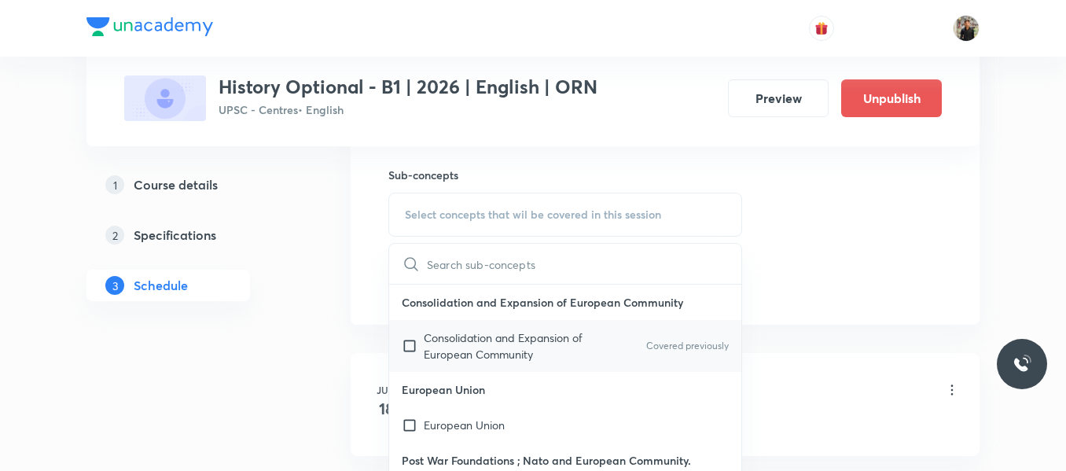
click at [411, 339] on input "checkbox" at bounding box center [413, 345] width 22 height 33
checkbox input "true"
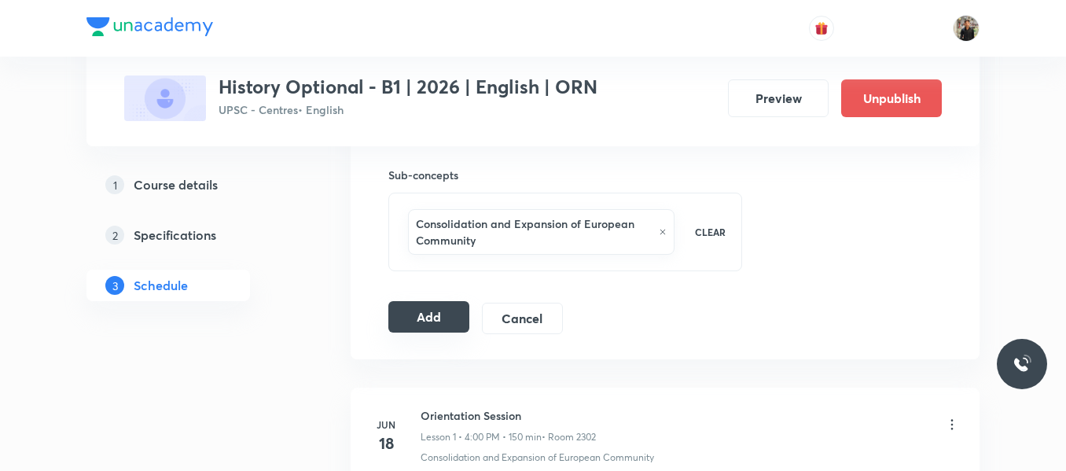
click at [415, 322] on button "Add" at bounding box center [428, 316] width 81 height 31
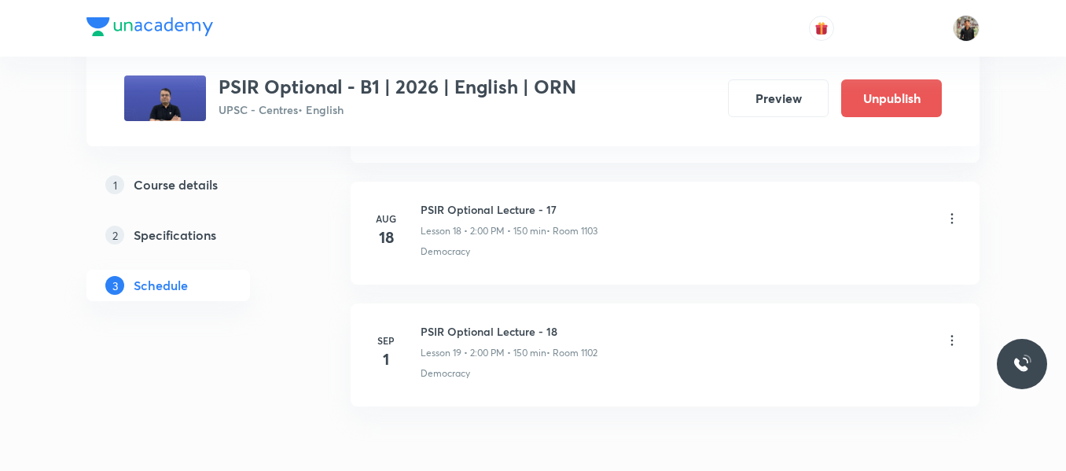
scroll to position [3105, 0]
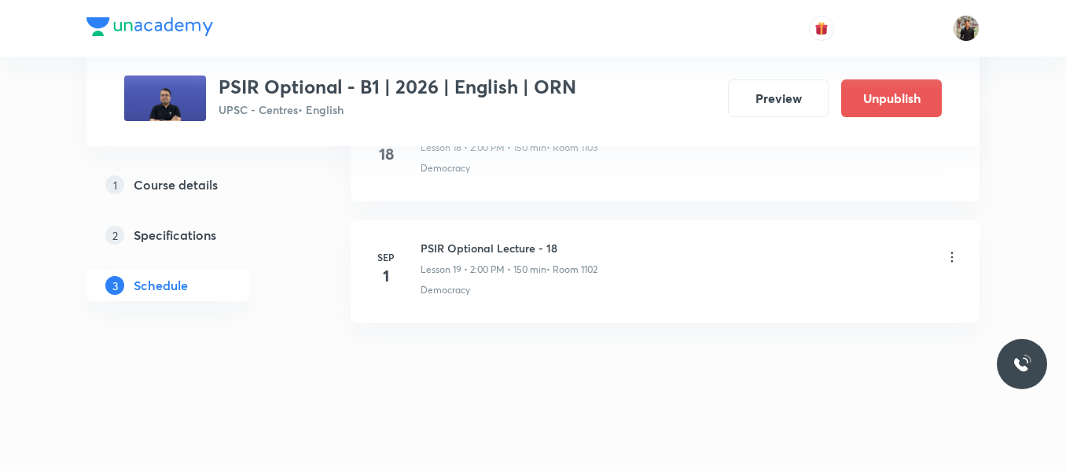
click at [455, 254] on h6 "PSIR Optional Lecture - 18" at bounding box center [509, 248] width 177 height 17
copy h6 "PSIR Optional Lecture - 18"
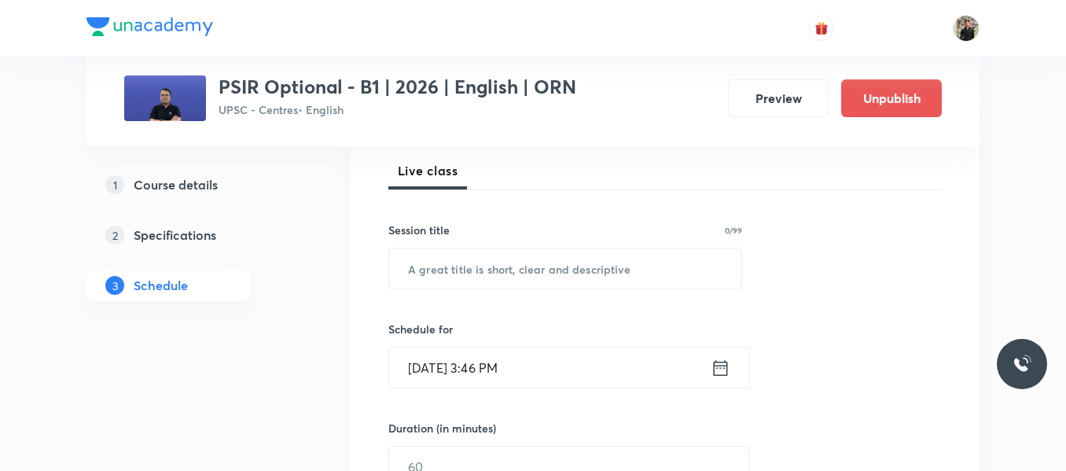
scroll to position [226, 0]
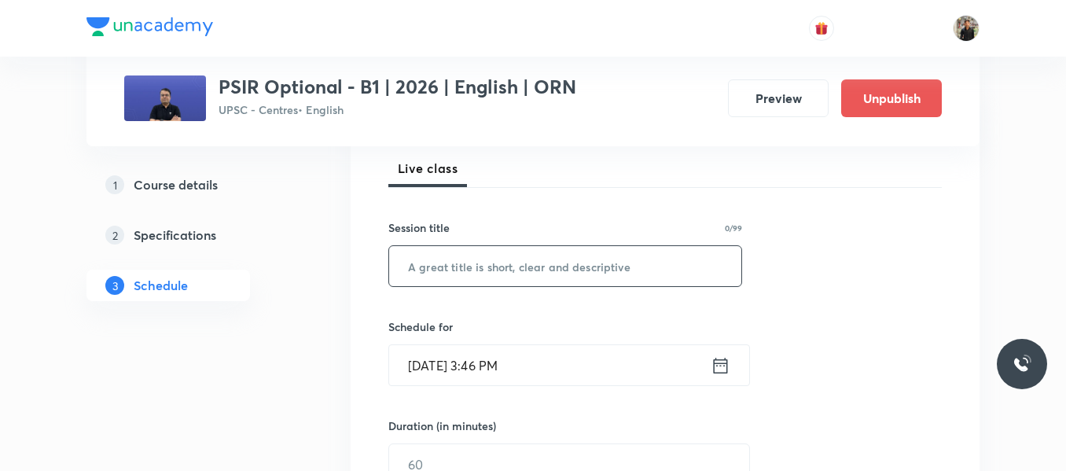
click at [450, 263] on input "text" at bounding box center [565, 266] width 352 height 40
paste input "PSIR Optional Lecture - 18"
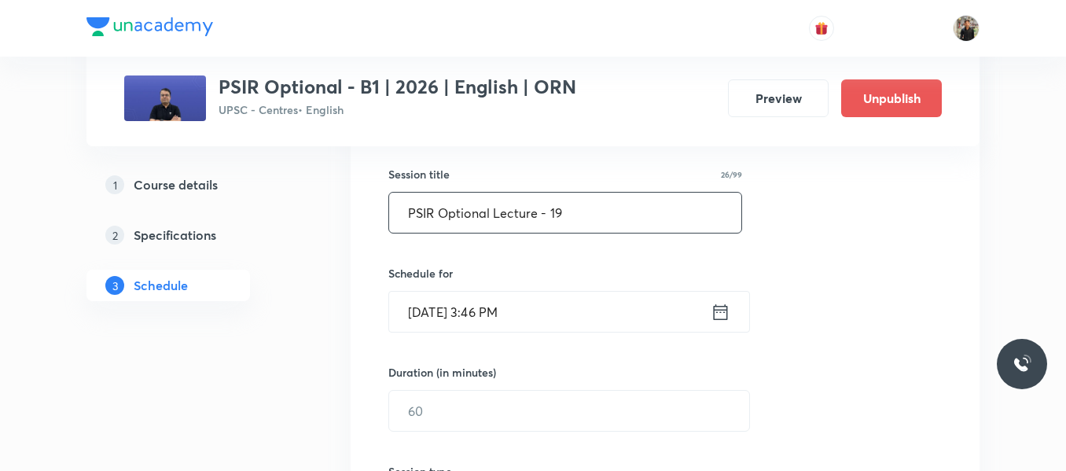
type input "PSIR Optional Lecture - 19"
click at [715, 313] on icon at bounding box center [721, 312] width 14 height 16
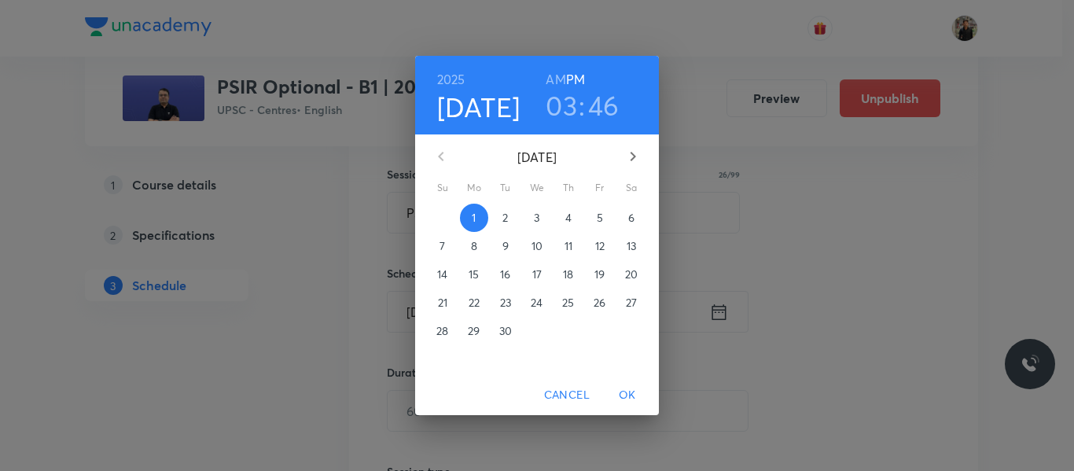
click at [502, 210] on span "2" at bounding box center [505, 218] width 28 height 16
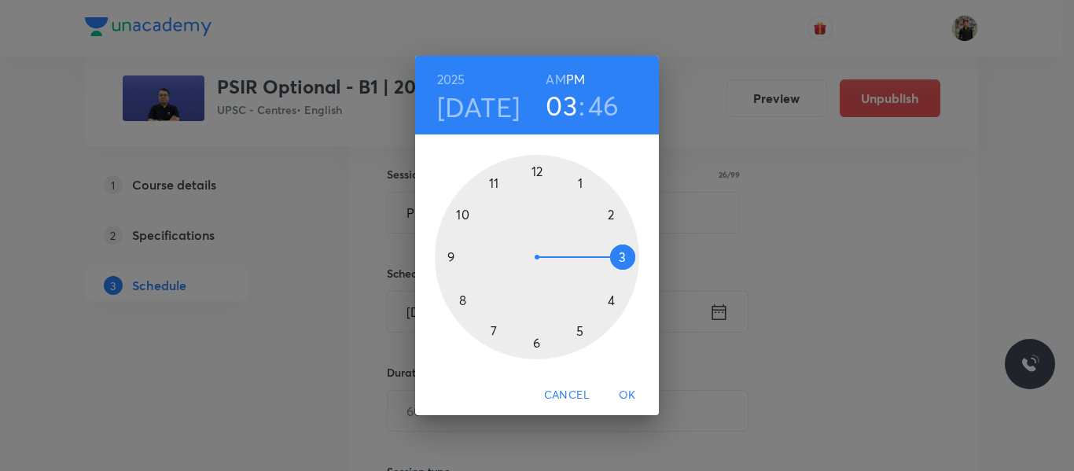
click at [613, 214] on div at bounding box center [537, 257] width 204 height 204
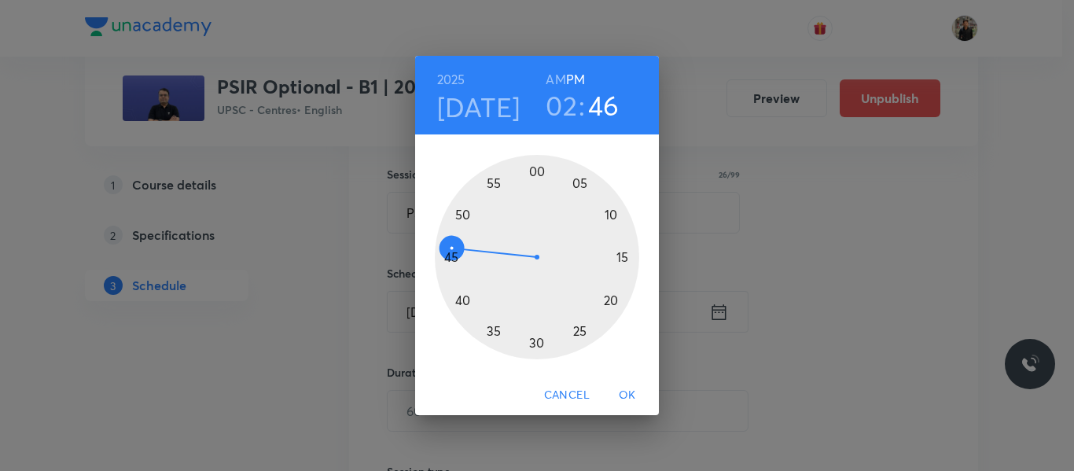
click at [536, 169] on div at bounding box center [537, 257] width 204 height 204
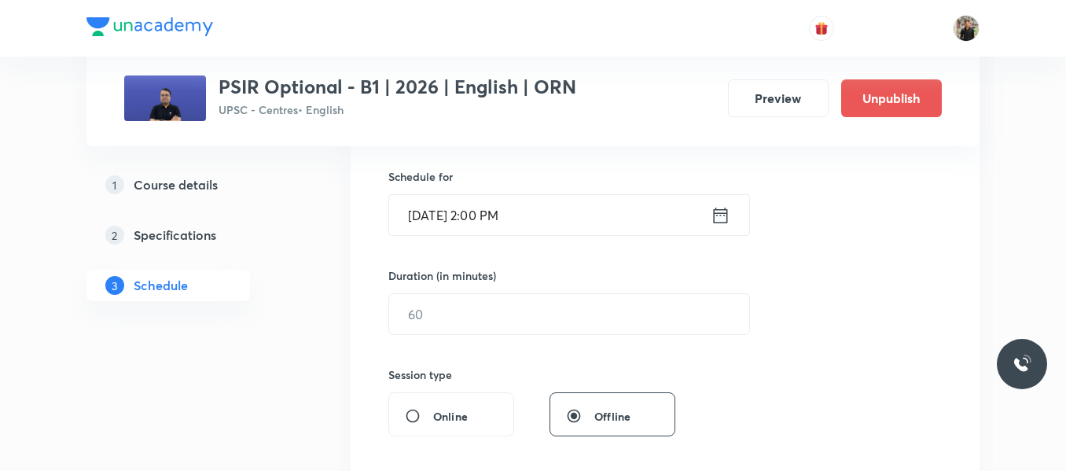
scroll to position [378, 0]
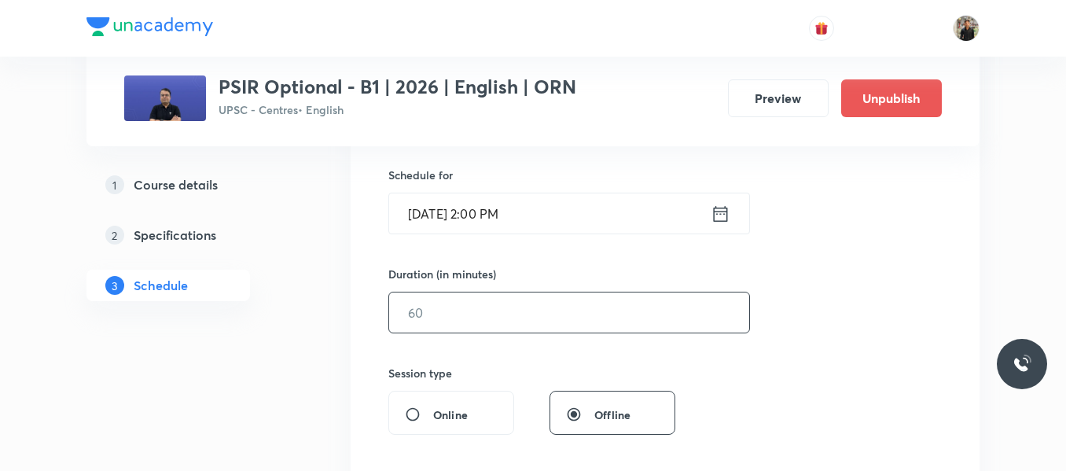
click at [480, 311] on input "text" at bounding box center [569, 313] width 360 height 40
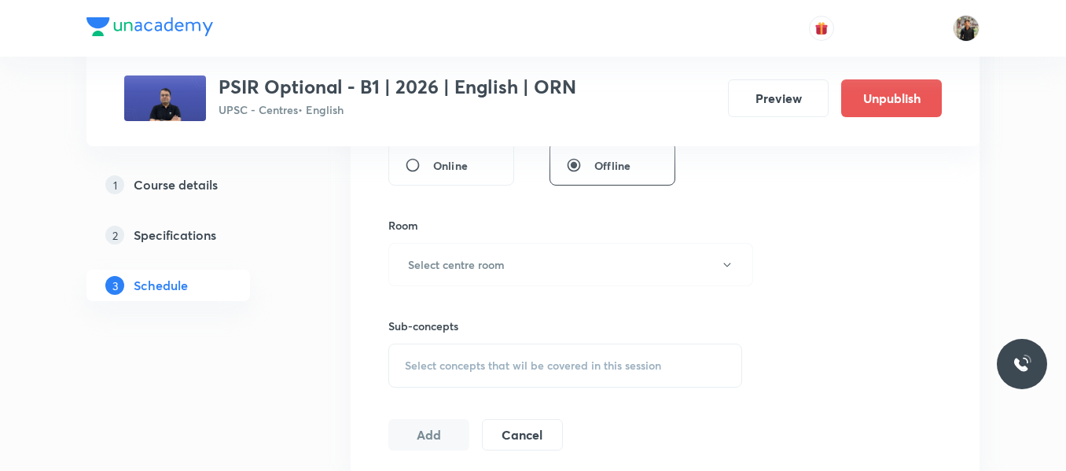
scroll to position [631, 0]
type input "150"
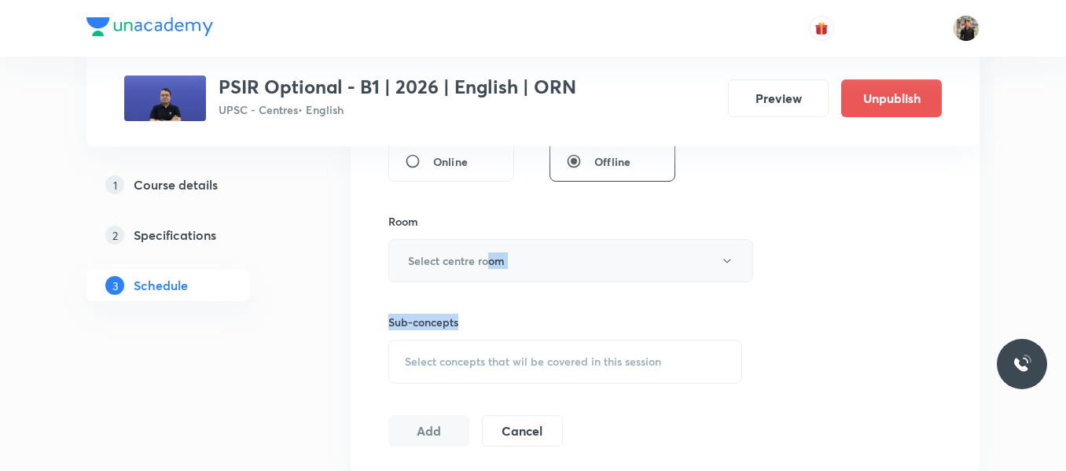
drag, startPoint x: 487, startPoint y: 283, endPoint x: 488, endPoint y: 272, distance: 11.1
click at [488, 272] on div "Session 20 Live class Session title 26/99 PSIR Optional Lecture - 19 ​ Schedule…" at bounding box center [665, 77] width 554 height 738
click at [488, 272] on button "Select centre room" at bounding box center [570, 260] width 365 height 43
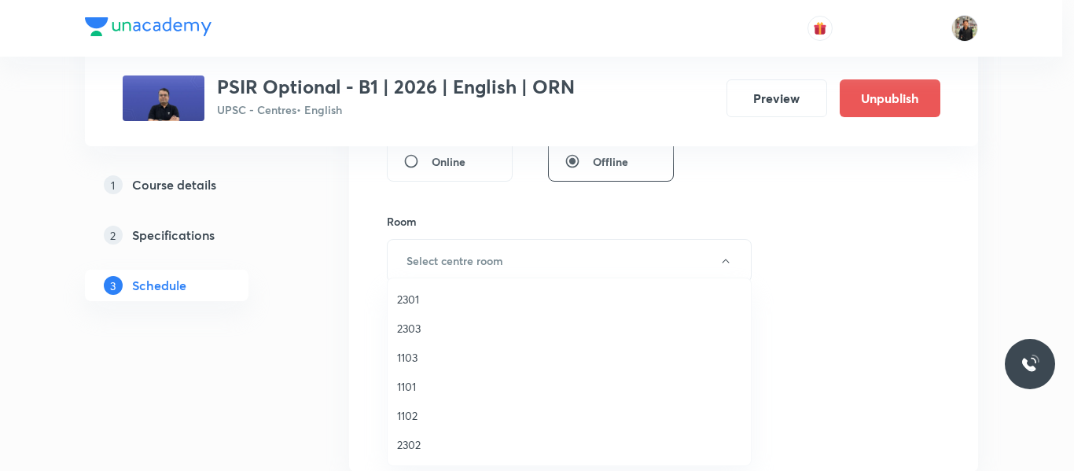
click at [413, 407] on span "1102" at bounding box center [569, 415] width 344 height 17
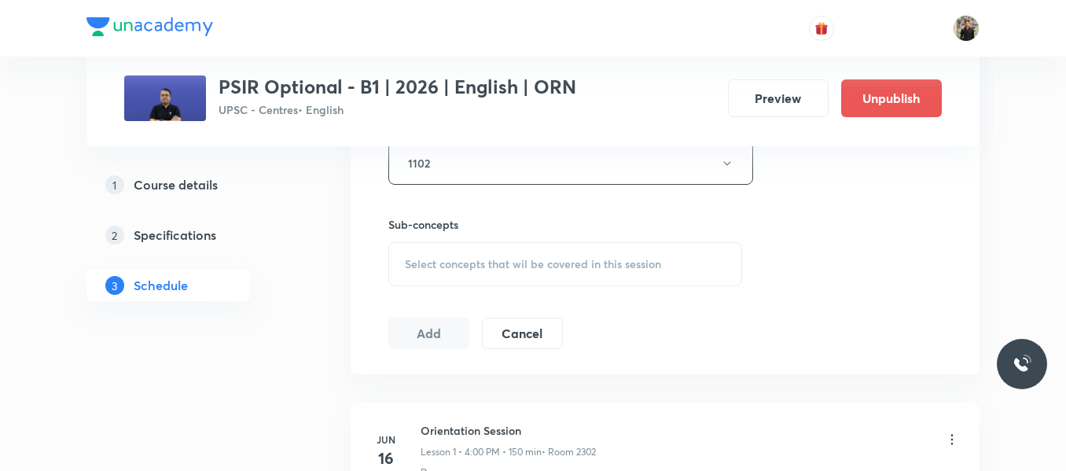
scroll to position [734, 0]
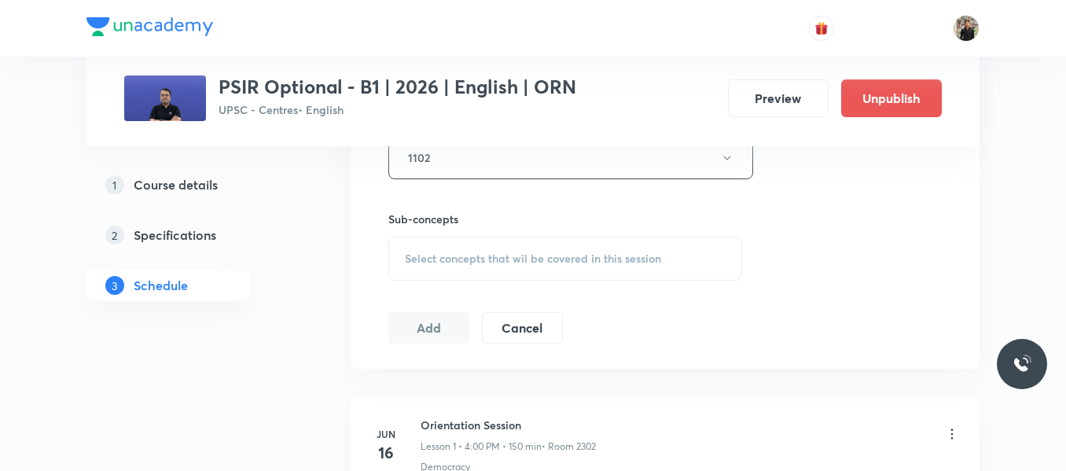
click at [409, 253] on span "Select concepts that wil be covered in this session" at bounding box center [533, 258] width 256 height 13
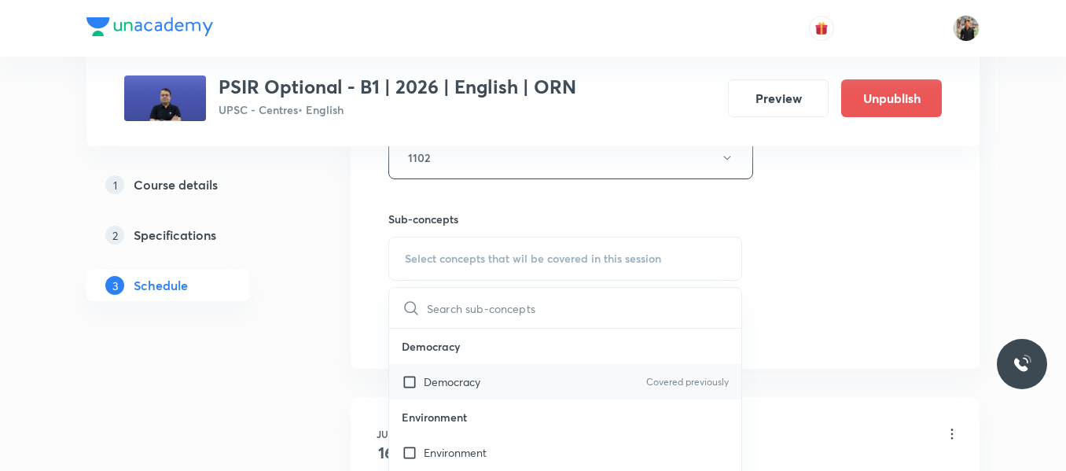
click at [415, 387] on input "checkbox" at bounding box center [413, 382] width 22 height 17
checkbox input "true"
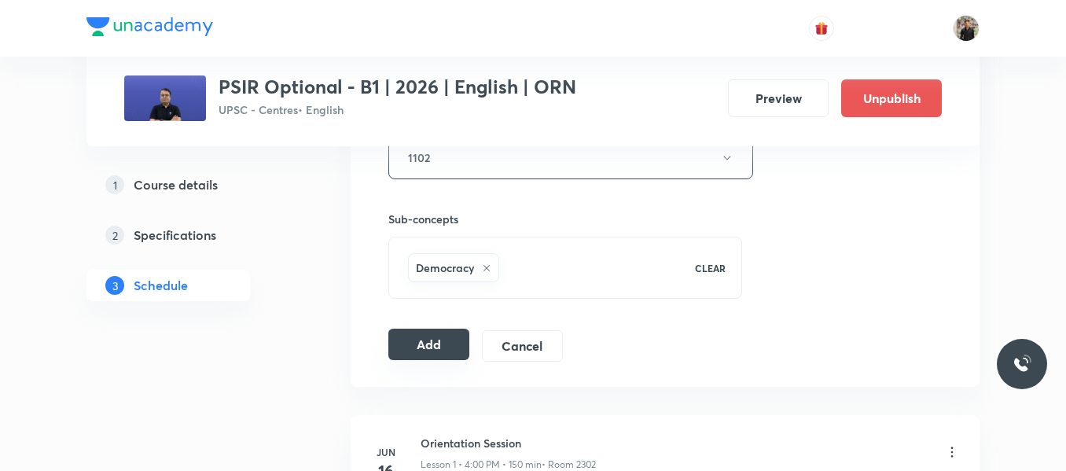
click at [429, 341] on button "Add" at bounding box center [428, 344] width 81 height 31
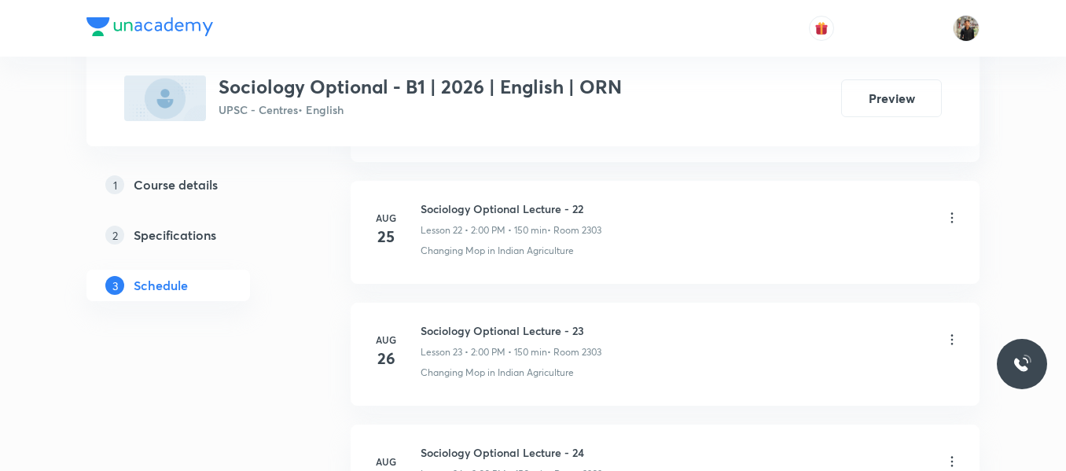
scroll to position [4059, 0]
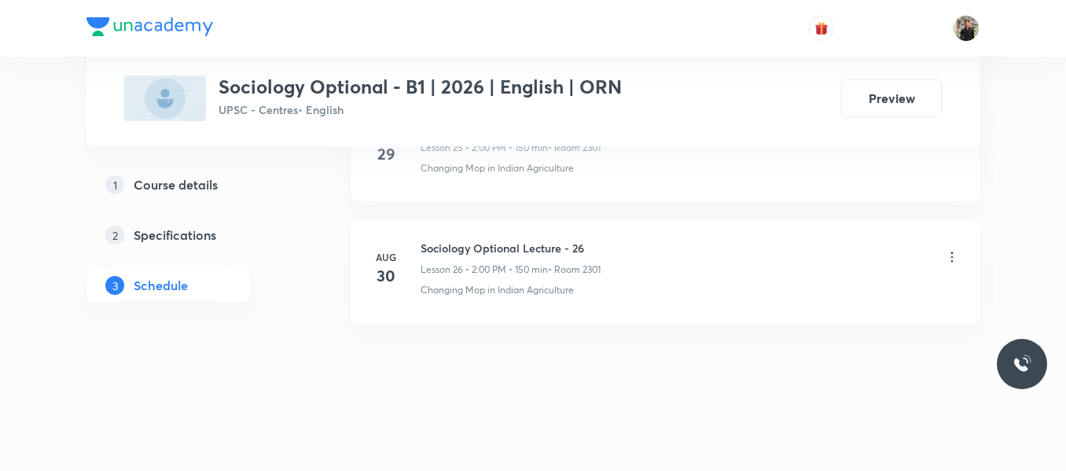
click at [455, 251] on h6 "Sociology Optional Lecture - 26" at bounding box center [511, 248] width 180 height 17
copy h6 "Sociology Optional Lecture - 26"
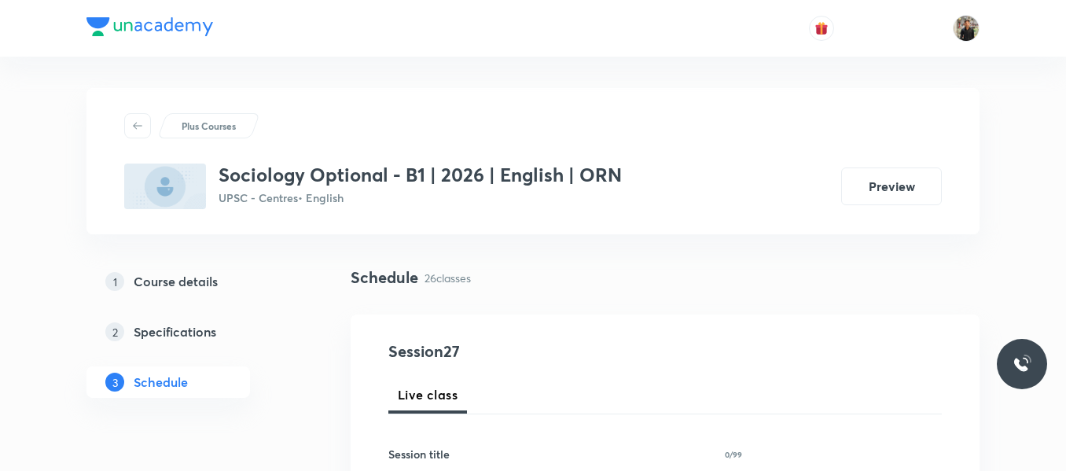
scroll to position [162, 0]
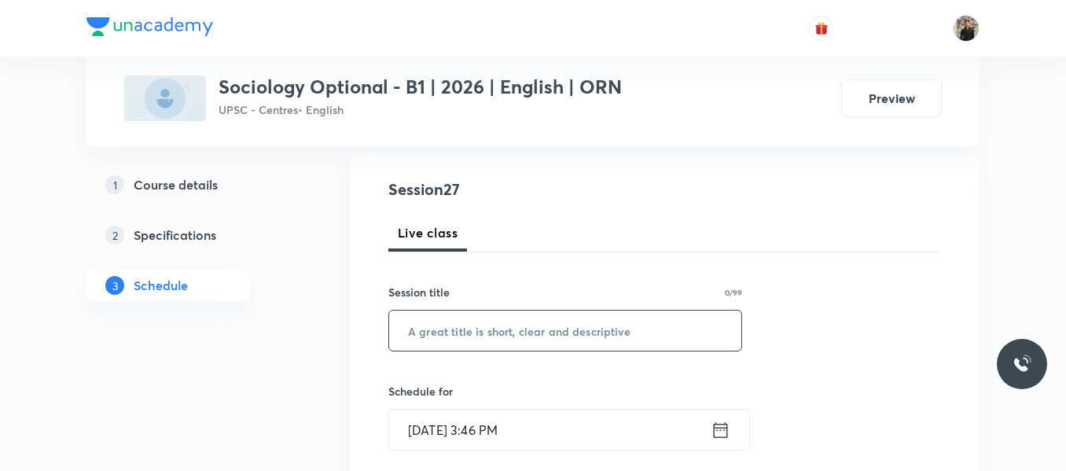
click at [440, 332] on input "text" at bounding box center [565, 331] width 352 height 40
paste input "Sociology Optional Lecture - 26"
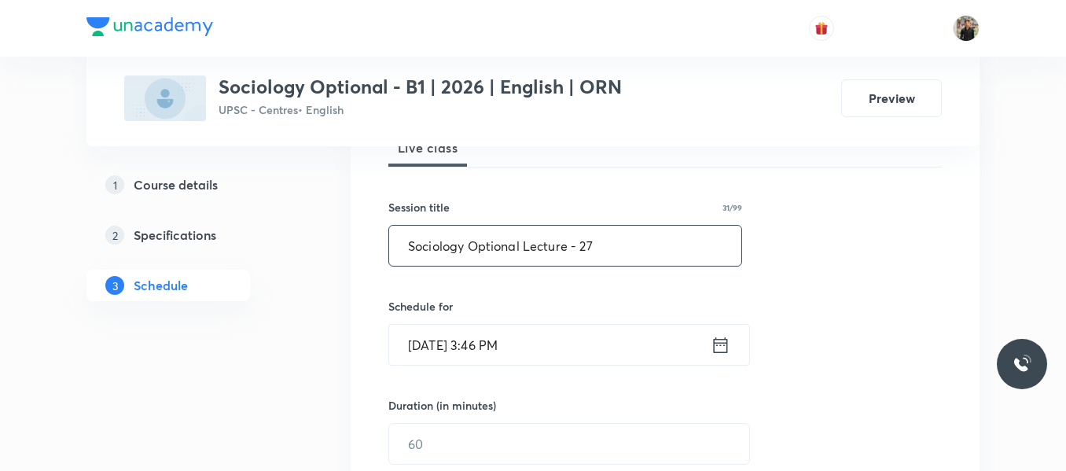
scroll to position [249, 0]
type input "Sociology Optional Lecture - 27"
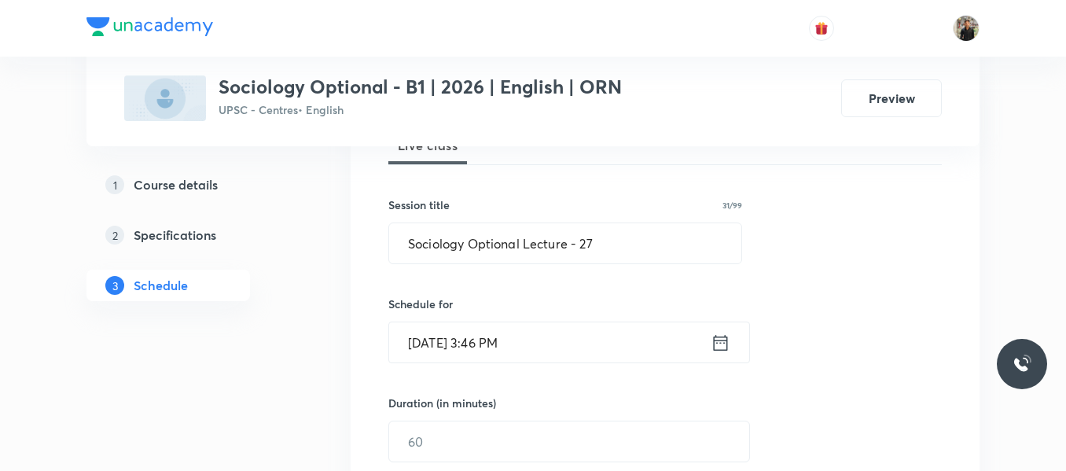
click at [719, 344] on icon at bounding box center [721, 343] width 20 height 22
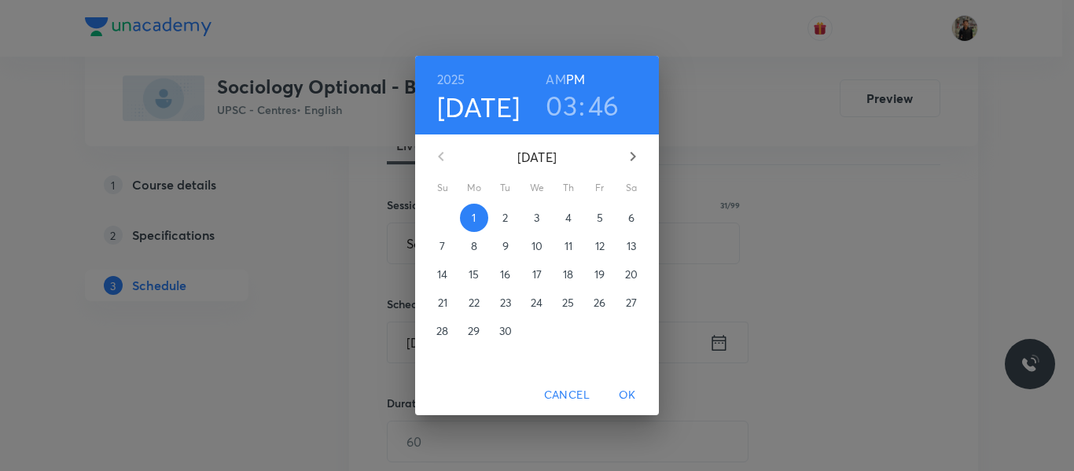
click at [508, 218] on p "2" at bounding box center [505, 218] width 6 height 16
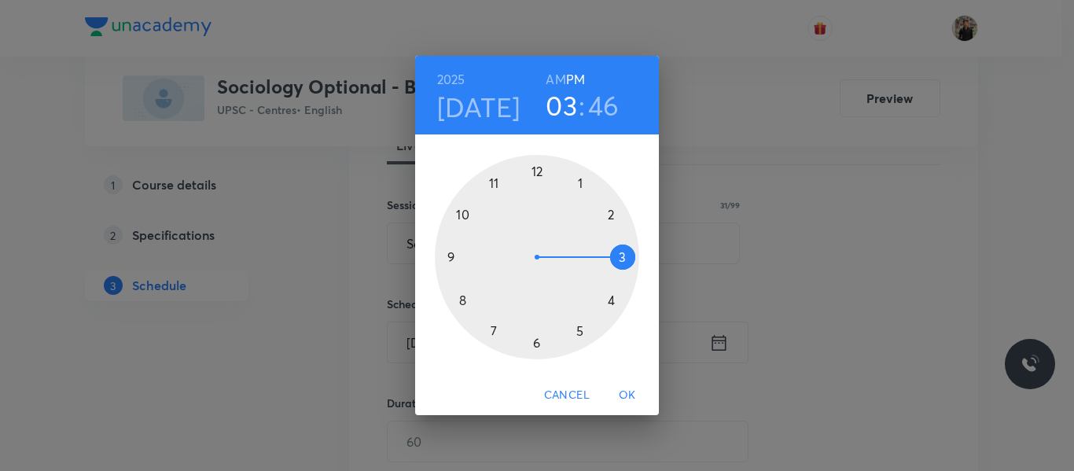
click at [610, 216] on div at bounding box center [537, 257] width 204 height 204
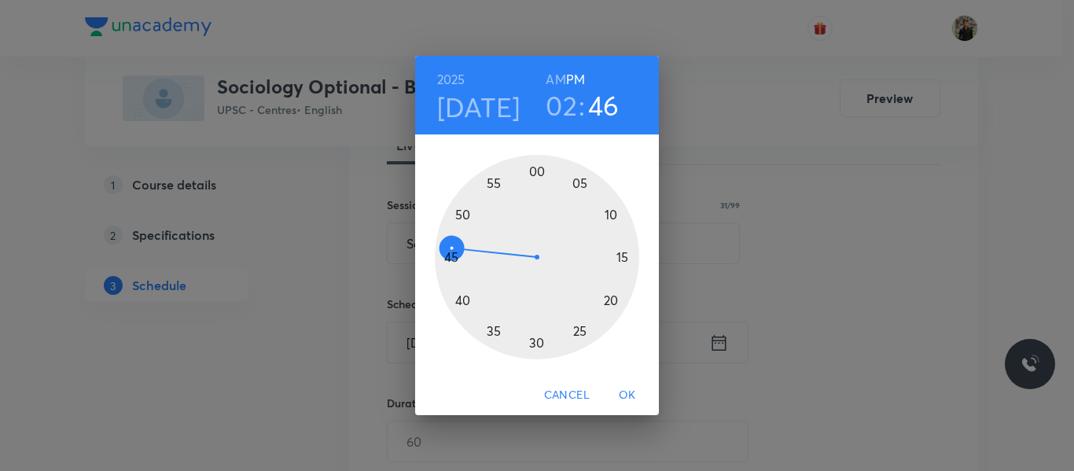
click at [536, 169] on div at bounding box center [537, 257] width 204 height 204
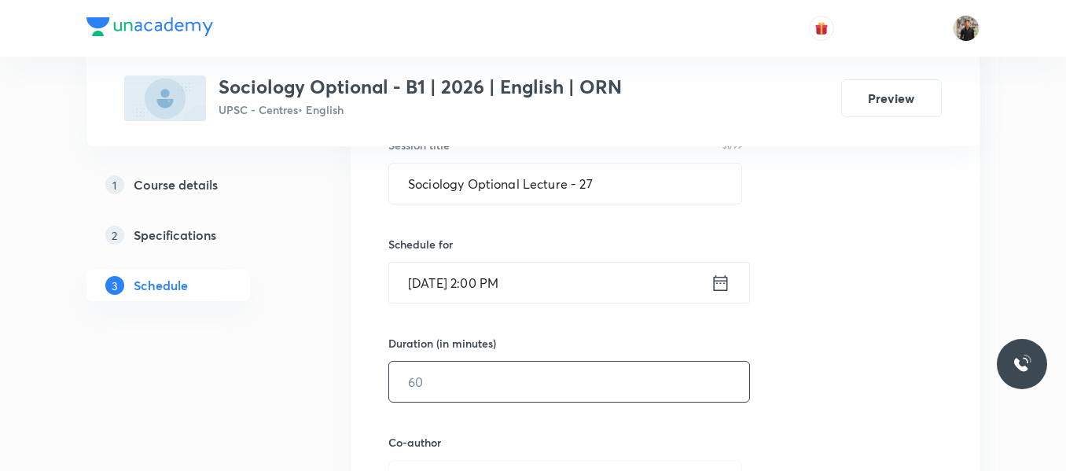
scroll to position [310, 0]
click at [492, 371] on input "text" at bounding box center [569, 381] width 360 height 40
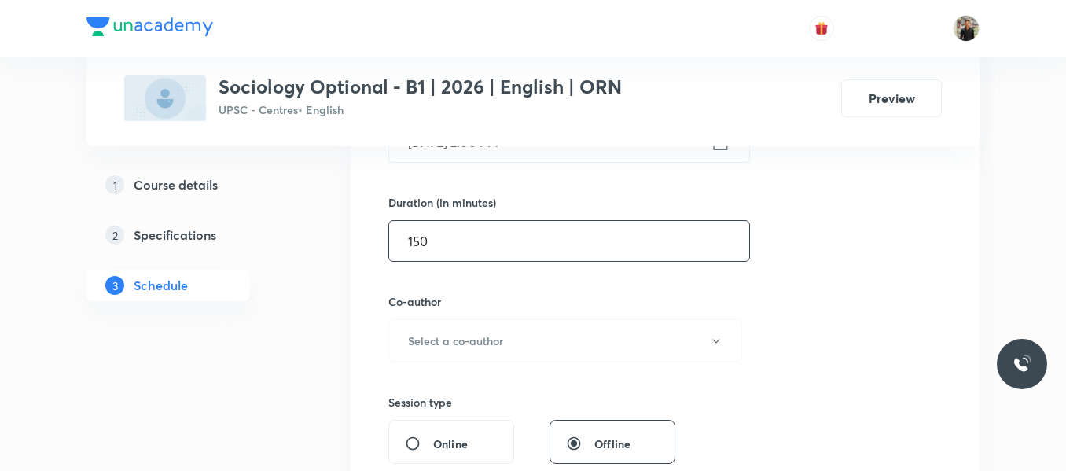
scroll to position [533, 0]
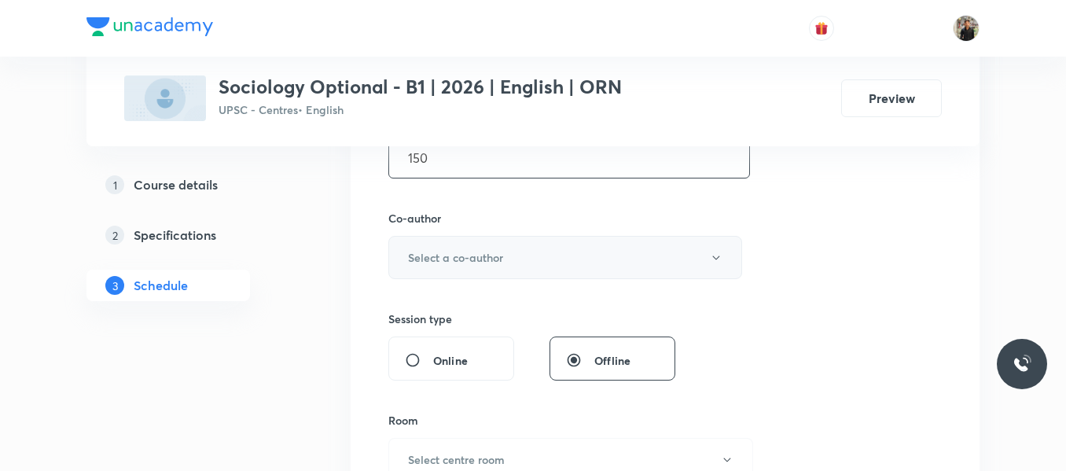
type input "150"
click at [491, 263] on h6 "Select a co-author" at bounding box center [455, 257] width 95 height 17
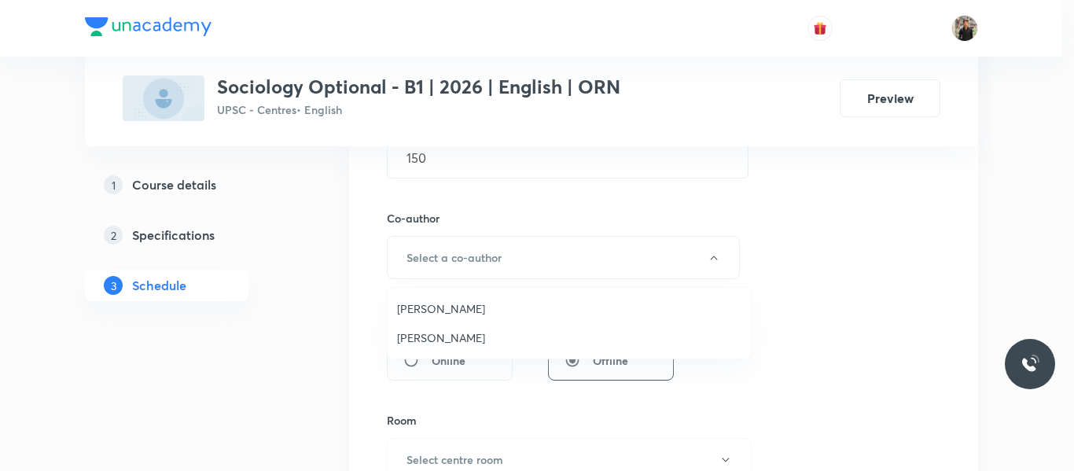
click at [433, 335] on span "Praveen Kishore" at bounding box center [569, 337] width 344 height 17
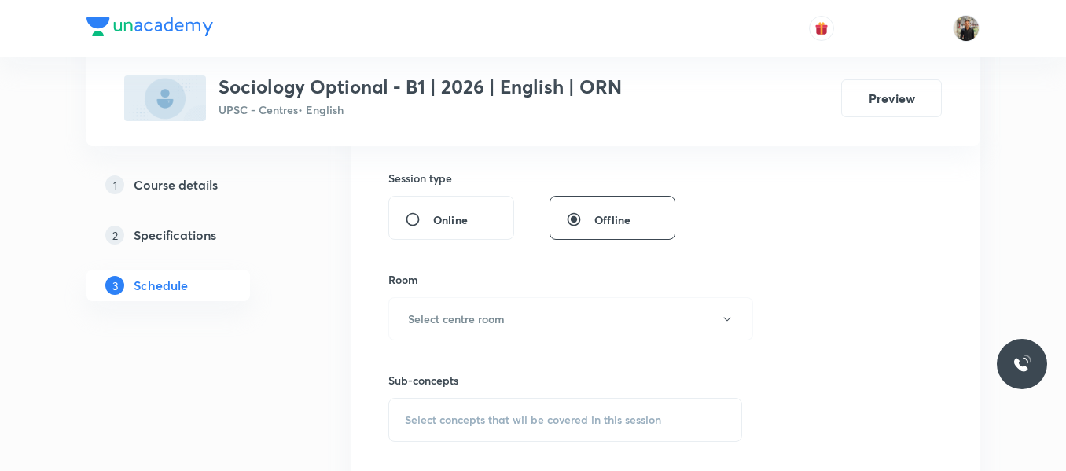
scroll to position [675, 0]
click at [433, 323] on h6 "Select centre room" at bounding box center [456, 318] width 97 height 17
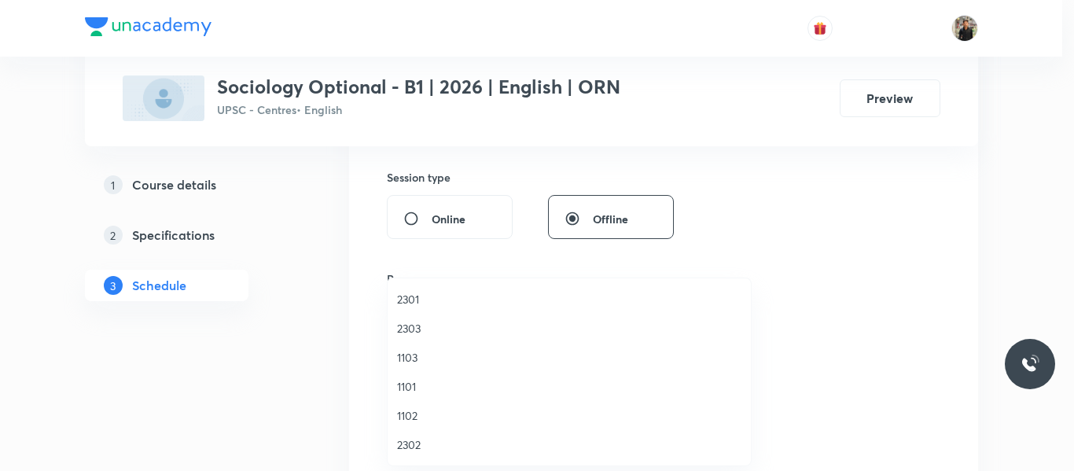
click at [413, 304] on span "2301" at bounding box center [569, 299] width 344 height 17
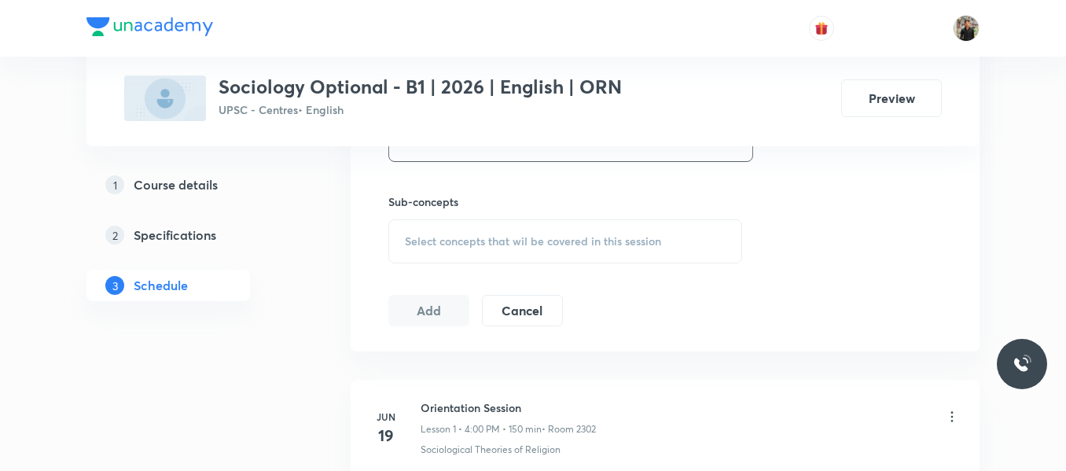
scroll to position [853, 0]
click at [414, 245] on span "Select concepts that wil be covered in this session" at bounding box center [533, 240] width 256 height 13
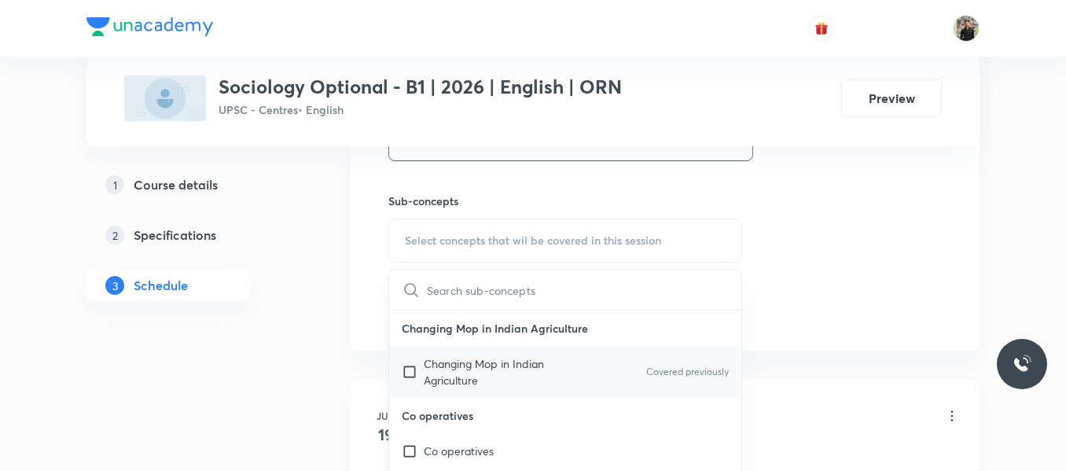
click at [403, 369] on input "checkbox" at bounding box center [413, 371] width 22 height 33
checkbox input "true"
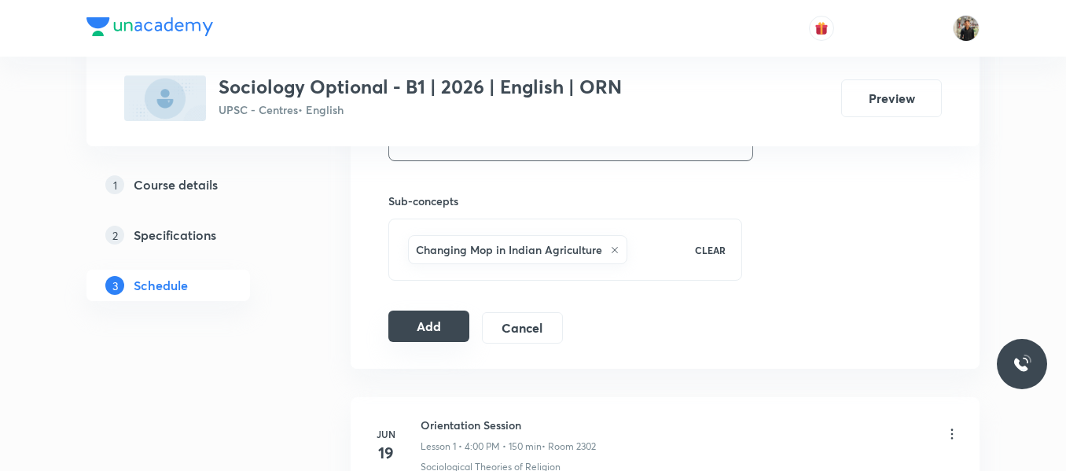
click at [430, 326] on button "Add" at bounding box center [428, 326] width 81 height 31
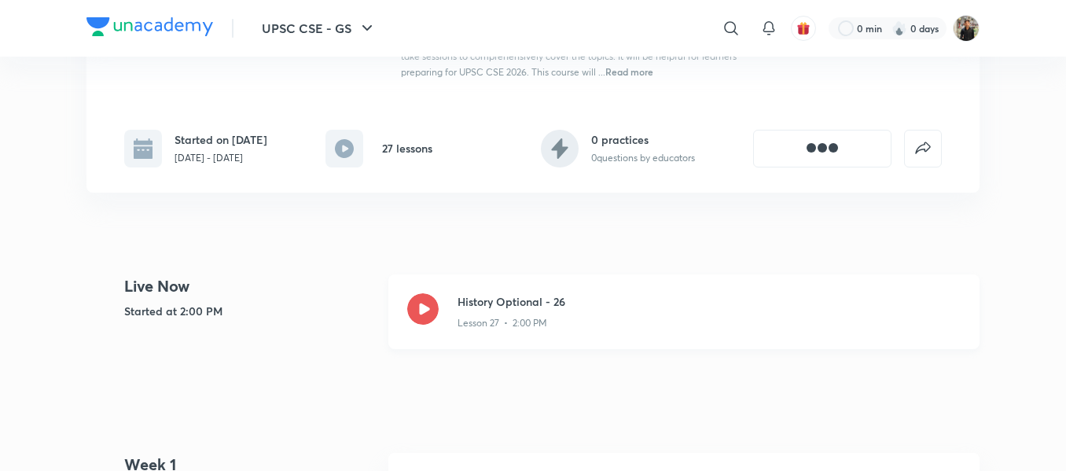
drag, startPoint x: 0, startPoint y: 0, endPoint x: 418, endPoint y: 295, distance: 511.2
click at [418, 295] on icon at bounding box center [422, 308] width 31 height 31
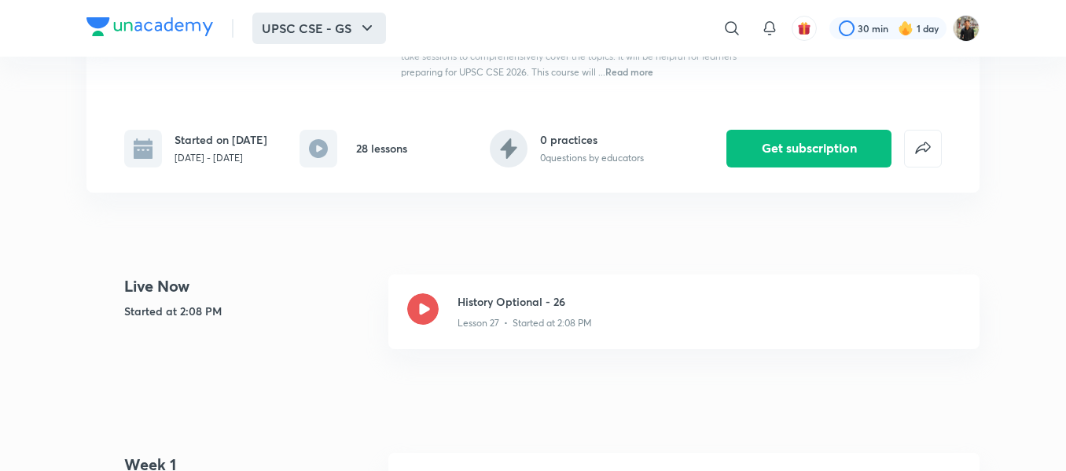
click at [332, 36] on button "UPSC CSE - GS" at bounding box center [319, 28] width 134 height 31
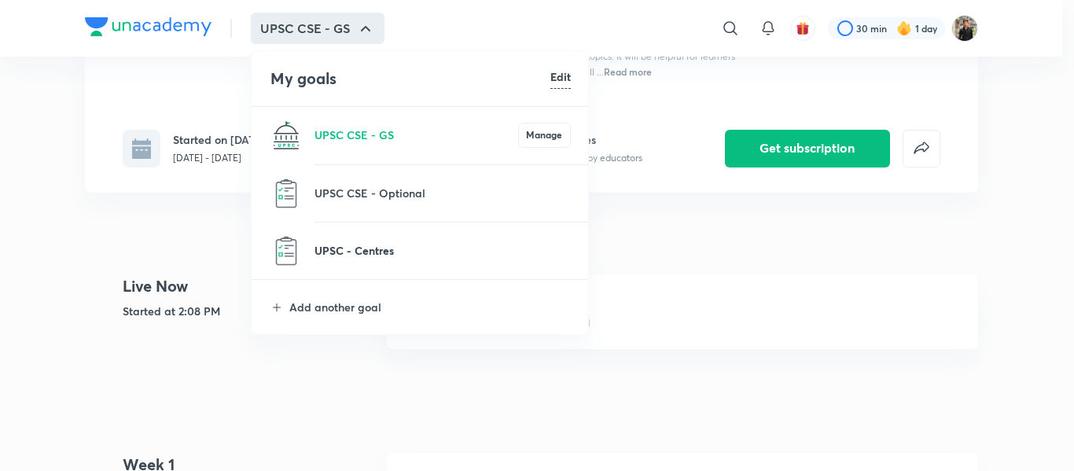
click at [359, 243] on p "UPSC - Centres" at bounding box center [443, 250] width 256 height 17
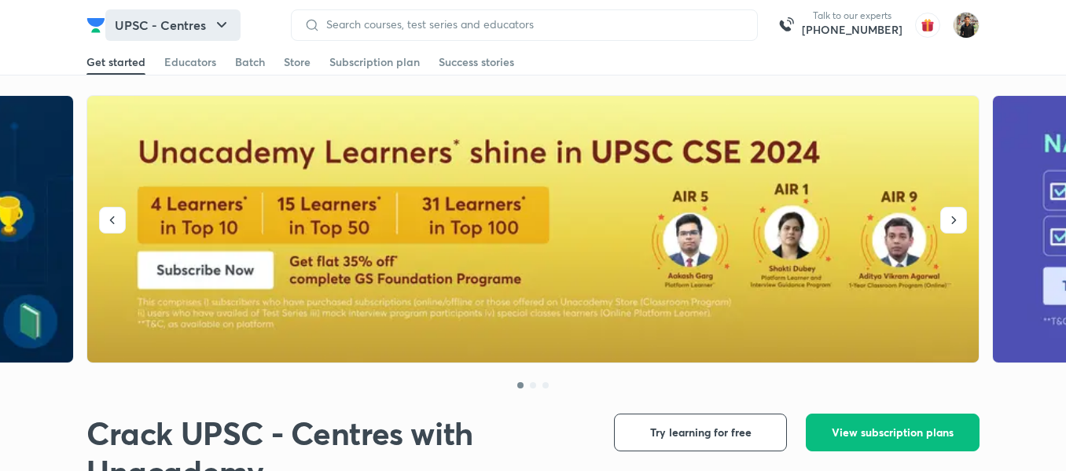
click at [208, 19] on button "UPSC - Centres" at bounding box center [172, 24] width 135 height 31
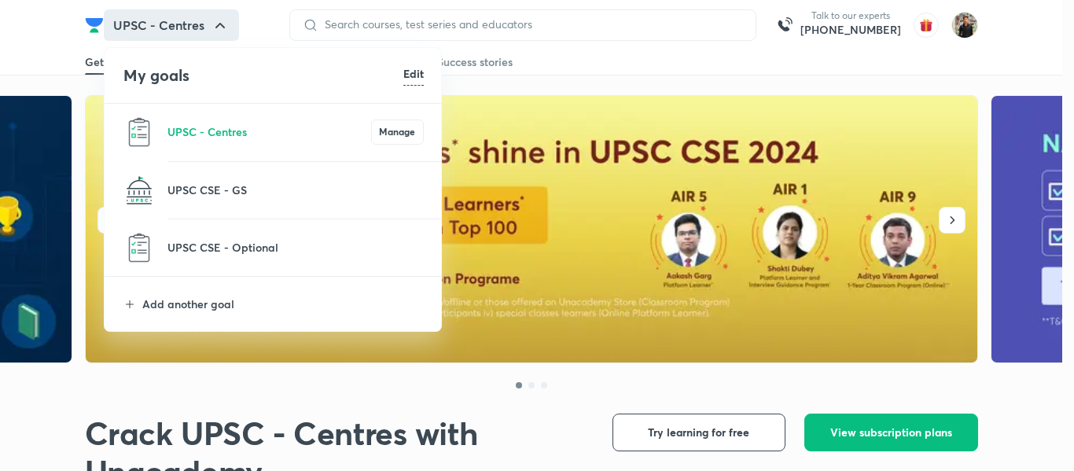
click at [288, 142] on li "UPSC - Centres Manage" at bounding box center [274, 132] width 338 height 57
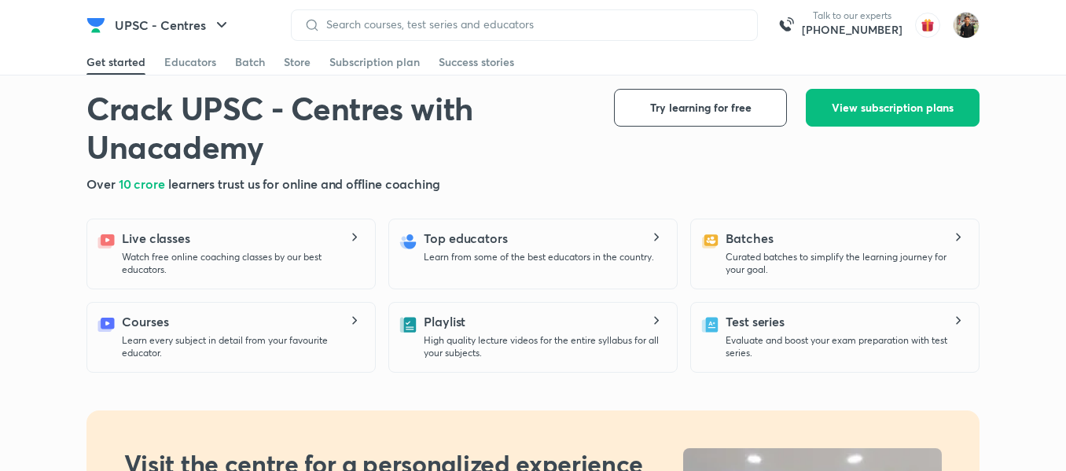
scroll to position [326, 0]
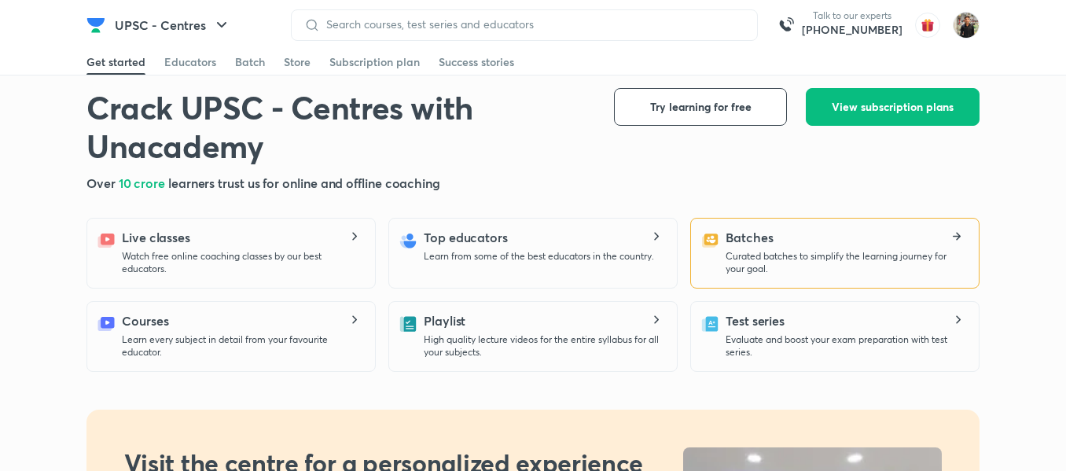
click at [717, 256] on div "Batches Curated batches to simplify the learning journey for your goal." at bounding box center [834, 251] width 266 height 47
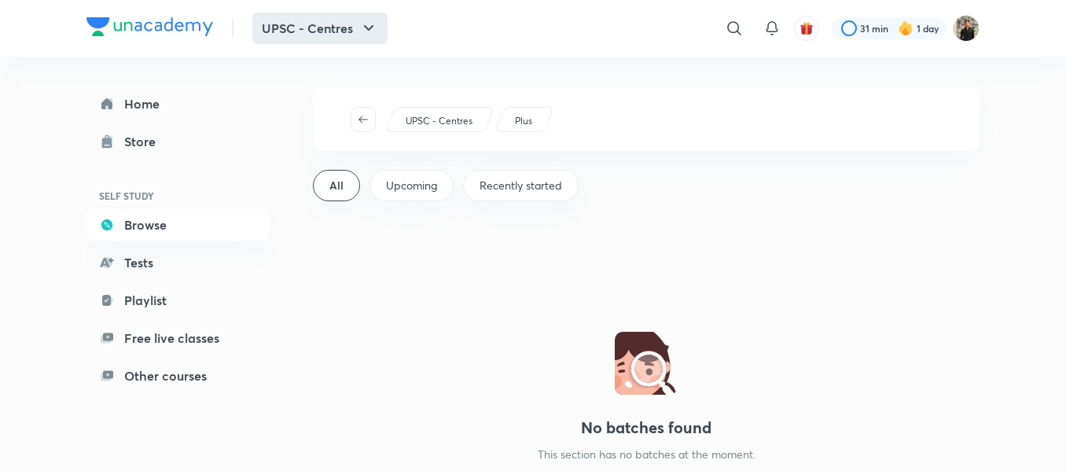
click at [297, 23] on button "UPSC - Centres" at bounding box center [319, 28] width 135 height 31
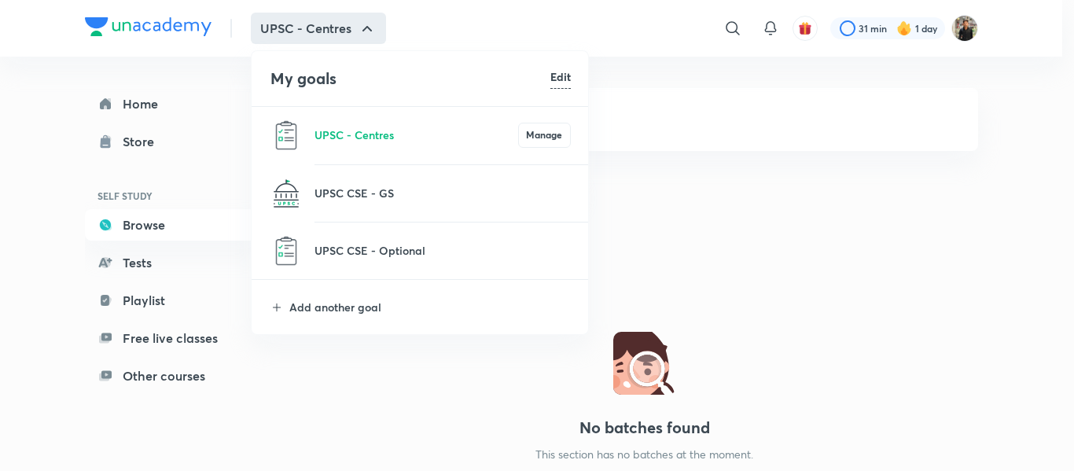
click at [153, 114] on div at bounding box center [537, 235] width 1074 height 471
